Goal: Contribute content: Contribute content

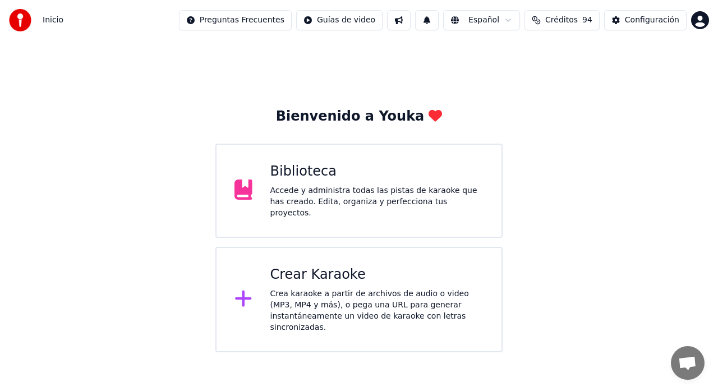
click at [311, 215] on div "Biblioteca Accede y administra todas las pistas de karaoke que has creado. Edit…" at bounding box center [358, 191] width 287 height 94
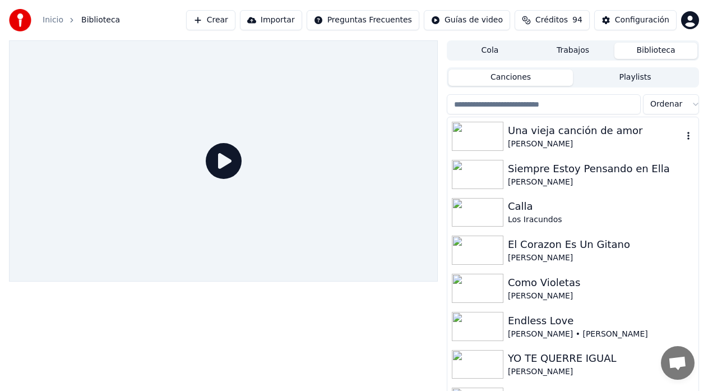
click at [533, 136] on div "Una vieja canción de amor" at bounding box center [595, 131] width 175 height 16
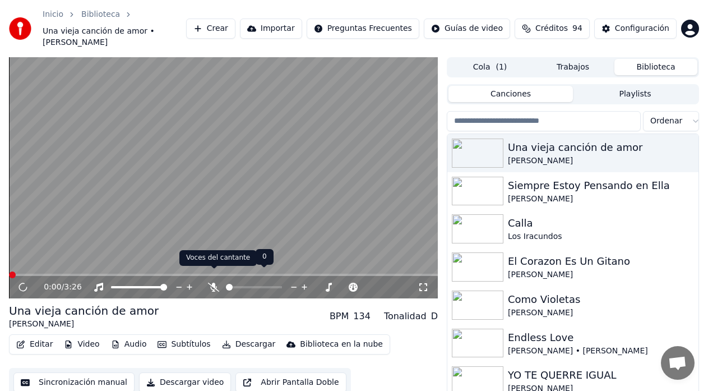
click at [213, 283] on icon at bounding box center [213, 287] width 11 height 9
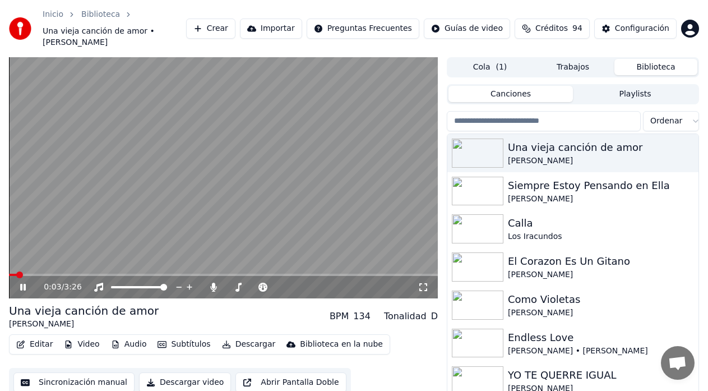
click at [20, 283] on icon at bounding box center [31, 287] width 26 height 9
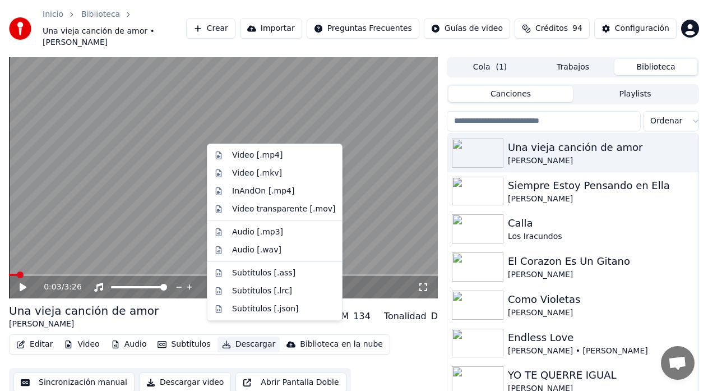
click at [228, 337] on button "Descargar" at bounding box center [249, 345] width 63 height 16
click at [226, 158] on div "Video [.mp4]" at bounding box center [275, 155] width 130 height 18
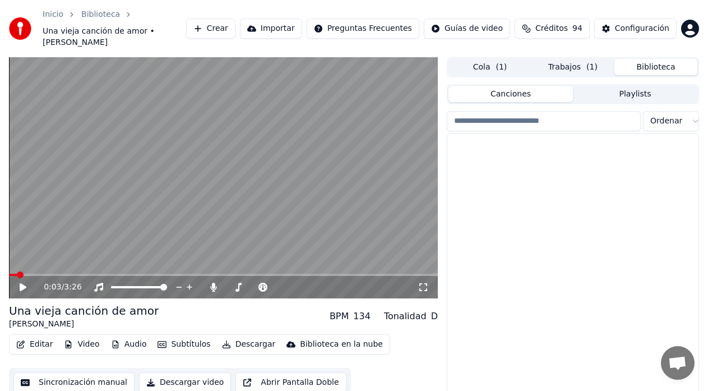
click at [648, 59] on button "Biblioteca" at bounding box center [656, 67] width 83 height 16
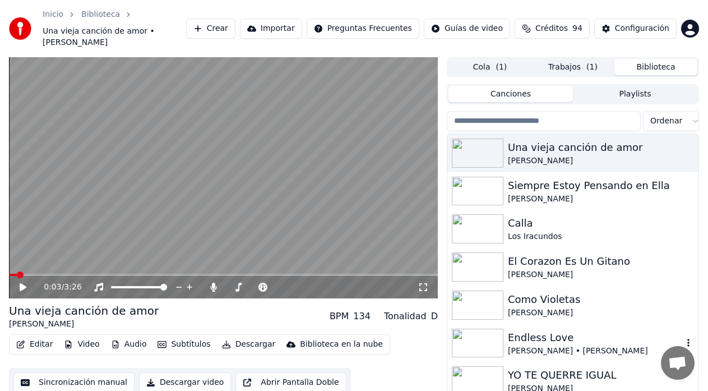
click at [555, 330] on div "Endless Love" at bounding box center [595, 338] width 175 height 16
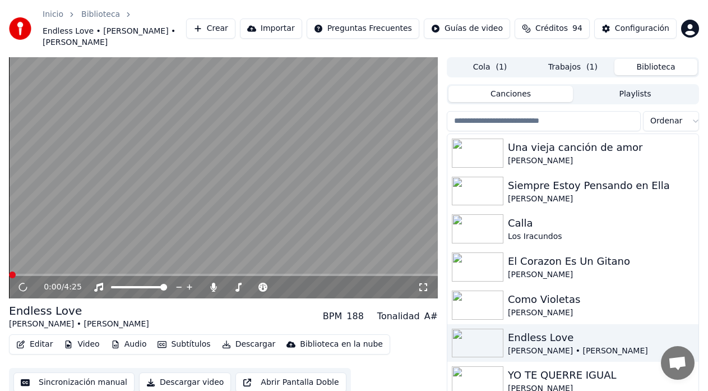
click at [120, 337] on button "Audio" at bounding box center [129, 345] width 45 height 16
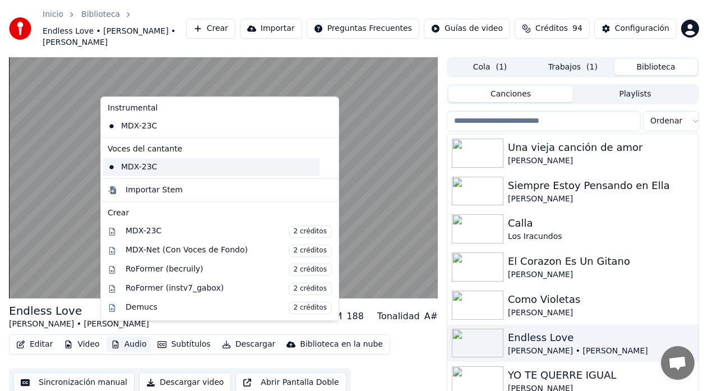
click at [160, 167] on div "MDX-23C" at bounding box center [211, 167] width 216 height 18
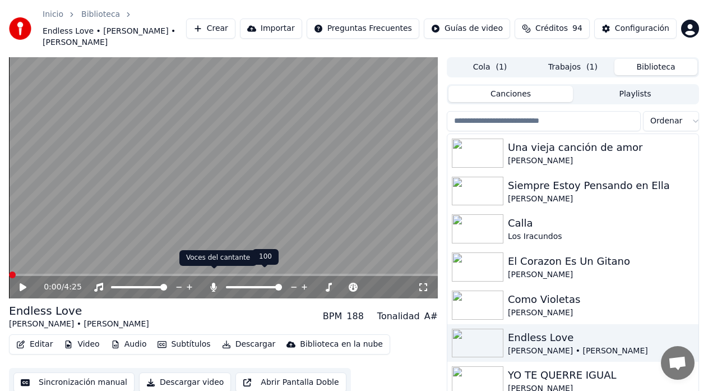
click at [211, 283] on icon at bounding box center [213, 287] width 11 height 9
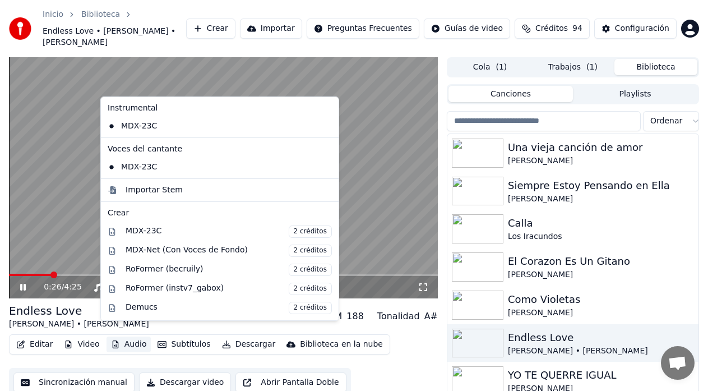
click at [136, 337] on button "Audio" at bounding box center [129, 345] width 45 height 16
click at [146, 132] on div "MDX-23C" at bounding box center [211, 126] width 216 height 18
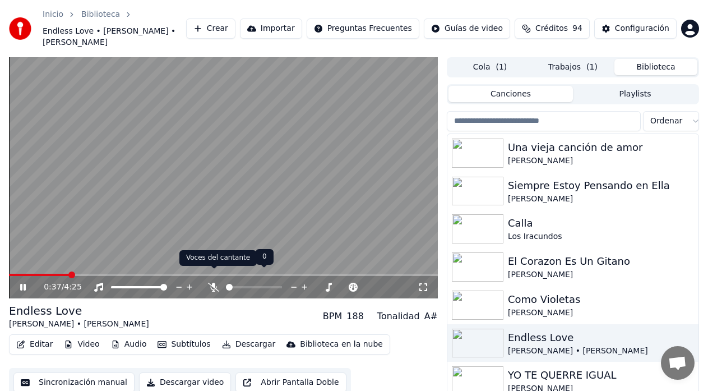
click at [214, 270] on span at bounding box center [214, 269] width 6 height 6
click at [213, 283] on icon at bounding box center [213, 287] width 11 height 9
click at [212, 283] on icon at bounding box center [213, 287] width 11 height 9
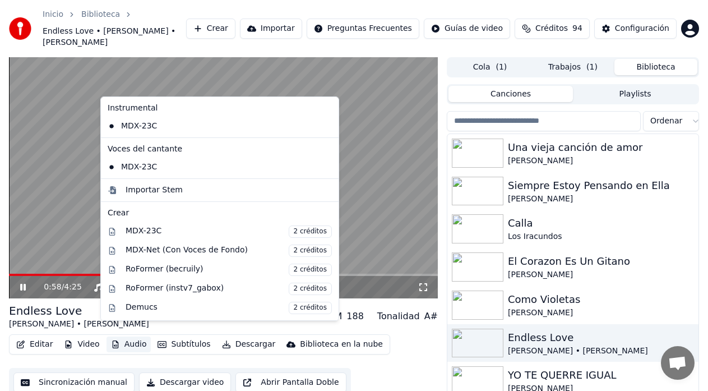
click at [127, 337] on button "Audio" at bounding box center [129, 345] width 45 height 16
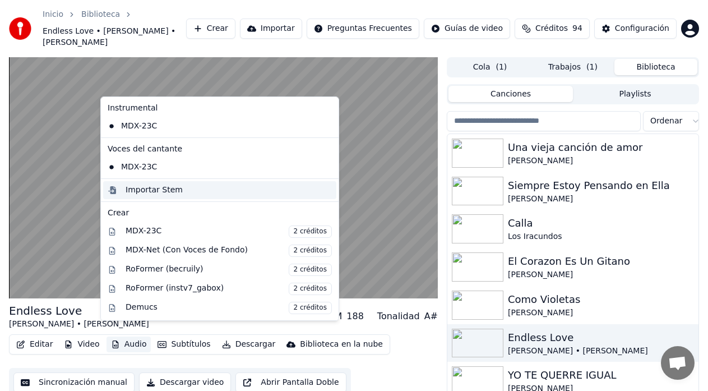
click at [173, 190] on div "Importar Stem" at bounding box center [154, 190] width 57 height 11
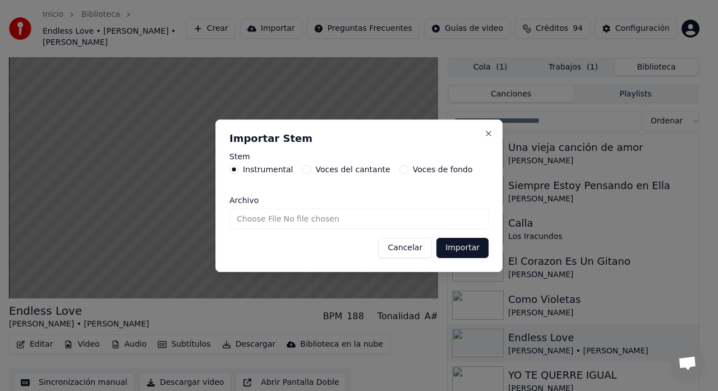
click at [399, 170] on button "Voces de fondo" at bounding box center [403, 169] width 9 height 9
click at [235, 169] on button "Instrumental" at bounding box center [233, 169] width 9 height 9
click at [487, 133] on button "Close" at bounding box center [488, 133] width 9 height 9
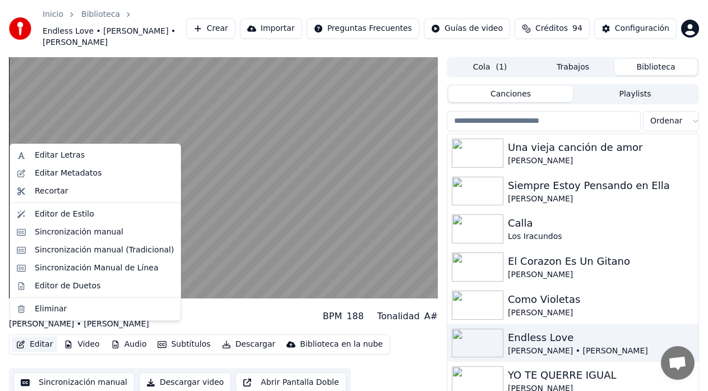
click at [36, 337] on button "Editar" at bounding box center [34, 345] width 45 height 16
click at [46, 289] on div "Editor de Duetos" at bounding box center [68, 285] width 66 height 11
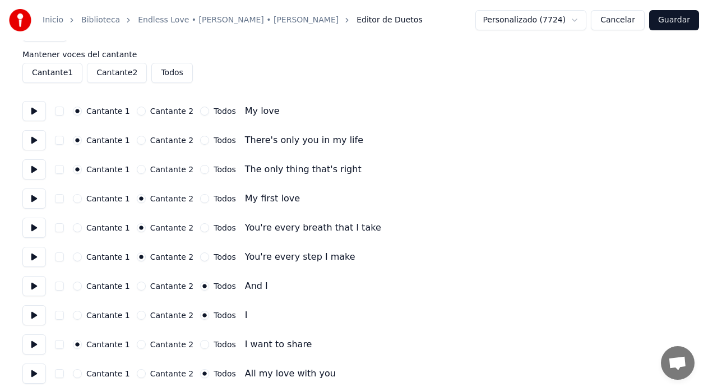
scroll to position [38, 0]
click at [31, 114] on button at bounding box center [34, 112] width 24 height 20
click at [38, 145] on button at bounding box center [34, 141] width 24 height 20
click at [37, 171] on button at bounding box center [34, 170] width 24 height 20
click at [39, 201] on button at bounding box center [34, 199] width 24 height 20
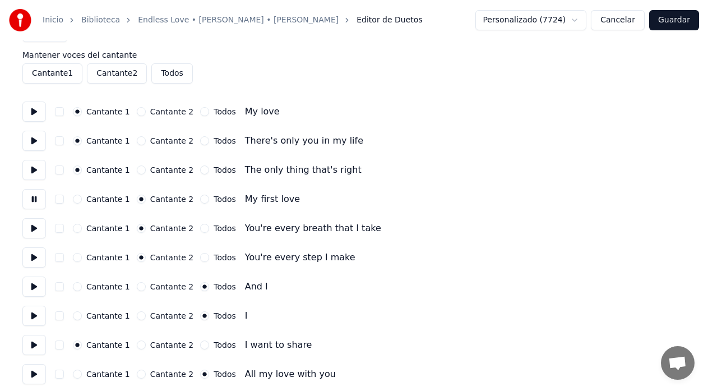
click at [59, 200] on button "button" at bounding box center [59, 199] width 9 height 9
click at [32, 231] on button at bounding box center [34, 228] width 24 height 20
click at [61, 229] on button "button" at bounding box center [59, 228] width 9 height 9
click at [34, 259] on button at bounding box center [34, 257] width 24 height 20
click at [61, 259] on button "button" at bounding box center [59, 257] width 9 height 9
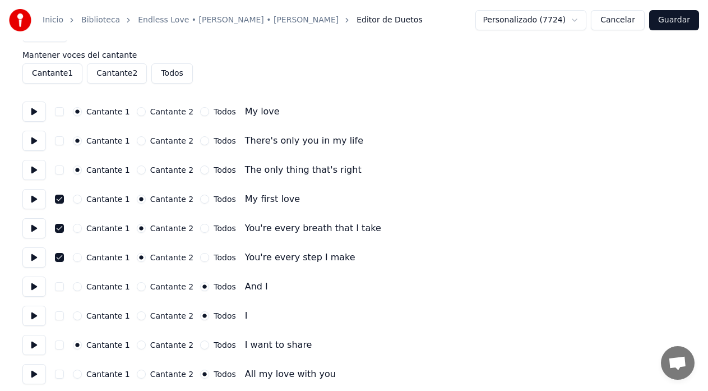
click at [38, 289] on button at bounding box center [34, 286] width 24 height 20
click at [79, 289] on button "Cantante 1" at bounding box center [77, 286] width 9 height 9
click at [37, 291] on button at bounding box center [34, 286] width 24 height 20
click at [37, 319] on button at bounding box center [34, 316] width 24 height 20
click at [61, 320] on button "button" at bounding box center [59, 315] width 9 height 9
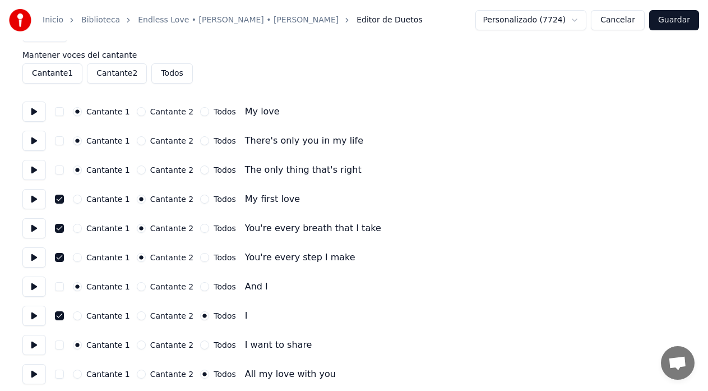
click at [36, 348] on button at bounding box center [34, 345] width 24 height 20
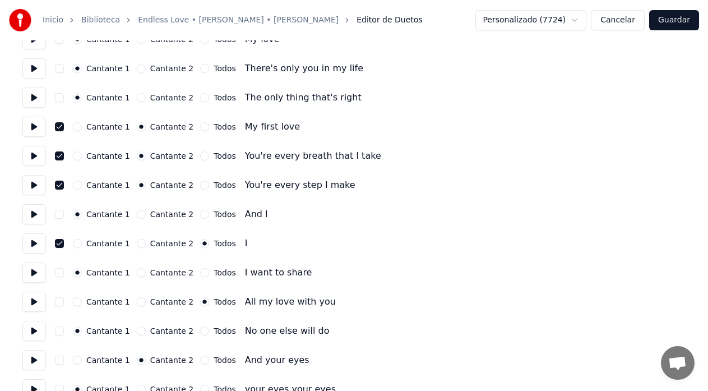
scroll to position [112, 0]
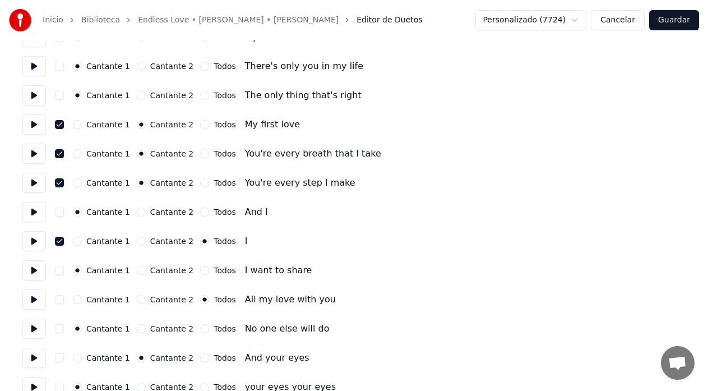
click at [39, 306] on button at bounding box center [34, 299] width 24 height 20
click at [139, 299] on button "Cantante 2" at bounding box center [141, 299] width 9 height 9
click at [59, 303] on button "button" at bounding box center [59, 299] width 9 height 9
click at [38, 331] on button at bounding box center [34, 329] width 24 height 20
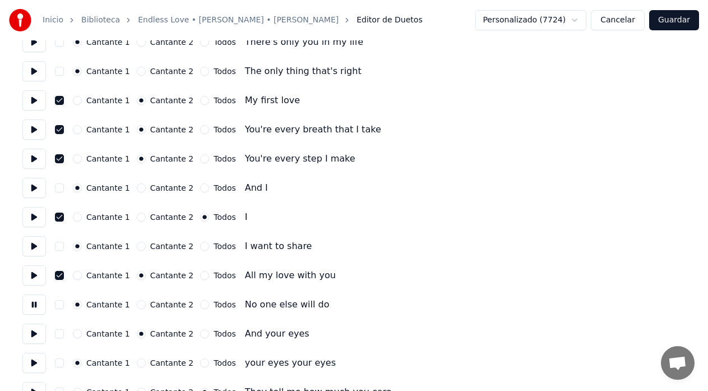
scroll to position [150, 0]
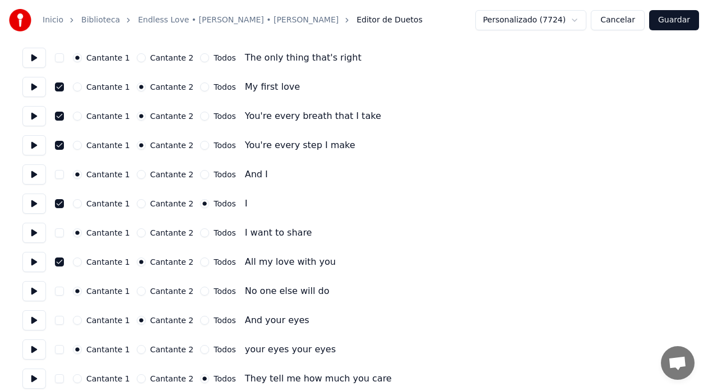
click at [34, 326] on button at bounding box center [34, 320] width 24 height 20
click at [33, 352] on button at bounding box center [34, 349] width 24 height 20
click at [61, 320] on button "button" at bounding box center [59, 320] width 9 height 9
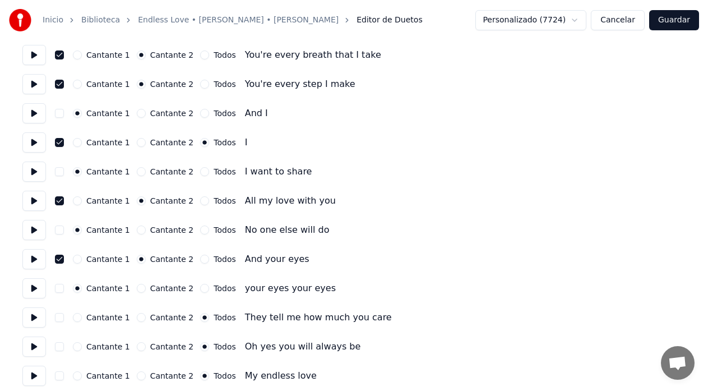
scroll to position [224, 0]
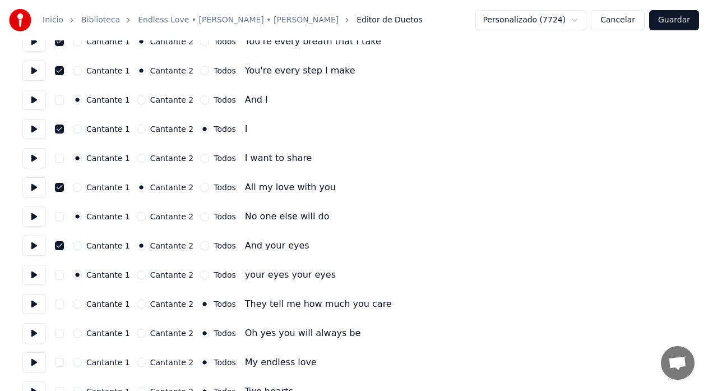
click at [36, 306] on button at bounding box center [34, 304] width 24 height 20
click at [37, 329] on button at bounding box center [34, 333] width 24 height 20
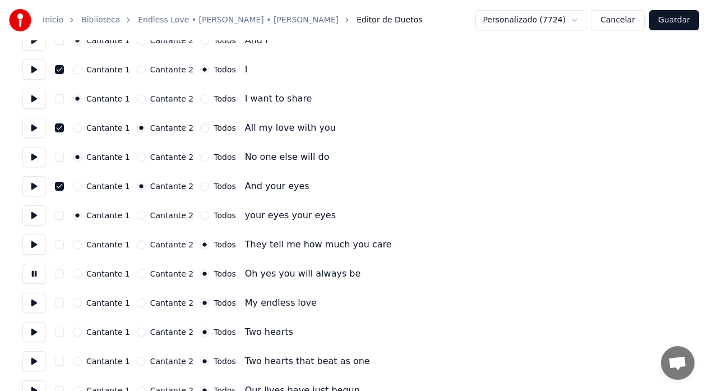
scroll to position [299, 0]
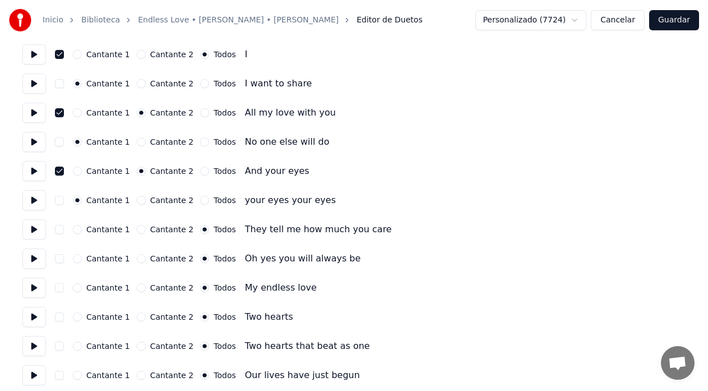
click at [683, 27] on button "Guardar" at bounding box center [674, 20] width 50 height 20
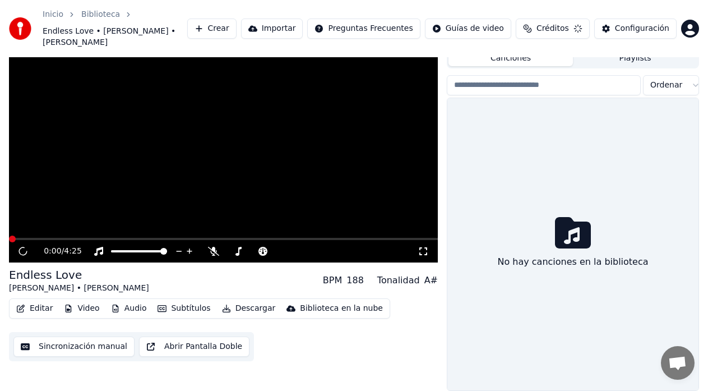
scroll to position [25, 0]
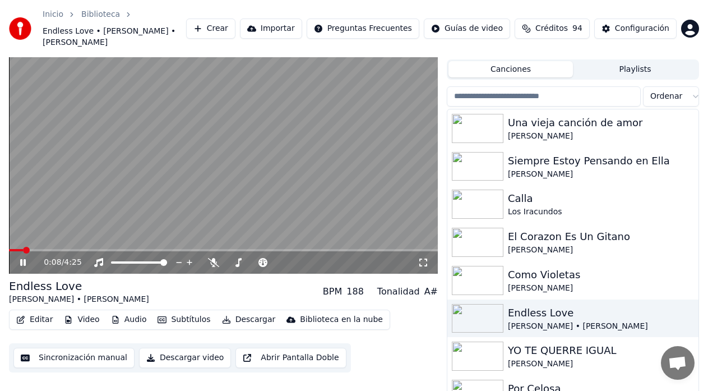
click at [422, 258] on icon at bounding box center [423, 262] width 11 height 9
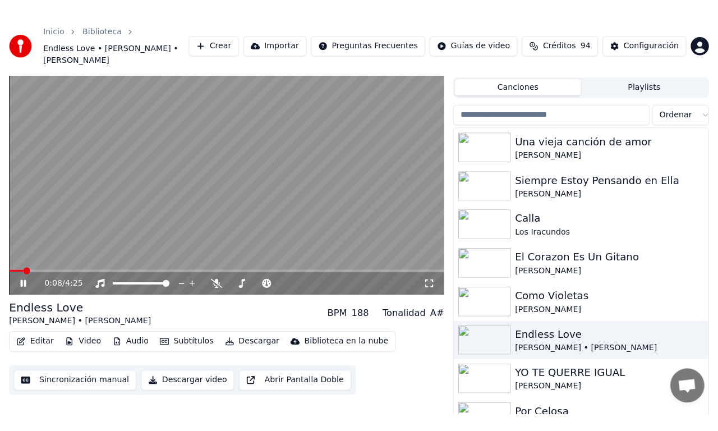
scroll to position [15, 0]
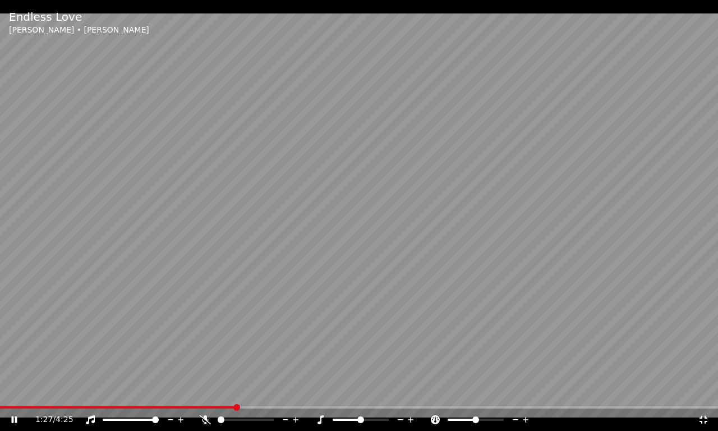
click at [700, 390] on icon at bounding box center [703, 419] width 11 height 9
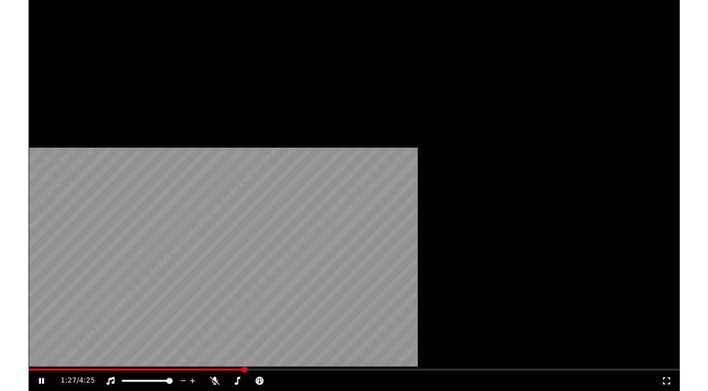
scroll to position [25, 0]
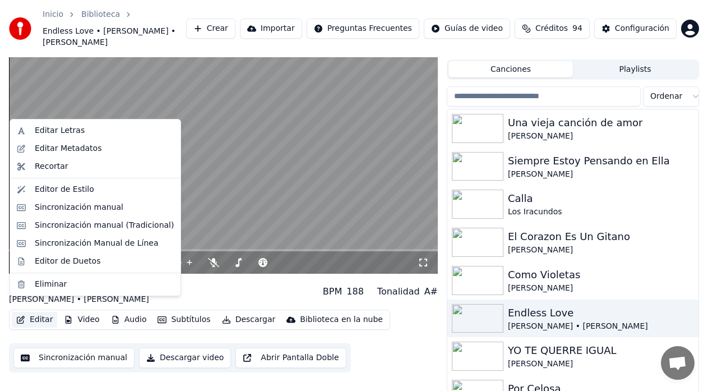
click at [35, 312] on button "Editar" at bounding box center [34, 320] width 45 height 16
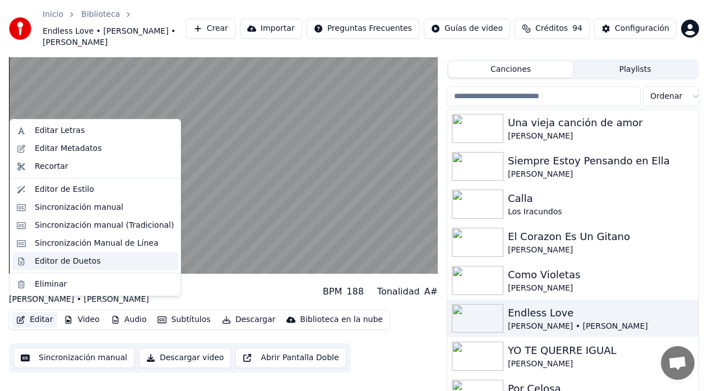
click at [43, 264] on div "Editor de Duetos" at bounding box center [68, 261] width 66 height 11
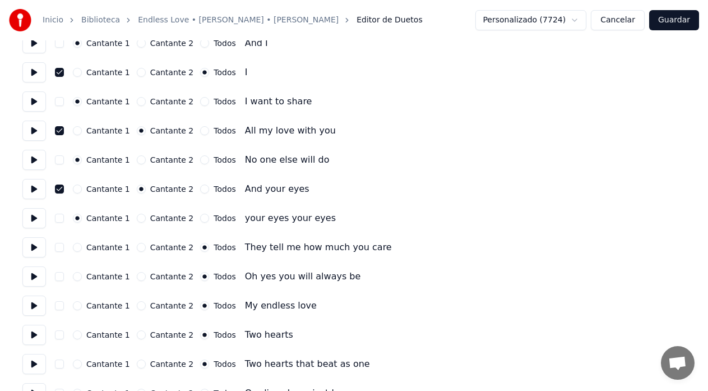
scroll to position [299, 0]
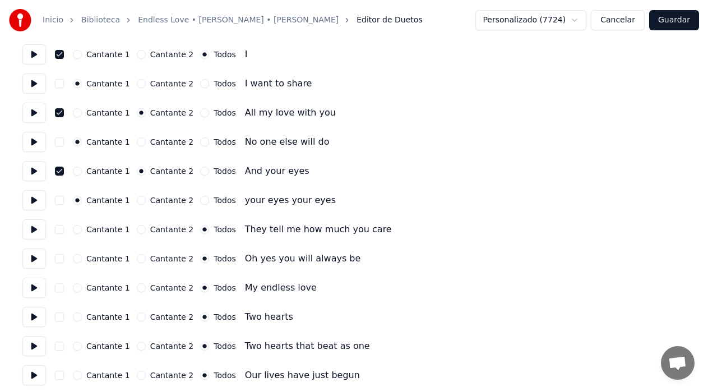
click at [36, 173] on button at bounding box center [34, 171] width 24 height 20
click at [36, 203] on button at bounding box center [34, 200] width 24 height 20
click at [137, 231] on button "Cantante 2" at bounding box center [141, 229] width 9 height 9
click at [138, 253] on div "Cantante 1 Cantante 2 Todos Oh yes you will always be" at bounding box center [353, 258] width 663 height 20
click at [139, 261] on button "Cantante 2" at bounding box center [141, 258] width 9 height 9
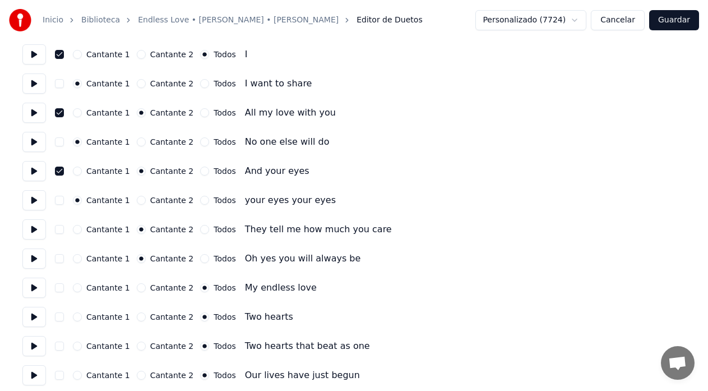
click at [136, 294] on div "Cantante 1 Cantante 2 Todos My endless love" at bounding box center [353, 288] width 663 height 20
click at [137, 289] on button "Cantante 2" at bounding box center [141, 287] width 9 height 9
click at [137, 317] on button "Cantante 2" at bounding box center [141, 316] width 9 height 9
click at [137, 345] on button "Cantante 2" at bounding box center [141, 346] width 9 height 9
click at [137, 374] on button "Cantante 2" at bounding box center [141, 375] width 9 height 9
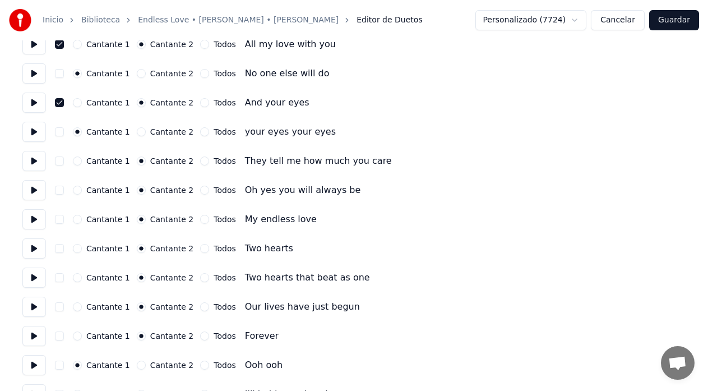
scroll to position [374, 0]
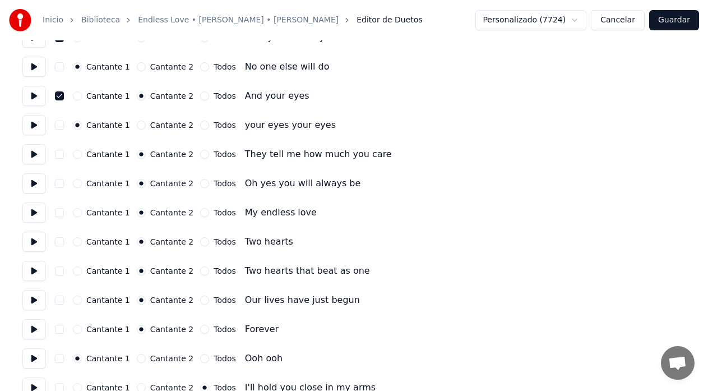
click at [59, 330] on button "button" at bounding box center [59, 329] width 9 height 9
drag, startPoint x: 58, startPoint y: 301, endPoint x: 58, endPoint y: 285, distance: 15.2
click at [58, 299] on button "button" at bounding box center [59, 300] width 9 height 9
click at [59, 273] on button "button" at bounding box center [59, 270] width 9 height 9
drag, startPoint x: 59, startPoint y: 241, endPoint x: 61, endPoint y: 225, distance: 15.9
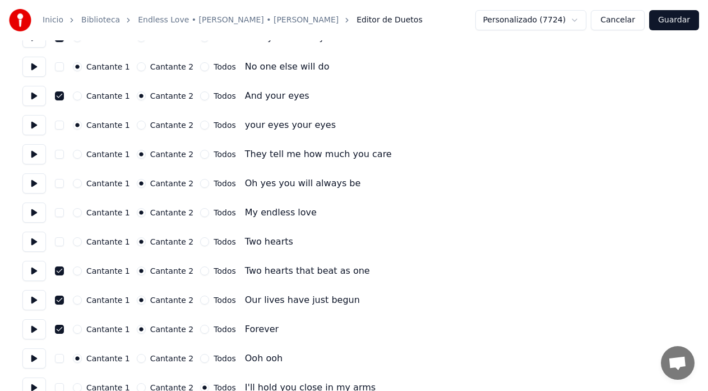
click at [60, 238] on button "button" at bounding box center [59, 241] width 9 height 9
click at [61, 216] on button "button" at bounding box center [59, 212] width 9 height 9
click at [59, 181] on button "button" at bounding box center [59, 183] width 9 height 9
click at [64, 154] on div "Cantante 1 Cantante 2 Todos They tell me how much you care" at bounding box center [353, 154] width 663 height 20
click at [56, 158] on button "button" at bounding box center [59, 154] width 9 height 9
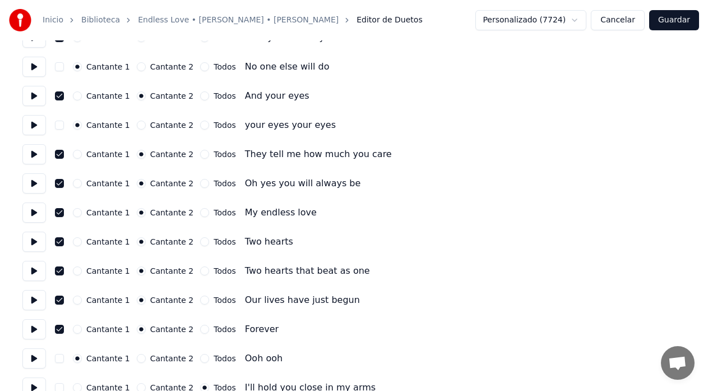
click at [677, 24] on button "Guardar" at bounding box center [674, 20] width 50 height 20
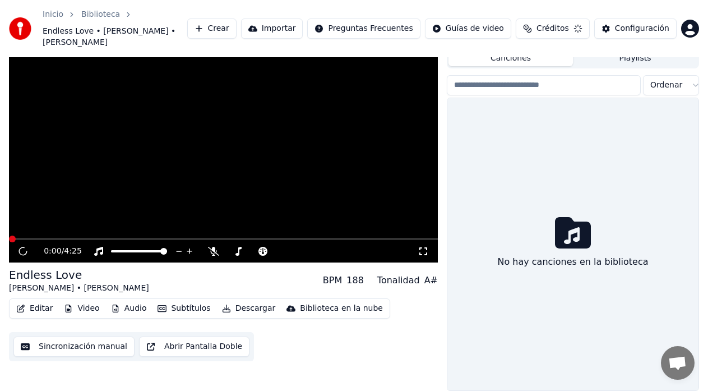
scroll to position [25, 0]
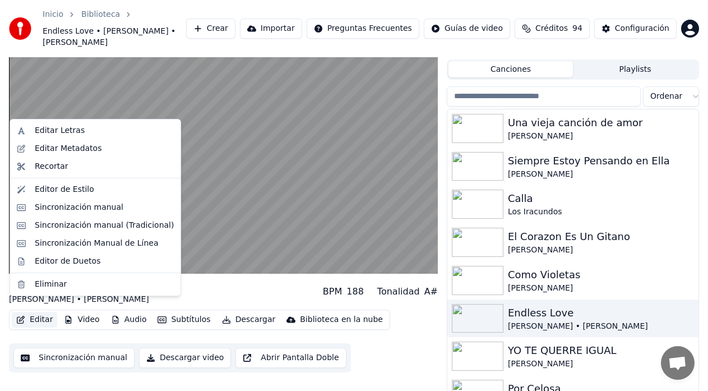
click at [38, 312] on button "Editar" at bounding box center [34, 320] width 45 height 16
click at [46, 261] on div "Editor de Duetos" at bounding box center [68, 261] width 66 height 11
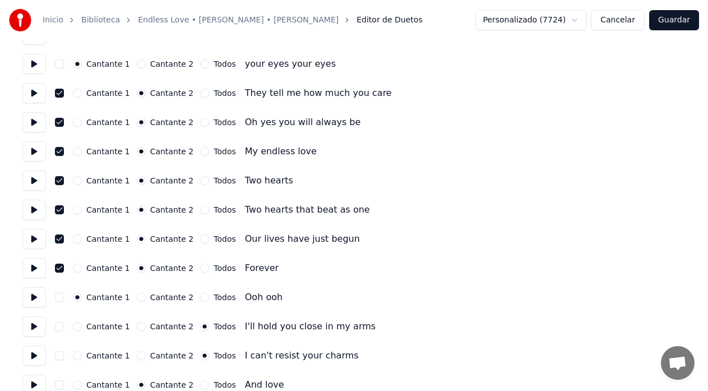
scroll to position [449, 0]
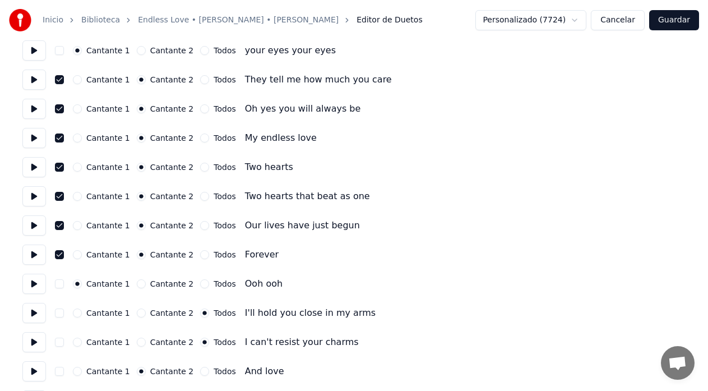
click at [39, 313] on button at bounding box center [34, 313] width 24 height 20
click at [139, 311] on button "Cantante 2" at bounding box center [141, 312] width 9 height 9
click at [137, 342] on button "Cantante 2" at bounding box center [141, 342] width 9 height 9
click at [37, 344] on button at bounding box center [34, 342] width 24 height 20
click at [63, 313] on button "button" at bounding box center [59, 312] width 9 height 9
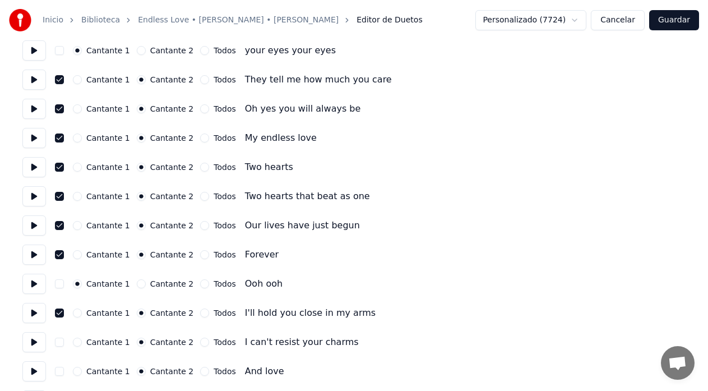
click at [62, 345] on button "button" at bounding box center [59, 342] width 9 height 9
click at [58, 375] on button "button" at bounding box center [59, 371] width 9 height 9
click at [58, 374] on button "button" at bounding box center [59, 371] width 9 height 9
click at [42, 370] on button at bounding box center [34, 371] width 24 height 20
click at [59, 372] on button "button" at bounding box center [59, 371] width 9 height 9
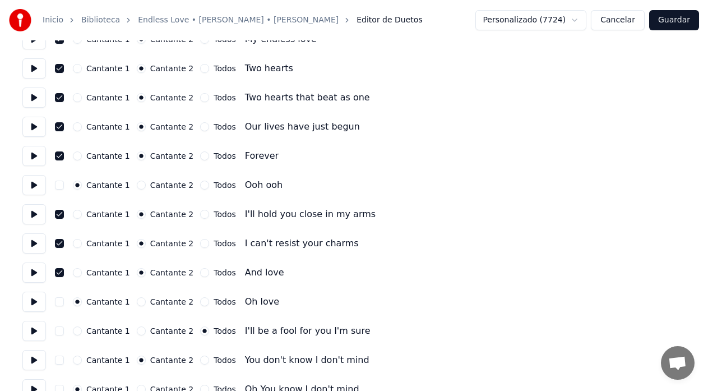
scroll to position [561, 0]
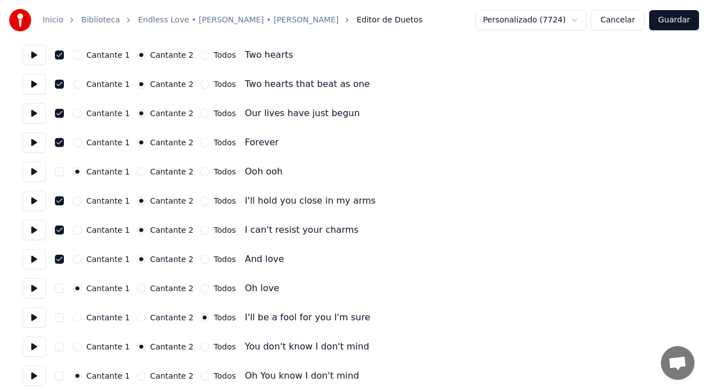
click at [37, 293] on button at bounding box center [34, 288] width 24 height 20
click at [39, 320] on button at bounding box center [34, 317] width 24 height 20
click at [137, 320] on button "Cantante 2" at bounding box center [141, 317] width 9 height 9
click at [60, 320] on button "button" at bounding box center [59, 317] width 9 height 9
click at [38, 348] on button at bounding box center [34, 347] width 24 height 20
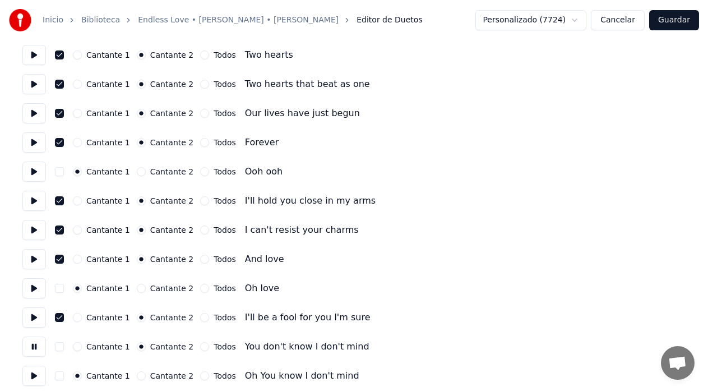
click at [62, 348] on button "button" at bounding box center [59, 346] width 9 height 9
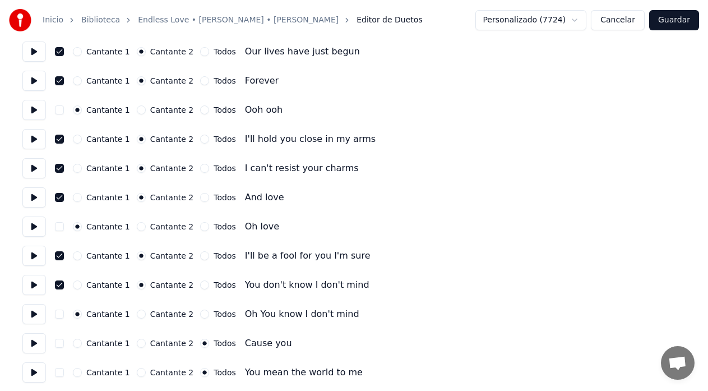
scroll to position [635, 0]
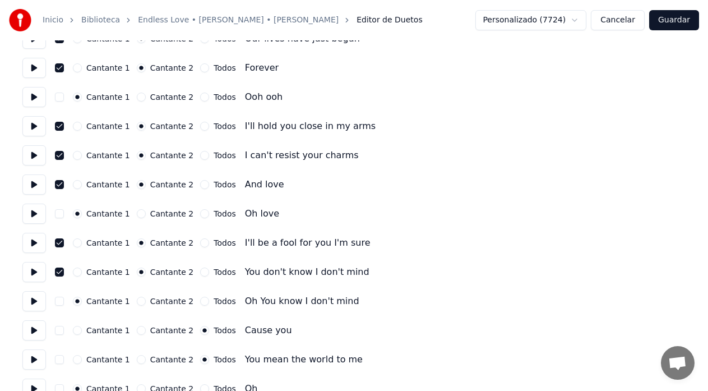
click at [35, 310] on button at bounding box center [34, 301] width 24 height 20
click at [34, 334] on button at bounding box center [34, 330] width 24 height 20
click at [138, 331] on button "Cantante 2" at bounding box center [141, 330] width 9 height 9
click at [59, 332] on button "button" at bounding box center [59, 330] width 9 height 9
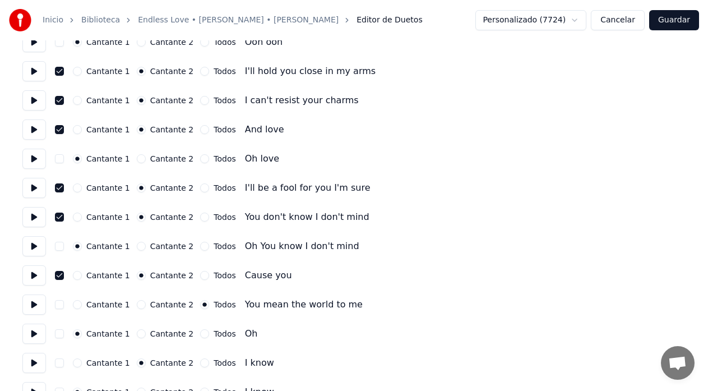
scroll to position [711, 0]
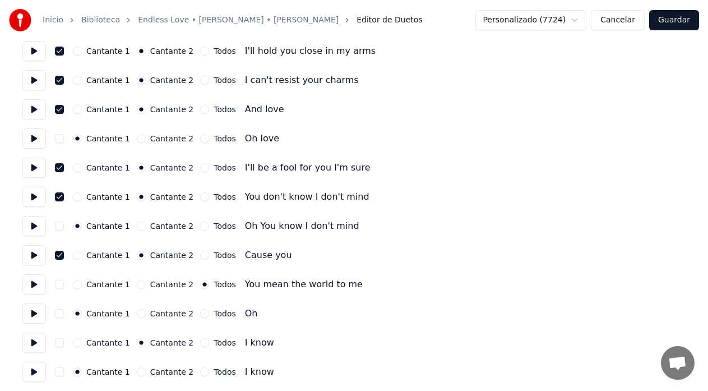
click at [34, 286] on button at bounding box center [34, 284] width 24 height 20
click at [137, 288] on button "Cantante 2" at bounding box center [141, 284] width 9 height 9
click at [60, 287] on button "button" at bounding box center [59, 284] width 9 height 9
click at [42, 319] on button at bounding box center [34, 313] width 24 height 20
click at [137, 315] on button "Cantante 2" at bounding box center [141, 313] width 9 height 9
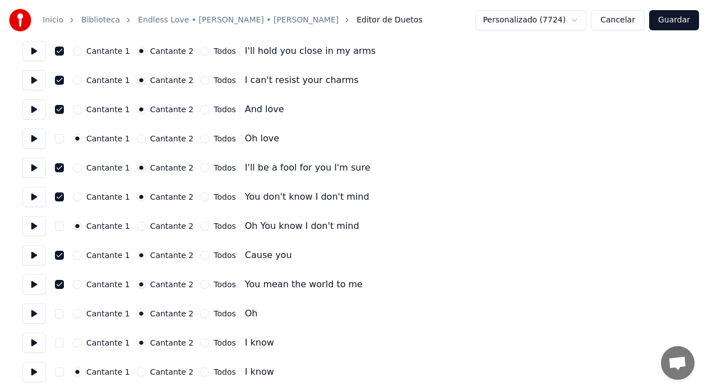
click at [61, 315] on button "button" at bounding box center [59, 313] width 9 height 9
click at [36, 346] on button at bounding box center [34, 343] width 24 height 20
click at [63, 344] on button "button" at bounding box center [59, 342] width 9 height 9
click at [38, 374] on button at bounding box center [34, 372] width 24 height 20
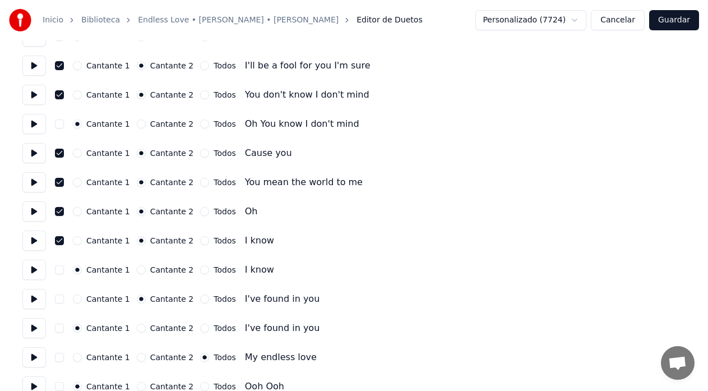
scroll to position [823, 0]
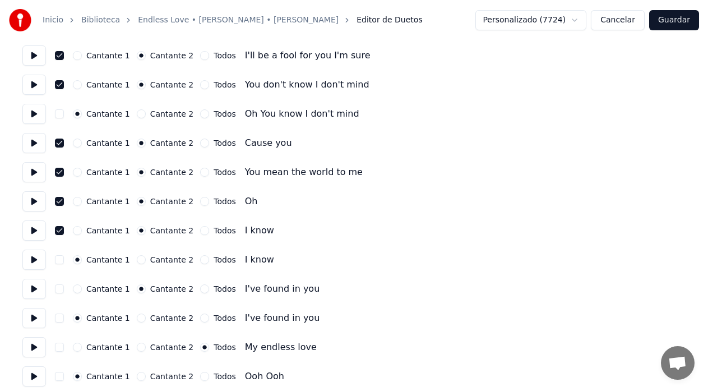
click at [35, 294] on button at bounding box center [34, 289] width 24 height 20
click at [62, 292] on button "button" at bounding box center [59, 288] width 9 height 9
click at [34, 320] on button at bounding box center [34, 318] width 24 height 20
click at [36, 349] on button at bounding box center [34, 347] width 24 height 20
click at [139, 347] on button "Cantante 2" at bounding box center [141, 347] width 9 height 9
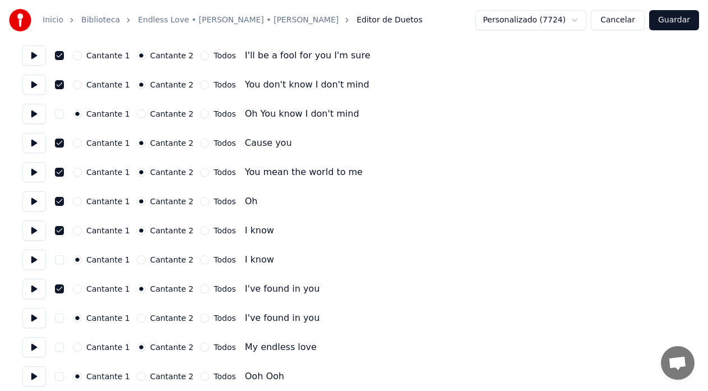
click at [63, 350] on button "button" at bounding box center [59, 347] width 9 height 9
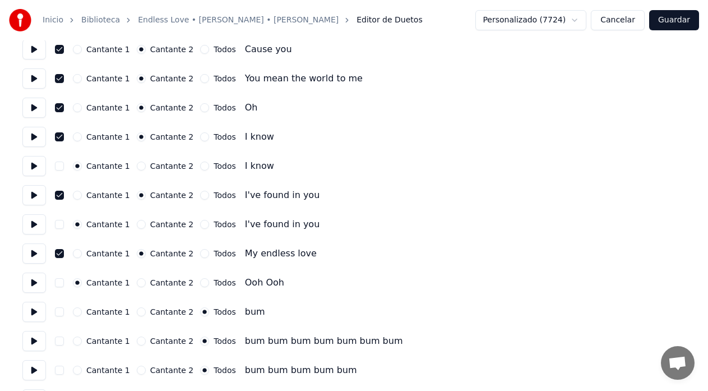
scroll to position [935, 0]
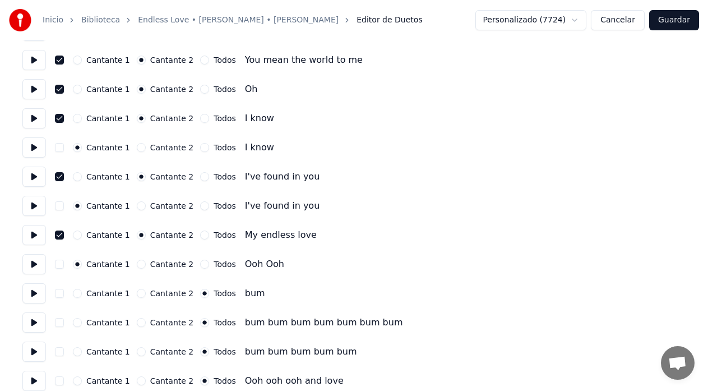
click at [31, 270] on button at bounding box center [34, 264] width 24 height 20
click at [138, 297] on button "Cantante 2" at bounding box center [141, 293] width 9 height 9
click at [139, 322] on button "Cantante 2" at bounding box center [141, 322] width 9 height 9
click at [62, 294] on button "button" at bounding box center [59, 293] width 9 height 9
click at [58, 322] on button "button" at bounding box center [59, 322] width 9 height 9
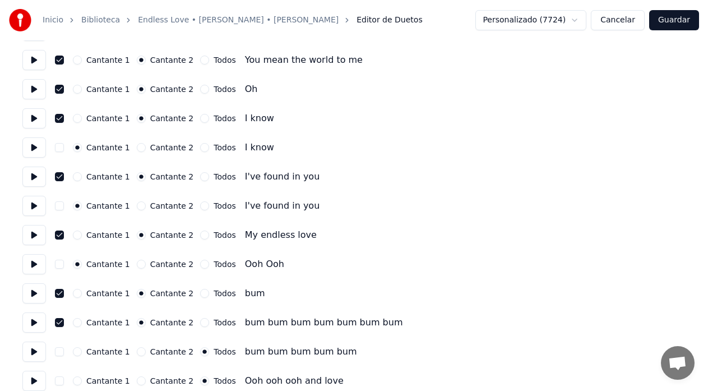
click at [61, 355] on button "button" at bounding box center [59, 351] width 9 height 9
click at [137, 350] on button "Cantante 2" at bounding box center [141, 351] width 9 height 9
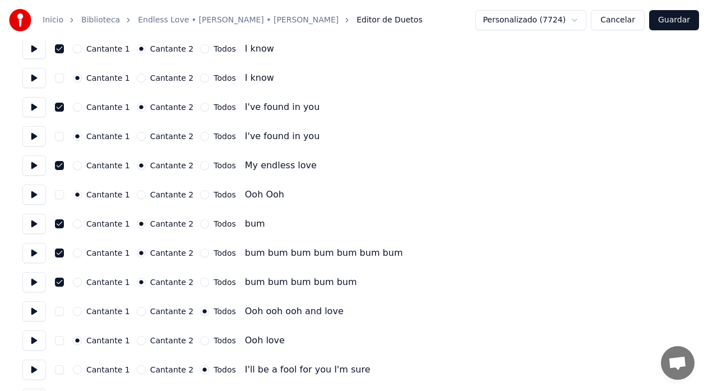
scroll to position [1010, 0]
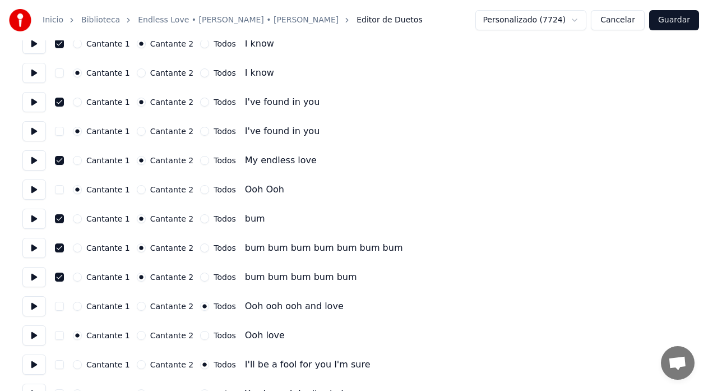
click at [37, 309] on button at bounding box center [34, 306] width 24 height 20
click at [137, 308] on button "Cantante 2" at bounding box center [141, 306] width 9 height 9
click at [60, 308] on button "button" at bounding box center [59, 306] width 9 height 9
click at [37, 343] on button at bounding box center [34, 335] width 24 height 20
click at [36, 365] on button at bounding box center [34, 364] width 24 height 20
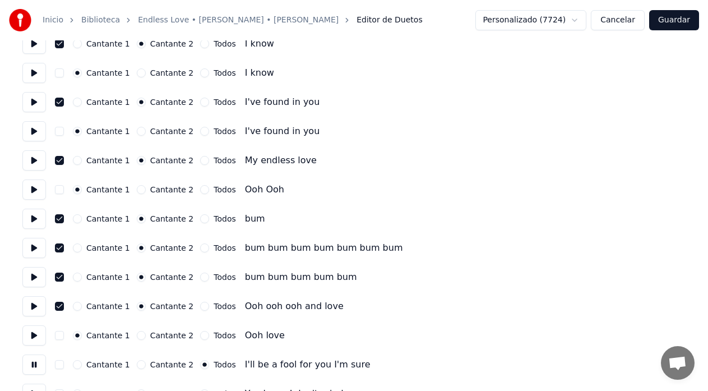
click at [139, 366] on button "Cantante 2" at bounding box center [141, 364] width 9 height 9
click at [64, 367] on div "Cantante 1 Cantante 2 Todos I'll be a fool for you I'm sure" at bounding box center [353, 364] width 663 height 20
click at [58, 365] on button "button" at bounding box center [59, 364] width 9 height 9
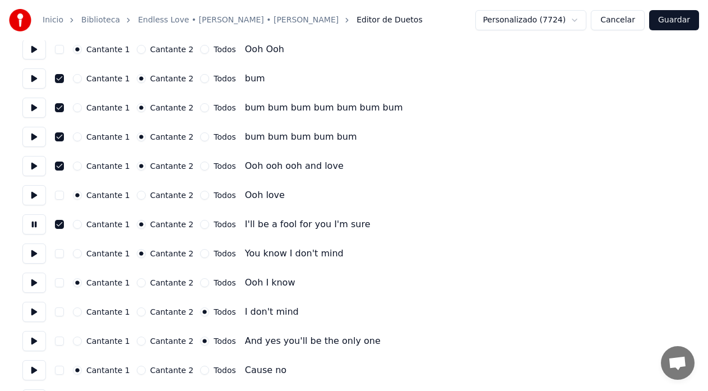
scroll to position [1159, 0]
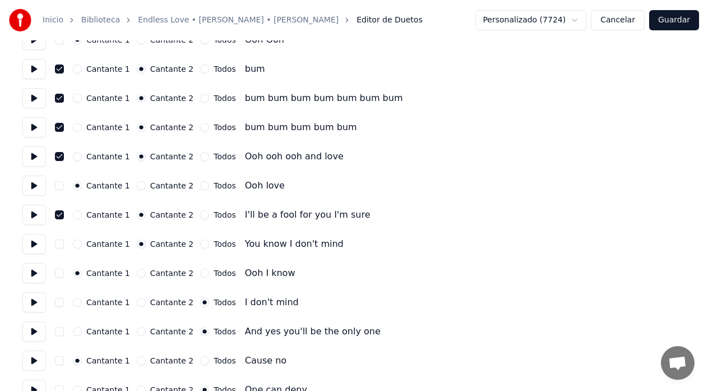
click at [38, 247] on button at bounding box center [34, 244] width 24 height 20
click at [63, 247] on button "button" at bounding box center [59, 243] width 9 height 9
click at [29, 273] on button at bounding box center [34, 273] width 24 height 20
click at [35, 277] on button at bounding box center [34, 273] width 24 height 20
click at [36, 303] on button at bounding box center [34, 302] width 24 height 20
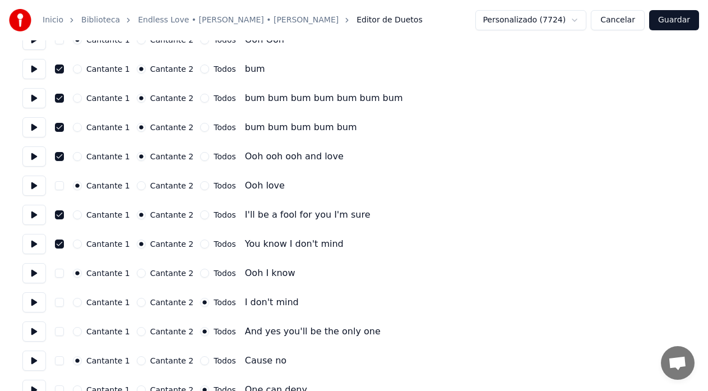
click at [79, 306] on button "Cantante 1" at bounding box center [77, 302] width 9 height 9
click at [35, 308] on button at bounding box center [34, 302] width 24 height 20
click at [40, 334] on button at bounding box center [34, 331] width 24 height 20
click at [137, 334] on button "Cantante 2" at bounding box center [141, 331] width 9 height 9
click at [78, 334] on button "Cantante 1" at bounding box center [77, 331] width 9 height 9
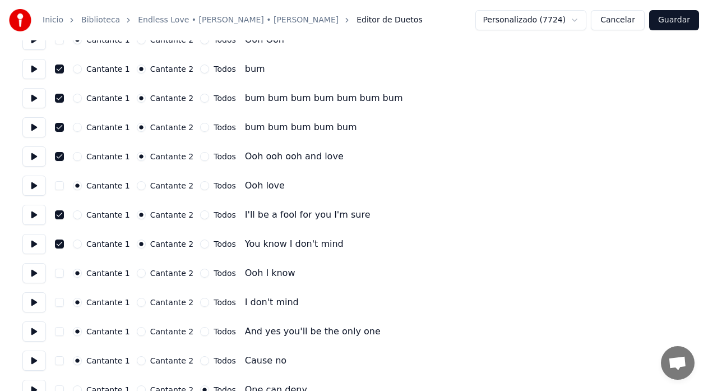
click at [137, 333] on button "Cantante 2" at bounding box center [141, 331] width 9 height 9
click at [87, 332] on label "Cantante 1" at bounding box center [108, 332] width 44 height 8
click at [82, 332] on button "Cantante 1" at bounding box center [77, 331] width 9 height 9
click at [137, 332] on button "Cantante 2" at bounding box center [141, 331] width 9 height 9
click at [59, 333] on button "button" at bounding box center [59, 331] width 9 height 9
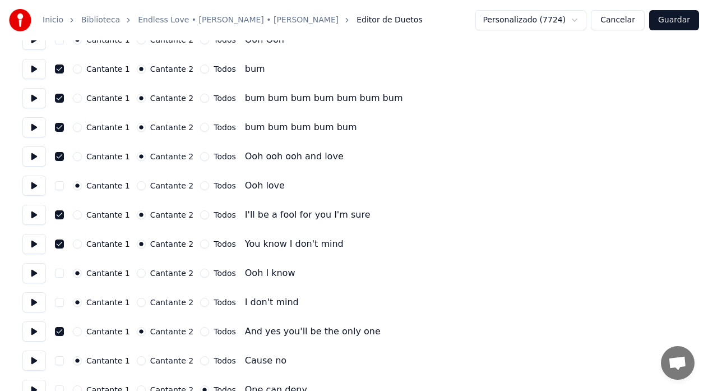
click at [40, 272] on button at bounding box center [34, 273] width 24 height 20
click at [37, 364] on button at bounding box center [34, 361] width 24 height 20
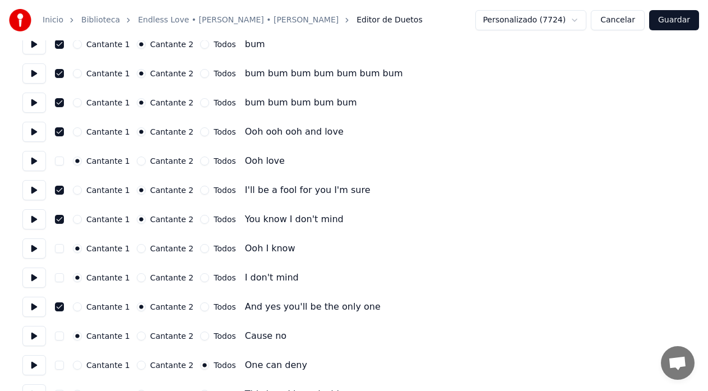
scroll to position [1234, 0]
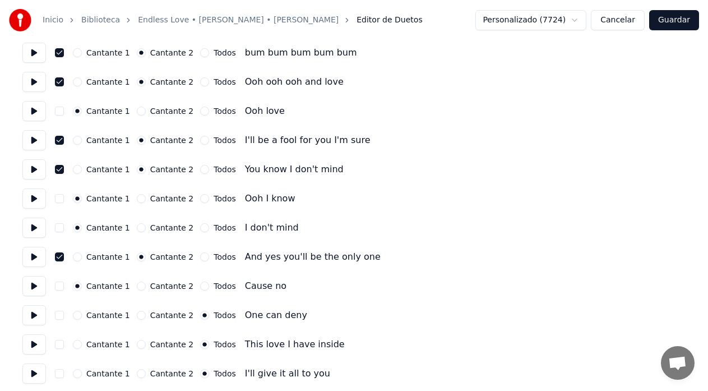
click at [35, 319] on button at bounding box center [34, 315] width 24 height 20
click at [137, 315] on button "Cantante 2" at bounding box center [141, 315] width 9 height 9
click at [58, 319] on button "button" at bounding box center [59, 315] width 9 height 9
click at [33, 348] on button at bounding box center [34, 344] width 24 height 20
click at [137, 346] on button "Cantante 2" at bounding box center [141, 344] width 9 height 9
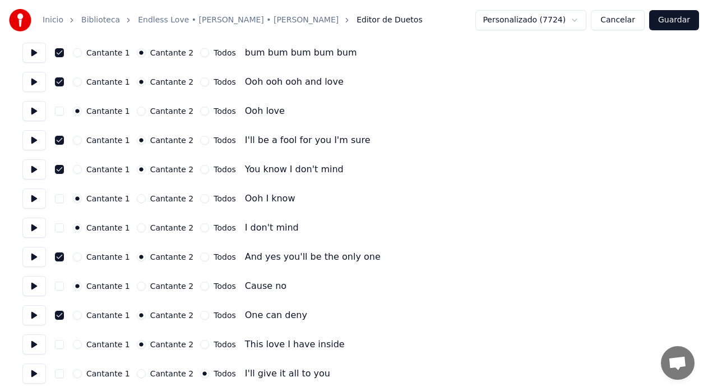
click at [58, 347] on button "button" at bounding box center [59, 344] width 9 height 9
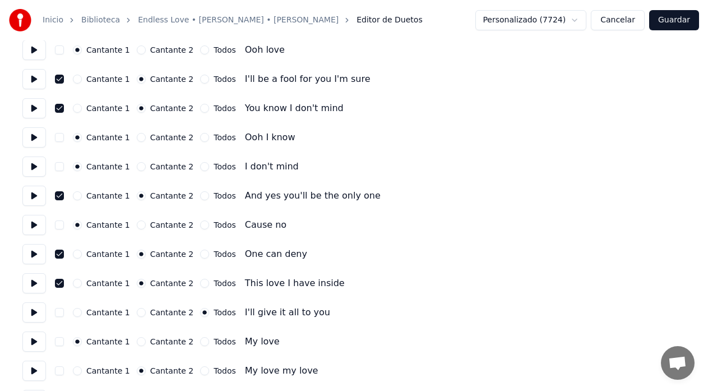
scroll to position [1308, 0]
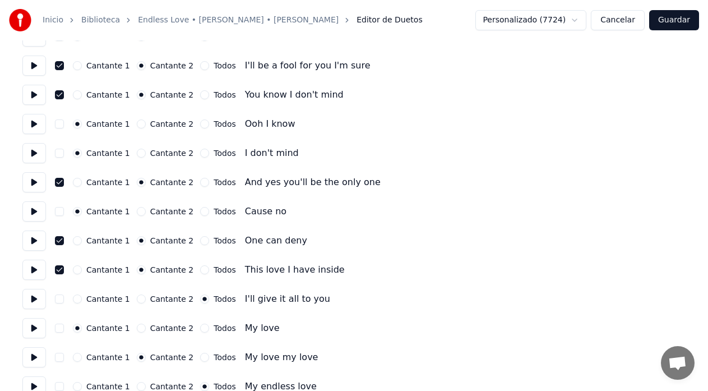
click at [33, 305] on button at bounding box center [34, 299] width 24 height 20
click at [137, 303] on button "Cantante 2" at bounding box center [141, 298] width 9 height 9
click at [59, 303] on button "button" at bounding box center [59, 298] width 9 height 9
click at [35, 332] on button at bounding box center [34, 328] width 24 height 20
click at [36, 359] on button at bounding box center [34, 357] width 24 height 20
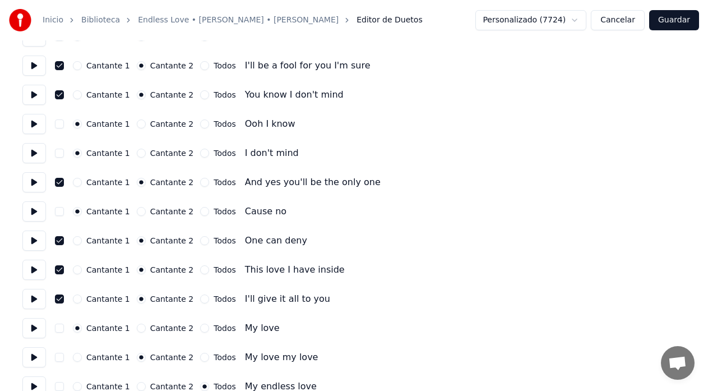
click at [62, 357] on button "button" at bounding box center [59, 357] width 9 height 9
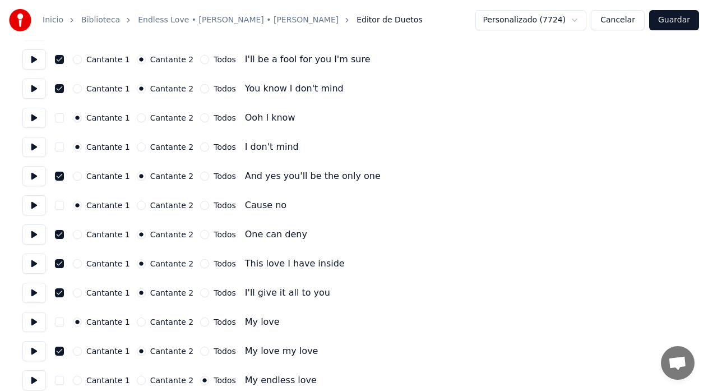
scroll to position [1325, 0]
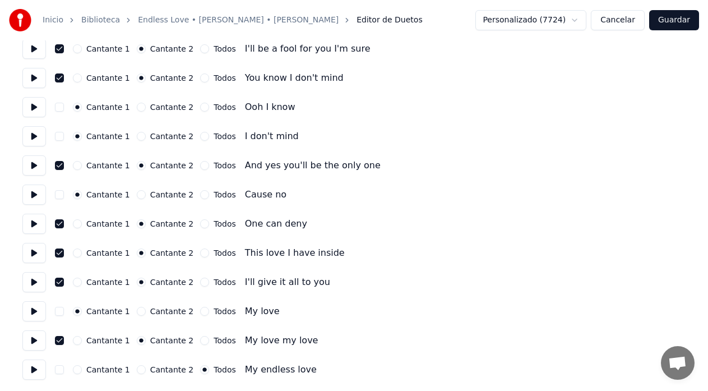
click at [38, 370] on button at bounding box center [34, 369] width 24 height 20
click at [137, 370] on button "Cantante 2" at bounding box center [141, 369] width 9 height 9
click at [58, 371] on button "button" at bounding box center [59, 369] width 9 height 9
click at [680, 21] on button "Guardar" at bounding box center [674, 20] width 50 height 20
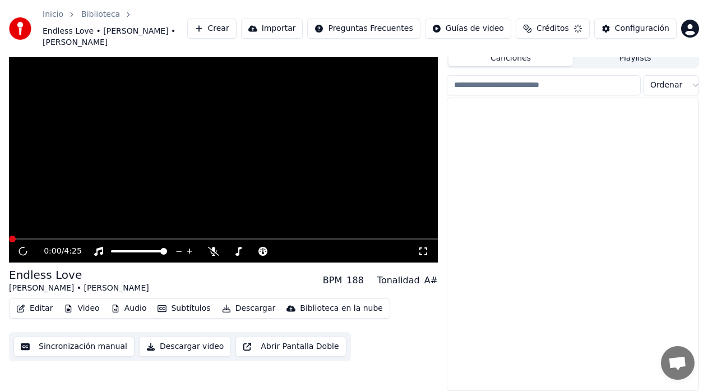
scroll to position [25, 0]
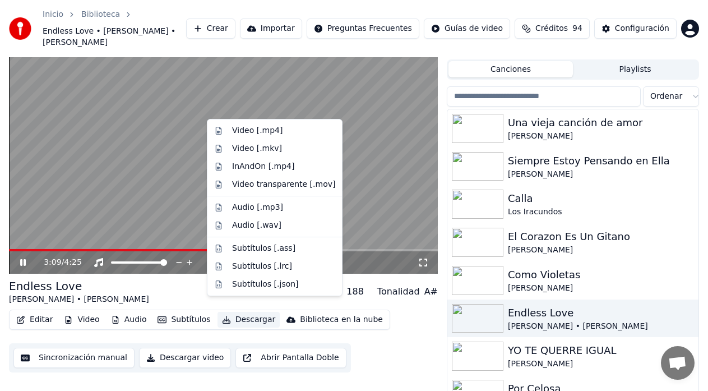
click at [230, 312] on button "Descargar" at bounding box center [249, 320] width 63 height 16
click at [236, 138] on div "Video [.mp4]" at bounding box center [275, 131] width 130 height 18
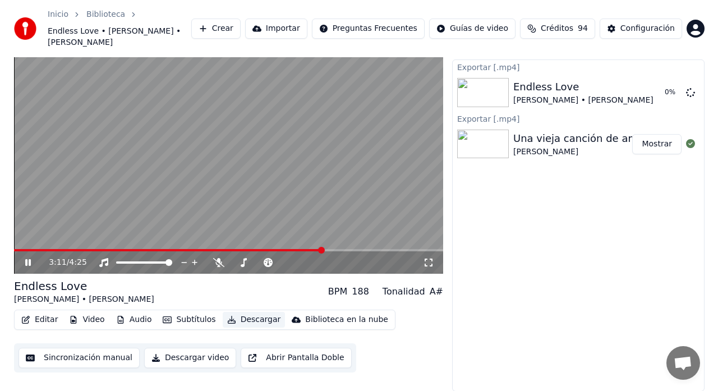
scroll to position [14, 0]
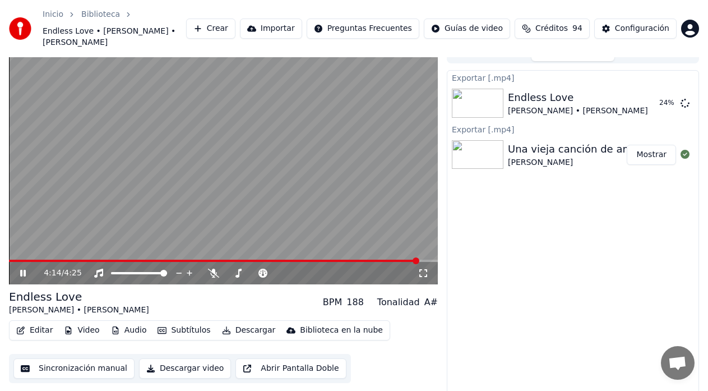
click at [26, 270] on icon at bounding box center [23, 273] width 6 height 7
click at [236, 25] on button "Crear" at bounding box center [210, 29] width 49 height 20
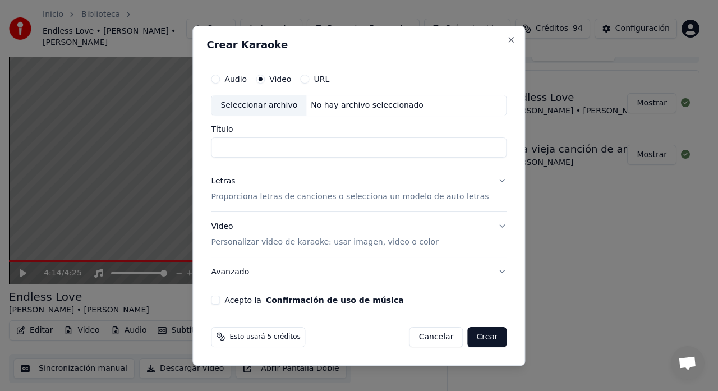
click at [275, 104] on div "Seleccionar archivo" at bounding box center [258, 105] width 95 height 20
type input "**********"
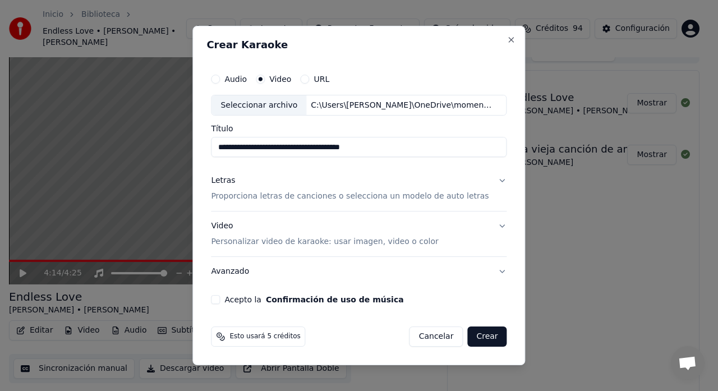
click at [248, 197] on p "Proporciona letras de canciones o selecciona un modelo de auto letras" at bounding box center [350, 196] width 278 height 11
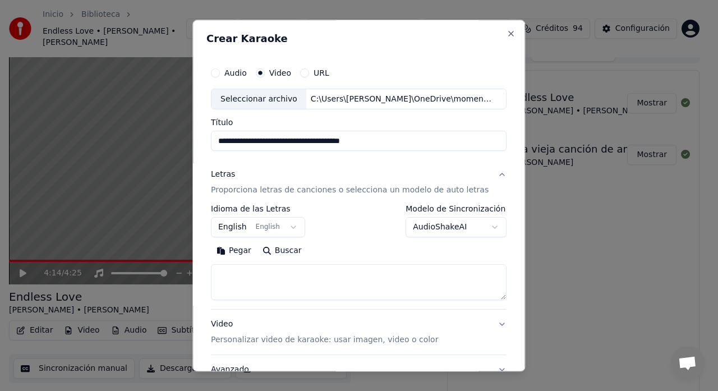
click at [252, 278] on textarea at bounding box center [359, 283] width 296 height 36
paste textarea "**********"
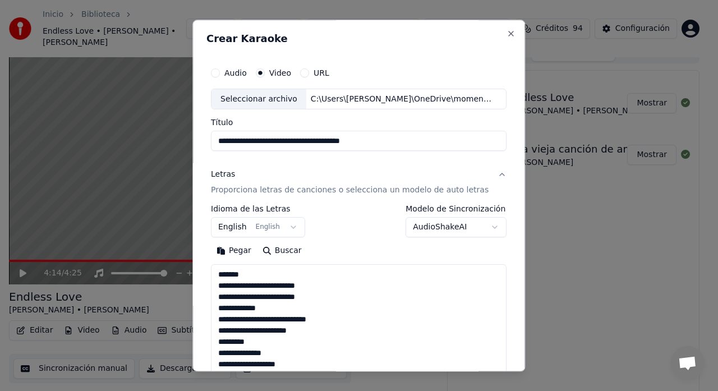
scroll to position [418, 0]
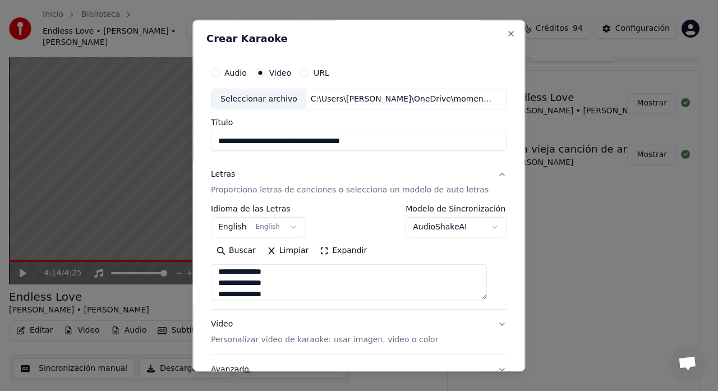
type textarea "**********"
click at [235, 229] on body "**********" at bounding box center [354, 181] width 708 height 391
click at [239, 337] on p "Personalizar video de karaoke: usar imagen, video o color" at bounding box center [324, 340] width 227 height 11
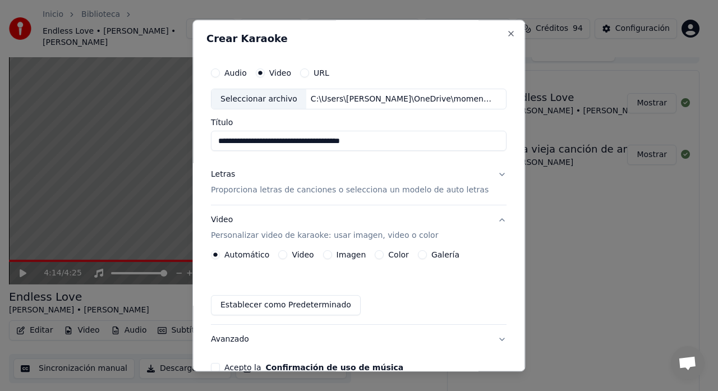
click at [287, 258] on button "Video" at bounding box center [283, 255] width 9 height 9
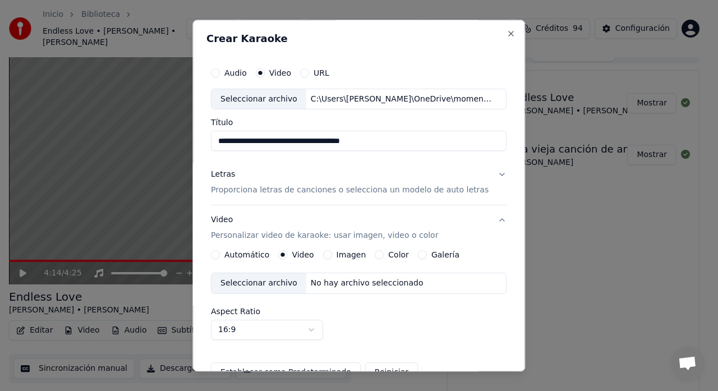
click at [256, 286] on div "Seleccionar archivo" at bounding box center [258, 284] width 95 height 20
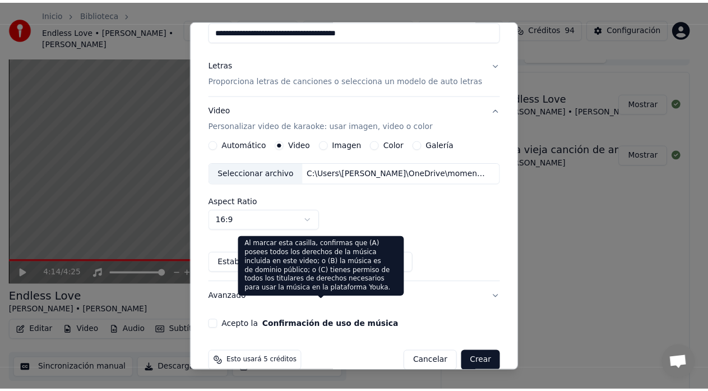
scroll to position [129, 0]
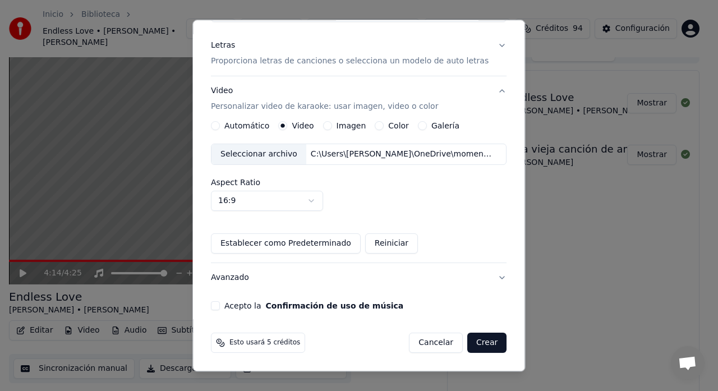
click at [220, 307] on button "Acepto la Confirmación de uso de música" at bounding box center [215, 306] width 9 height 9
click at [472, 345] on button "Crear" at bounding box center [486, 343] width 39 height 20
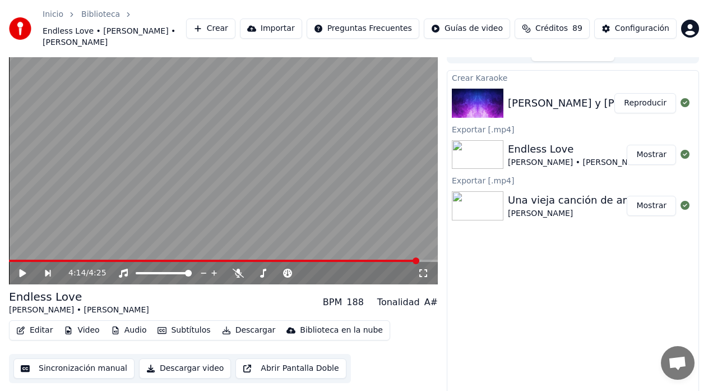
click at [649, 93] on button "Reproducir" at bounding box center [646, 103] width 62 height 20
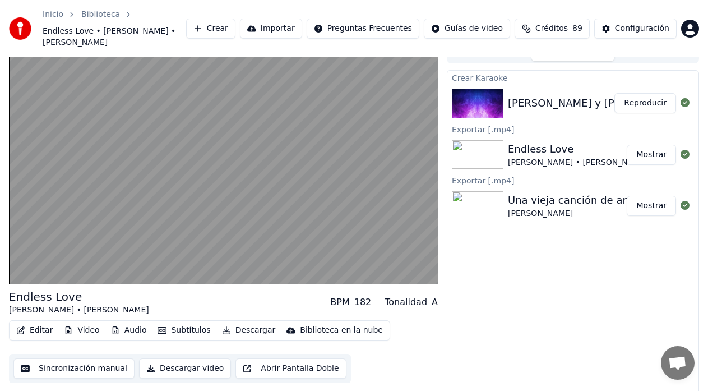
click at [40, 322] on button "Editar" at bounding box center [34, 330] width 45 height 16
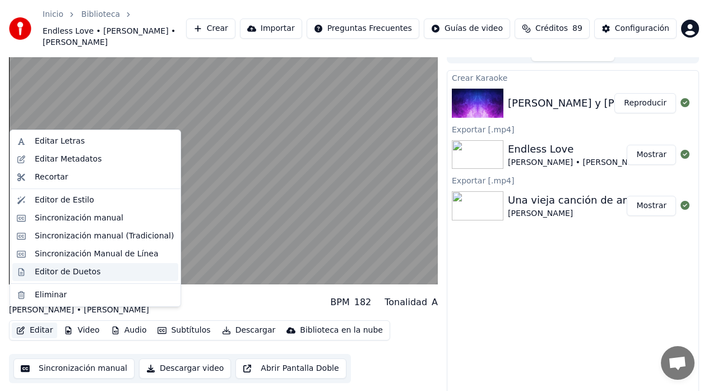
click at [64, 270] on div "Editor de Duetos" at bounding box center [68, 271] width 66 height 11
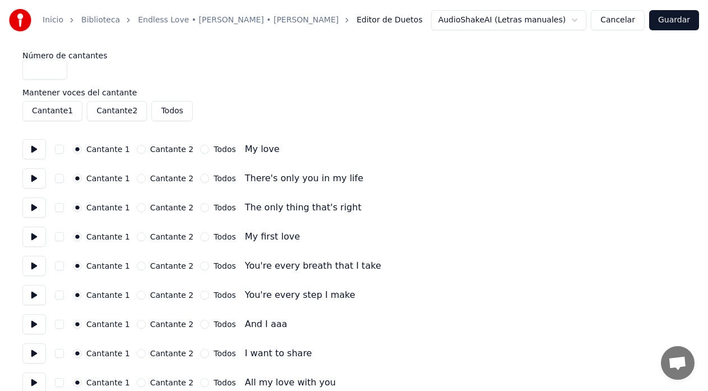
click at [39, 153] on button at bounding box center [34, 149] width 24 height 20
click at [36, 183] on button at bounding box center [34, 178] width 24 height 20
click at [35, 210] on button at bounding box center [34, 207] width 24 height 20
click at [35, 241] on button at bounding box center [34, 237] width 24 height 20
click at [139, 235] on button "Cantante 2" at bounding box center [141, 236] width 9 height 9
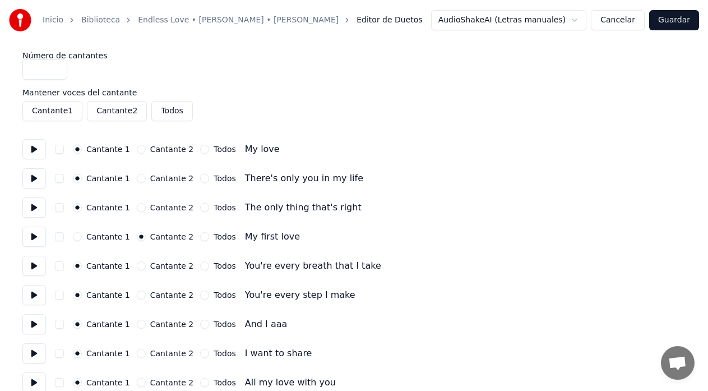
click at [139, 269] on div "Cantante 2" at bounding box center [165, 265] width 57 height 9
click at [137, 269] on button "Cantante 2" at bounding box center [141, 265] width 9 height 9
click at [37, 266] on button at bounding box center [34, 266] width 24 height 20
click at [35, 298] on button at bounding box center [34, 295] width 24 height 20
click at [137, 297] on button "Cantante 2" at bounding box center [141, 295] width 9 height 9
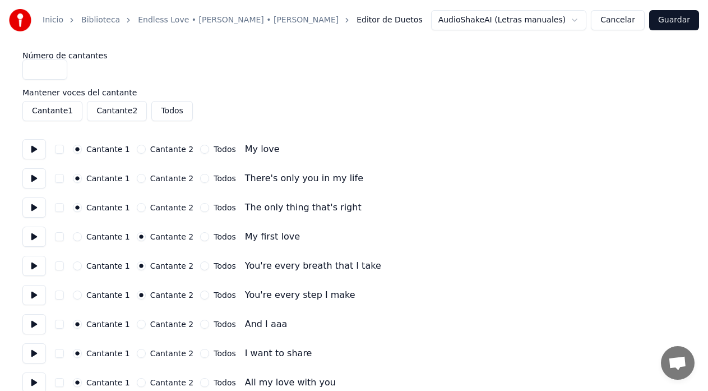
click at [34, 327] on button at bounding box center [34, 324] width 24 height 20
click at [57, 238] on button "button" at bounding box center [59, 236] width 9 height 9
click at [58, 268] on button "button" at bounding box center [59, 265] width 9 height 9
click at [58, 293] on button "button" at bounding box center [59, 295] width 9 height 9
click at [58, 328] on button "button" at bounding box center [59, 324] width 9 height 9
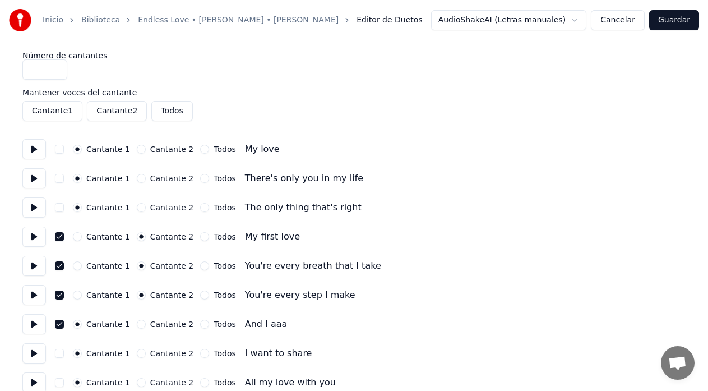
click at [41, 357] on button at bounding box center [34, 353] width 24 height 20
click at [137, 354] on button "Cantante 2" at bounding box center [141, 353] width 9 height 9
click at [38, 380] on button at bounding box center [34, 382] width 24 height 20
click at [137, 382] on button "Cantante 2" at bounding box center [141, 382] width 9 height 9
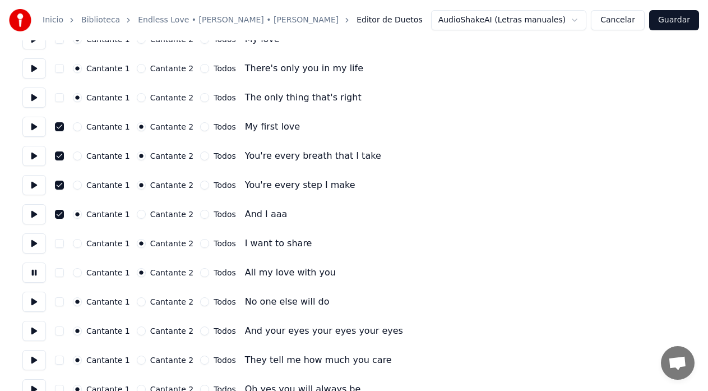
scroll to position [150, 0]
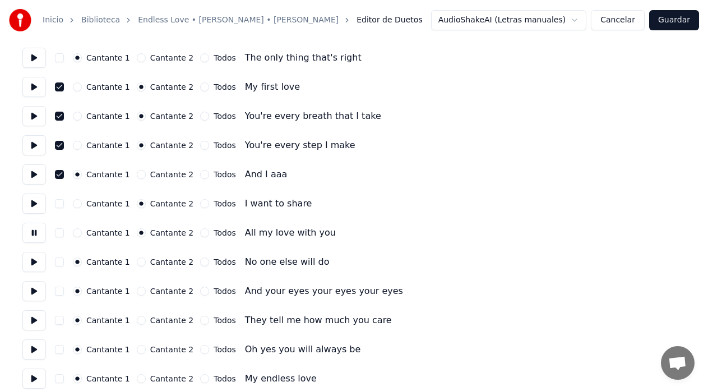
click at [137, 264] on button "Cantante 2" at bounding box center [141, 261] width 9 height 9
click at [34, 264] on button at bounding box center [34, 262] width 24 height 20
click at [672, 24] on button "Guardar" at bounding box center [674, 20] width 50 height 20
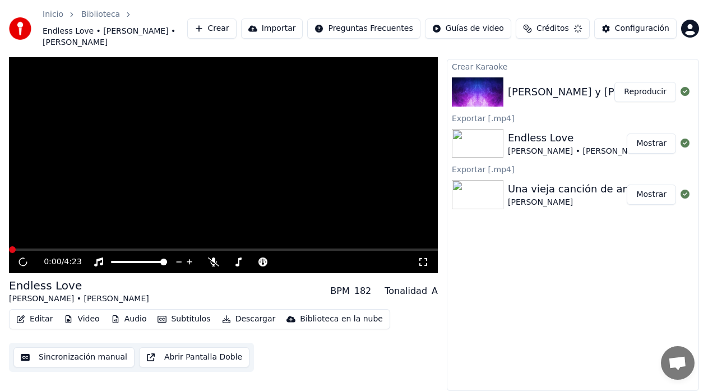
scroll to position [14, 0]
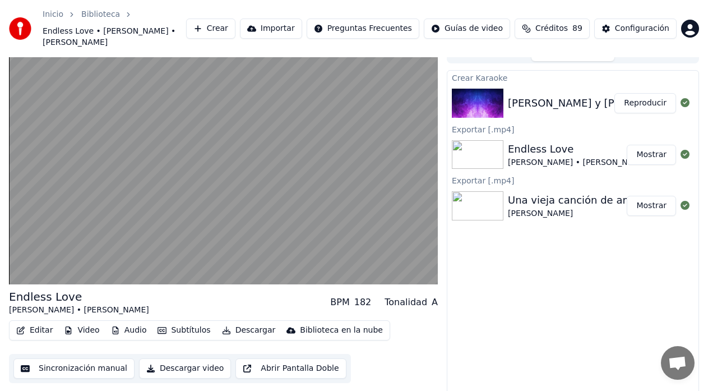
click at [38, 322] on button "Editar" at bounding box center [34, 330] width 45 height 16
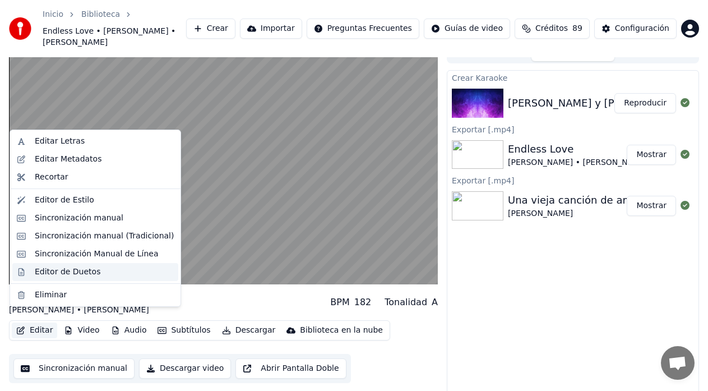
click at [53, 273] on div "Editor de Duetos" at bounding box center [68, 271] width 66 height 11
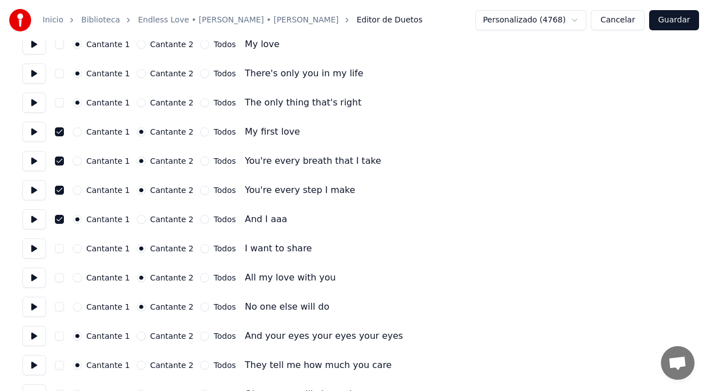
scroll to position [112, 0]
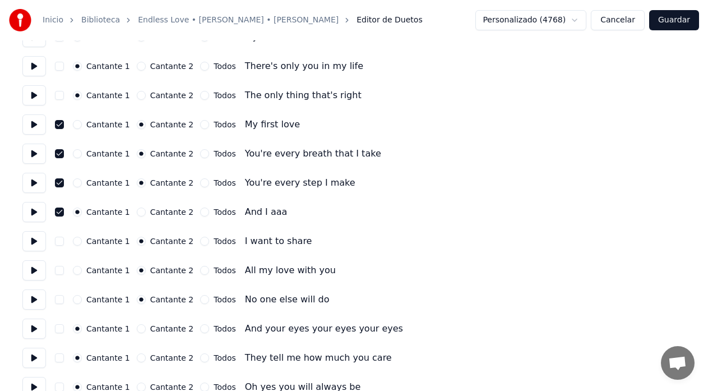
click at [38, 243] on button at bounding box center [34, 241] width 24 height 20
click at [200, 245] on button "Todos" at bounding box center [204, 241] width 9 height 9
click at [60, 245] on button "button" at bounding box center [59, 241] width 9 height 9
click at [38, 273] on button at bounding box center [34, 270] width 24 height 20
click at [36, 273] on button at bounding box center [34, 270] width 24 height 20
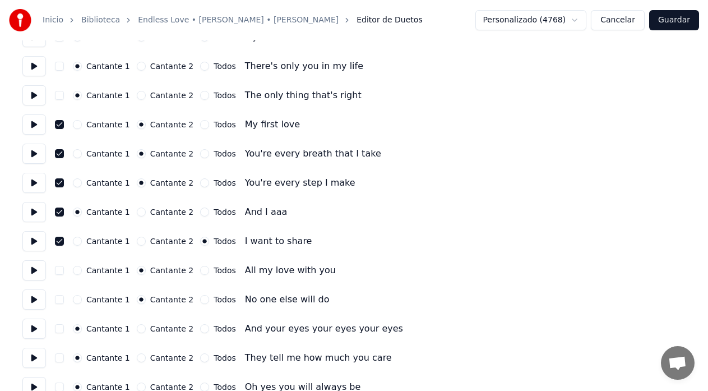
click at [59, 213] on button "button" at bounding box center [59, 212] width 9 height 9
click at [61, 273] on button "button" at bounding box center [59, 270] width 9 height 9
click at [34, 243] on button at bounding box center [34, 241] width 24 height 20
click at [137, 244] on button "Cantante 2" at bounding box center [141, 241] width 9 height 9
click at [36, 299] on button at bounding box center [34, 299] width 24 height 20
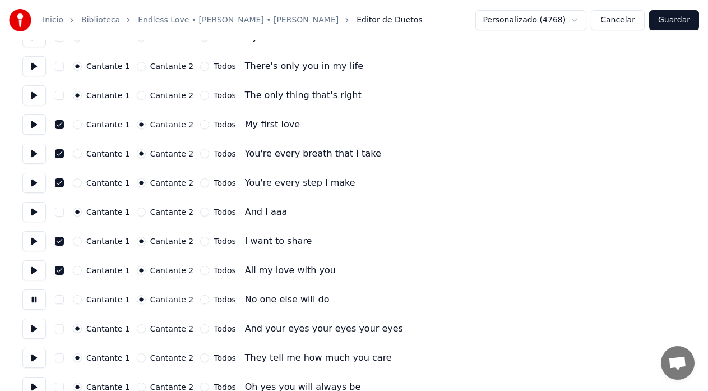
click at [61, 301] on button "button" at bounding box center [59, 299] width 9 height 9
click at [668, 29] on button "Guardar" at bounding box center [674, 20] width 50 height 20
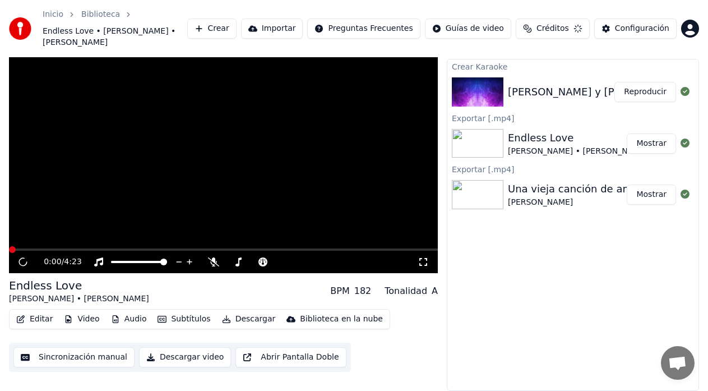
scroll to position [14, 0]
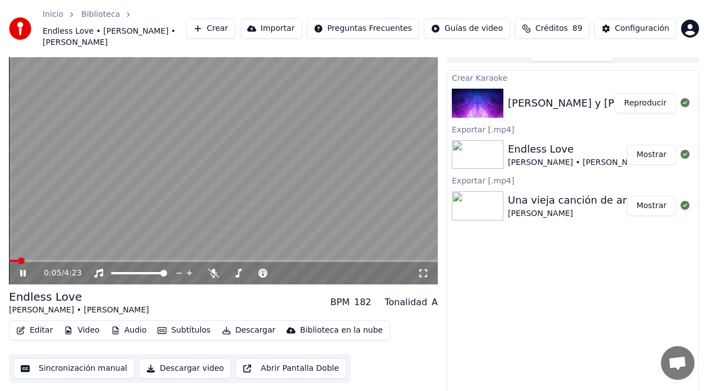
click at [40, 246] on video at bounding box center [223, 163] width 429 height 241
click at [39, 260] on span at bounding box center [223, 261] width 429 height 2
click at [24, 269] on icon at bounding box center [23, 273] width 7 height 8
click at [185, 248] on video at bounding box center [223, 163] width 429 height 241
click at [190, 260] on span at bounding box center [99, 261] width 181 height 2
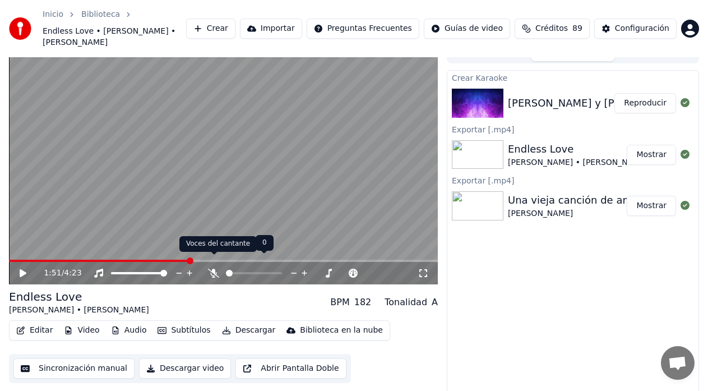
click at [209, 269] on icon at bounding box center [213, 273] width 11 height 9
click at [84, 202] on video at bounding box center [223, 163] width 429 height 241
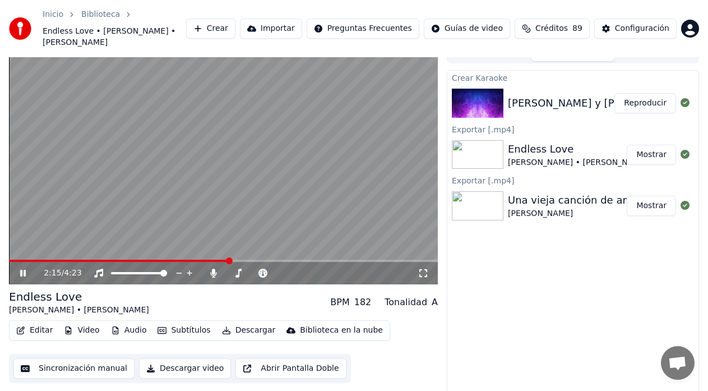
click at [200, 260] on span at bounding box center [119, 261] width 220 height 2
click at [163, 247] on video at bounding box center [223, 163] width 429 height 241
click at [182, 260] on span at bounding box center [95, 261] width 173 height 2
click at [20, 269] on icon at bounding box center [31, 273] width 26 height 9
click at [24, 270] on icon at bounding box center [23, 273] width 6 height 7
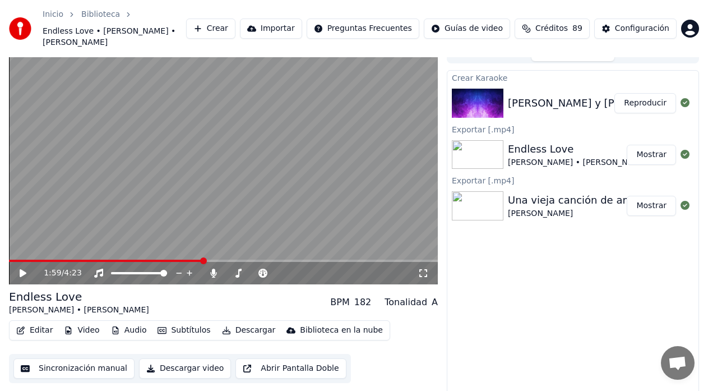
click at [77, 358] on button "Sincronización manual" at bounding box center [73, 368] width 121 height 20
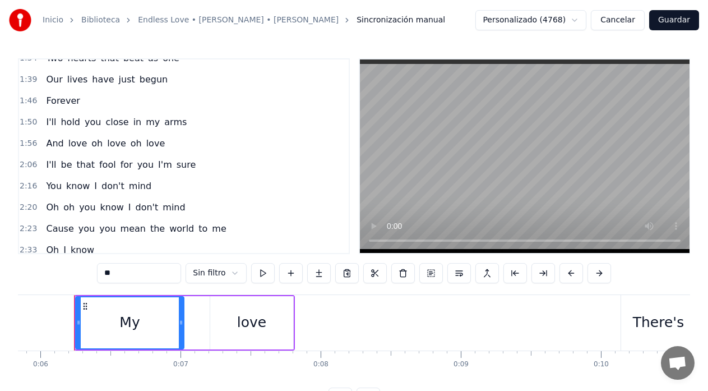
scroll to position [337, 0]
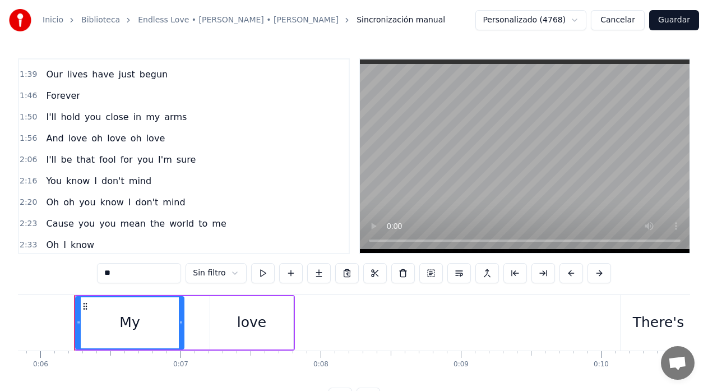
click at [46, 144] on span "And" at bounding box center [55, 138] width 20 height 13
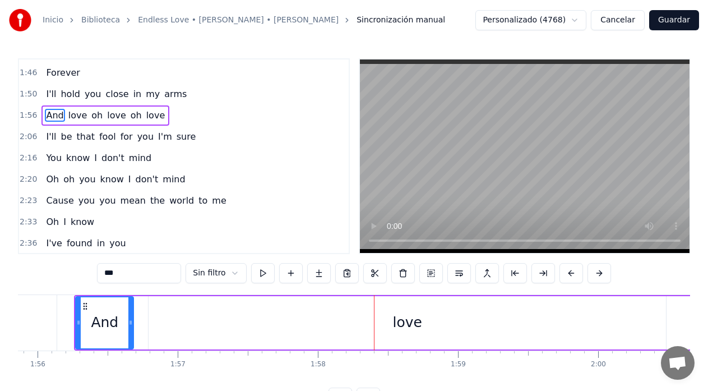
scroll to position [362, 0]
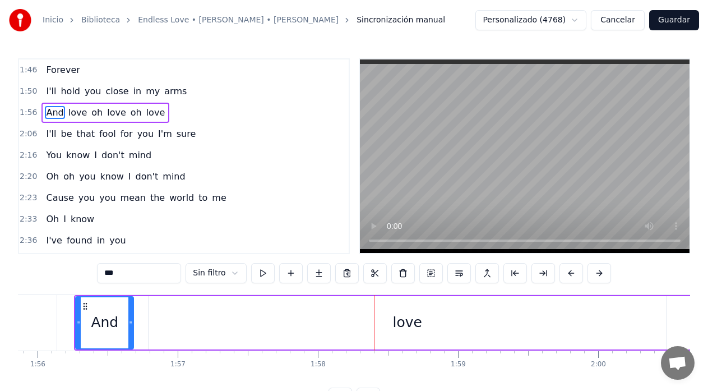
click at [109, 324] on div "And" at bounding box center [104, 322] width 27 height 21
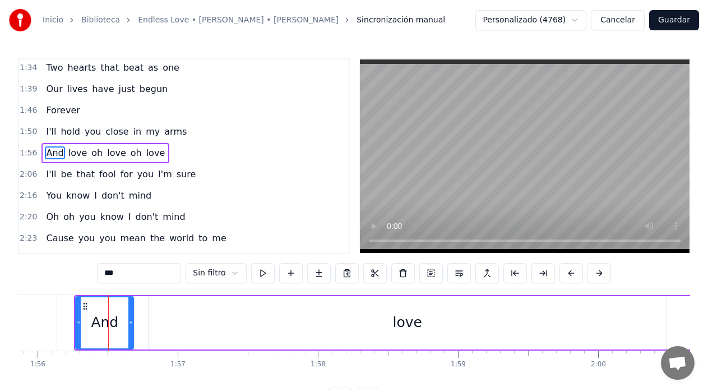
scroll to position [319, 0]
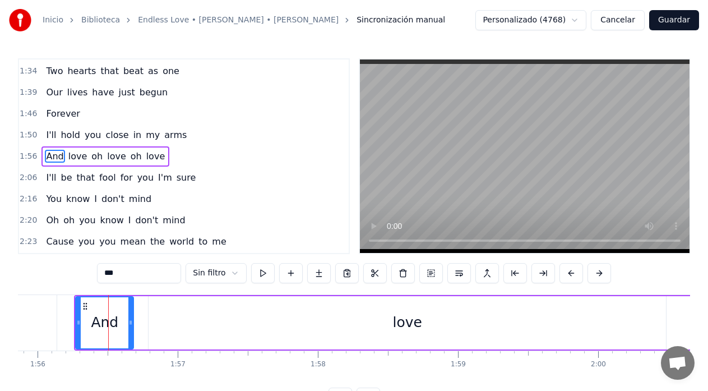
drag, startPoint x: 131, startPoint y: 276, endPoint x: 98, endPoint y: 275, distance: 33.1
click at [98, 275] on div "0:06 My love 0:10 There's only you in my life 0:15 The only thing that's right …" at bounding box center [354, 232] width 672 height 349
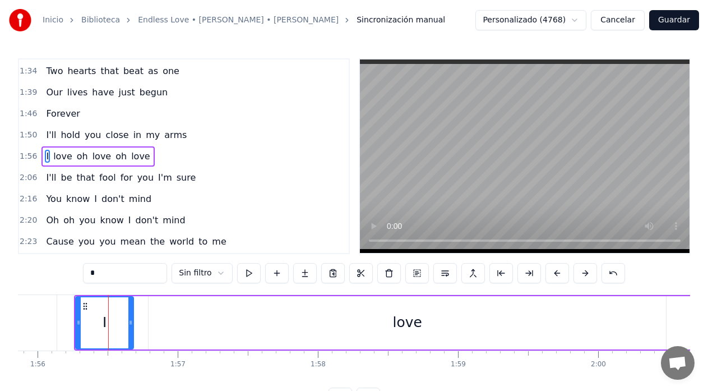
click at [396, 316] on div "love" at bounding box center [407, 322] width 29 height 21
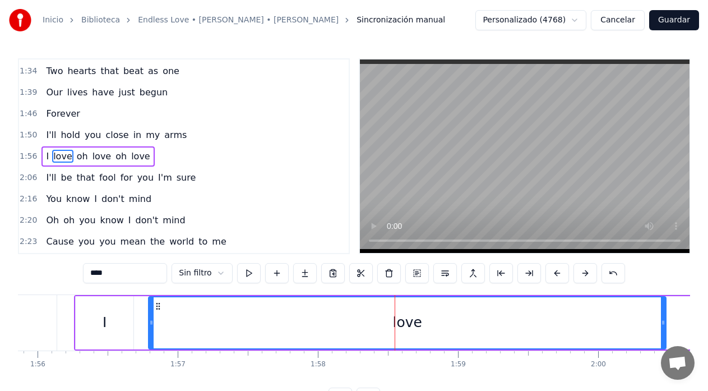
drag, startPoint x: 121, startPoint y: 274, endPoint x: 61, endPoint y: 274, distance: 60.0
click at [61, 274] on div "0:06 My love 0:10 There's only you in my life 0:15 The only thing that's right …" at bounding box center [354, 232] width 672 height 349
click at [104, 204] on span "don't" at bounding box center [112, 198] width 25 height 13
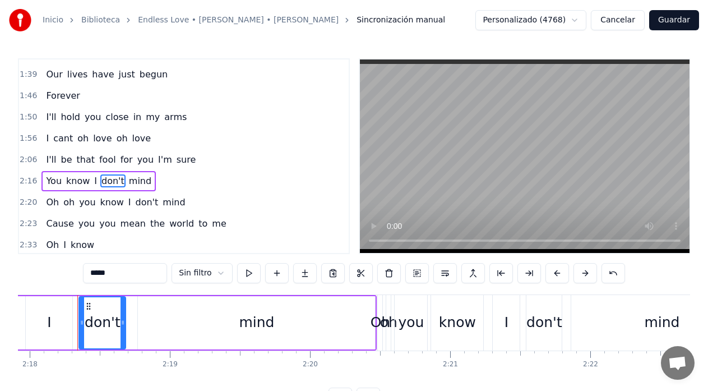
scroll to position [0, 19341]
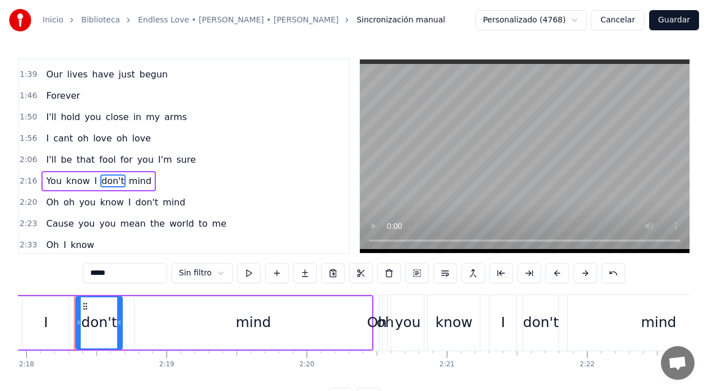
drag, startPoint x: 114, startPoint y: 277, endPoint x: 83, endPoint y: 277, distance: 30.8
click at [83, 277] on div "0:06 My love 0:10 There's only you in my life 0:15 The only thing that's right …" at bounding box center [354, 232] width 672 height 349
click at [60, 138] on span "cant" at bounding box center [63, 138] width 22 height 13
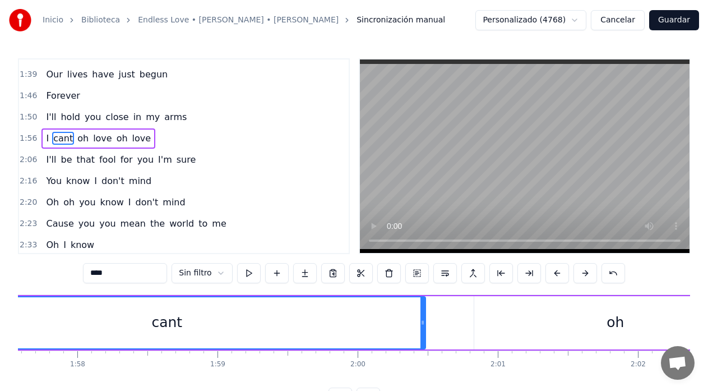
scroll to position [0, 16318]
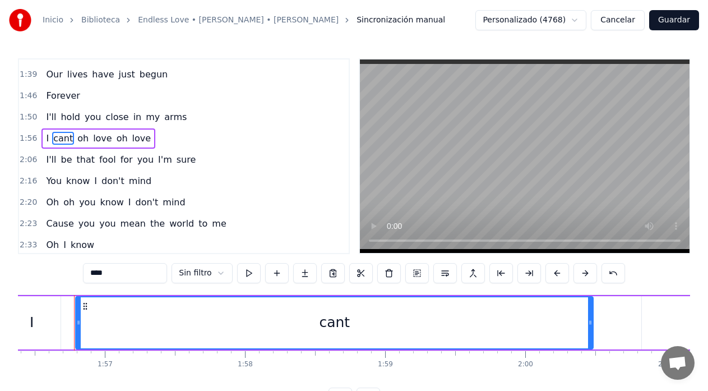
drag, startPoint x: 117, startPoint y: 274, endPoint x: 83, endPoint y: 276, distance: 33.8
click at [83, 276] on div "0:06 My love 0:10 There's only you in my life 0:15 The only thing that's right …" at bounding box center [354, 232] width 672 height 349
paste input "*"
drag, startPoint x: 102, startPoint y: 272, endPoint x: 89, endPoint y: 274, distance: 12.5
click at [89, 274] on input "*****" at bounding box center [125, 273] width 84 height 20
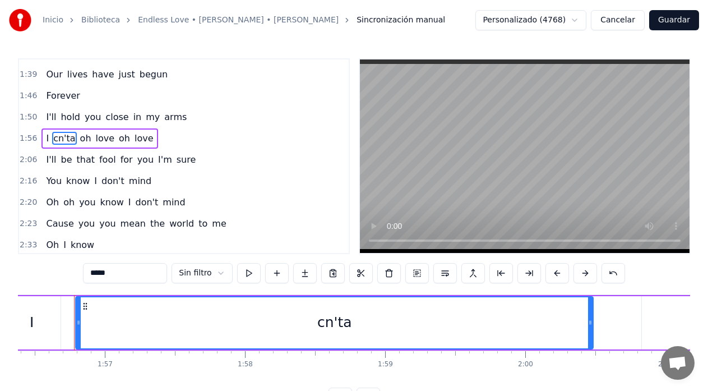
click at [98, 273] on input "*****" at bounding box center [125, 273] width 84 height 20
click at [117, 273] on input "******" at bounding box center [125, 273] width 84 height 20
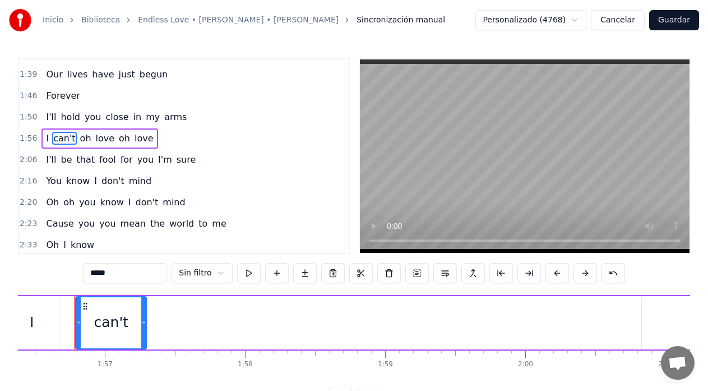
drag, startPoint x: 589, startPoint y: 321, endPoint x: 142, endPoint y: 322, distance: 447.0
click at [142, 322] on icon at bounding box center [143, 322] width 4 height 9
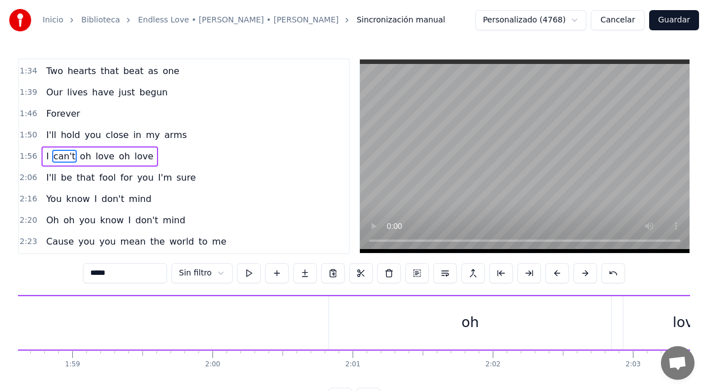
scroll to position [0, 16632]
click at [471, 319] on div "oh" at bounding box center [468, 322] width 17 height 21
type input "**"
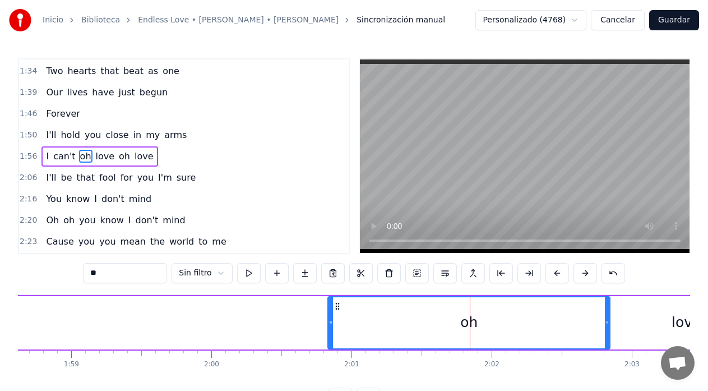
click at [114, 325] on div "I can't oh love oh love" at bounding box center [369, 323] width 1365 height 56
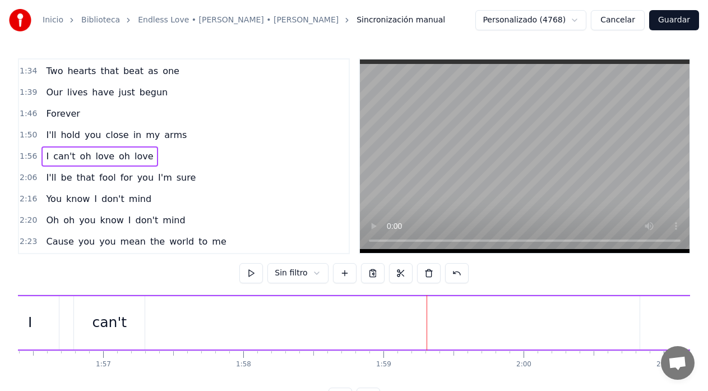
scroll to position [0, 16318]
click at [167, 322] on div "I can't oh love oh love" at bounding box center [683, 323] width 1365 height 56
click at [161, 325] on div "I can't oh love oh love" at bounding box center [683, 323] width 1365 height 56
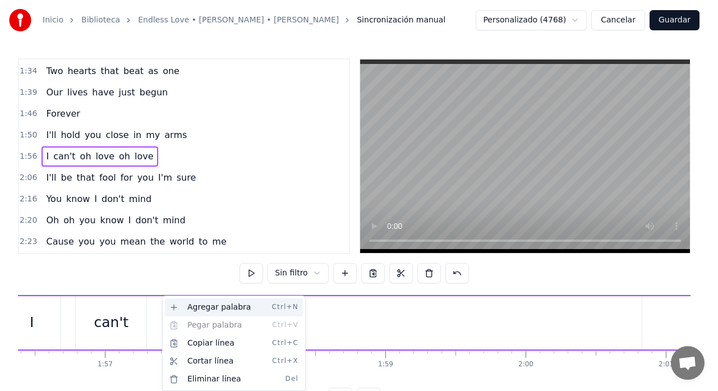
click at [214, 312] on div "Agregar palabra Ctrl+N" at bounding box center [234, 307] width 138 height 18
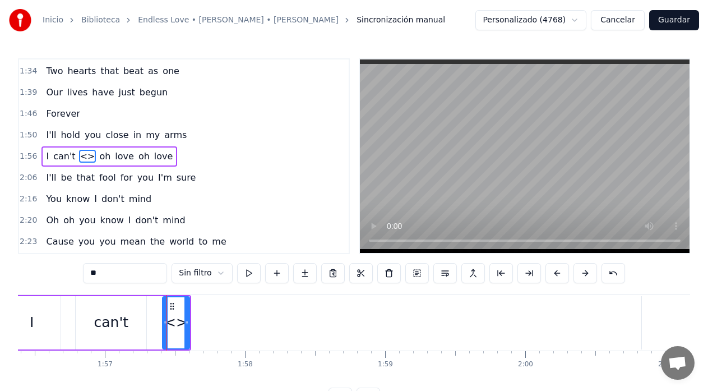
drag, startPoint x: 111, startPoint y: 278, endPoint x: 85, endPoint y: 277, distance: 26.4
click at [85, 277] on input "**" at bounding box center [125, 273] width 84 height 20
click at [108, 275] on input "**" at bounding box center [125, 273] width 84 height 20
drag, startPoint x: 108, startPoint y: 275, endPoint x: 91, endPoint y: 276, distance: 16.8
click at [91, 276] on input "**" at bounding box center [125, 273] width 84 height 20
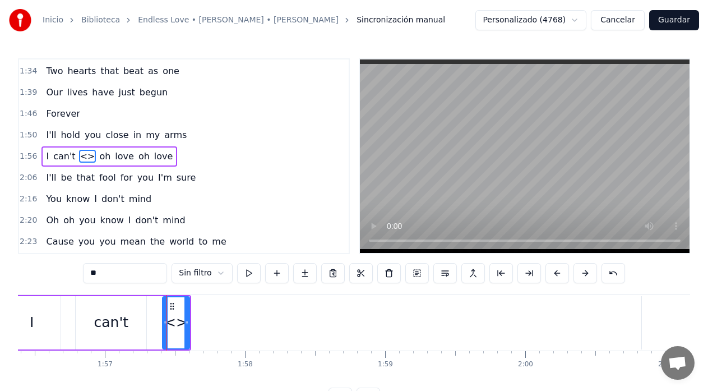
paste input "****"
drag, startPoint x: 188, startPoint y: 320, endPoint x: 206, endPoint y: 322, distance: 18.7
click at [206, 322] on icon at bounding box center [205, 322] width 4 height 9
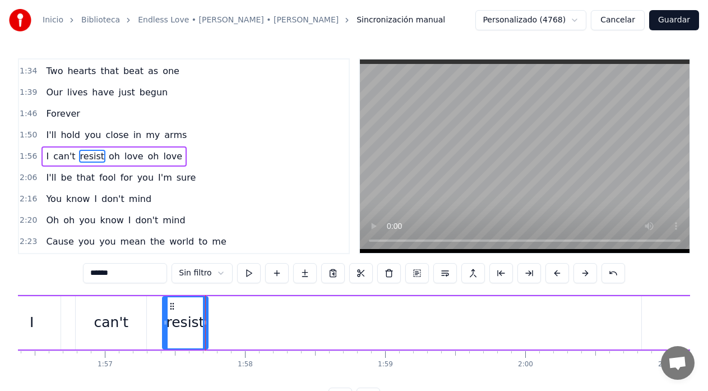
type input "******"
click at [243, 332] on div "I can't resist oh love oh love" at bounding box center [683, 323] width 1365 height 56
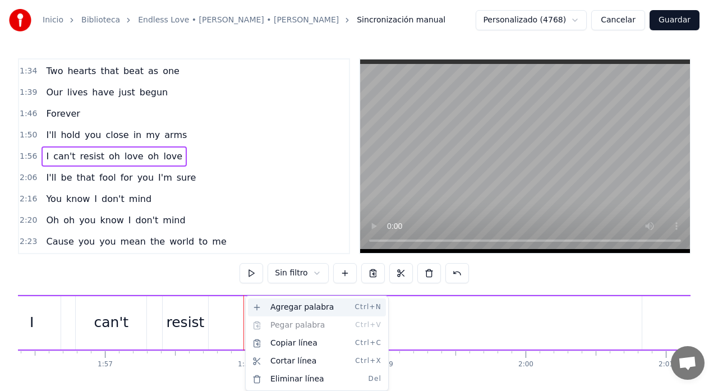
click at [282, 311] on div "Agregar palabra Ctrl+N" at bounding box center [317, 307] width 138 height 18
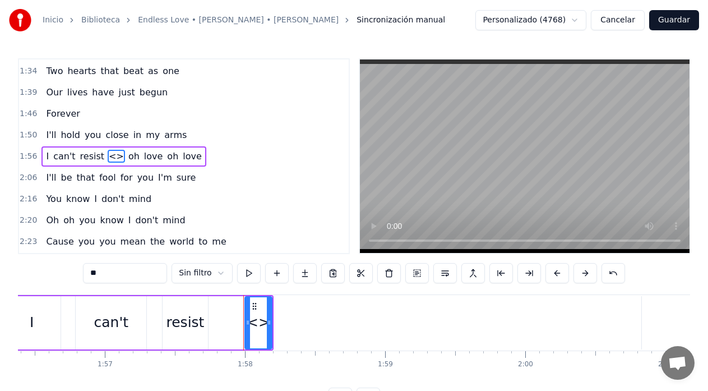
drag, startPoint x: 132, startPoint y: 273, endPoint x: 59, endPoint y: 273, distance: 72.9
click at [59, 273] on div "0:06 My love 0:10 There's only you in my life 0:15 The only thing that's right …" at bounding box center [354, 232] width 672 height 349
paste input "**"
type input "****"
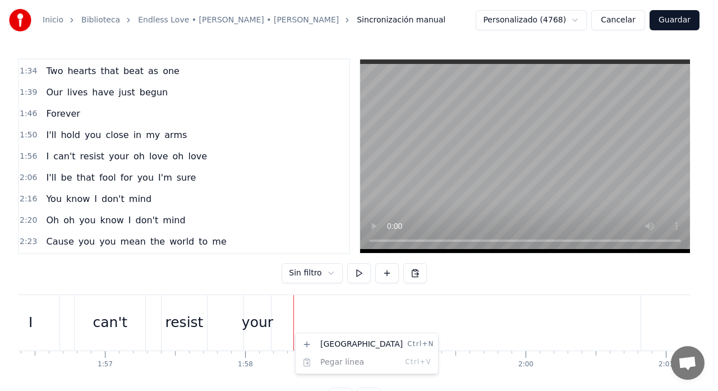
click at [285, 326] on html "Inicio Biblioteca Endless Love • [PERSON_NAME] • [PERSON_NAME] Sincronización m…" at bounding box center [359, 213] width 718 height 426
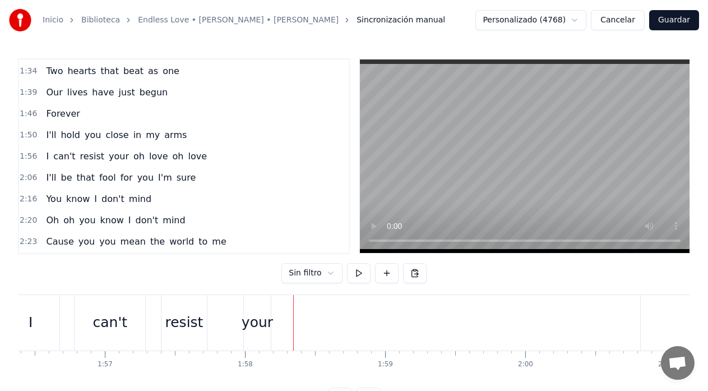
click at [232, 325] on div "I can't resist your oh love oh love" at bounding box center [137, 323] width 273 height 56
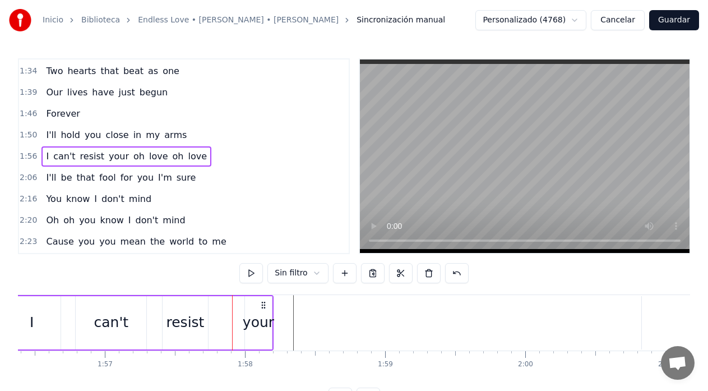
click at [222, 325] on div "I can't resist your oh love oh love" at bounding box center [137, 323] width 273 height 56
click at [219, 324] on div "I can't resist your oh love oh love" at bounding box center [137, 323] width 273 height 56
click at [218, 319] on div "I can't resist your oh love oh love" at bounding box center [137, 323] width 273 height 56
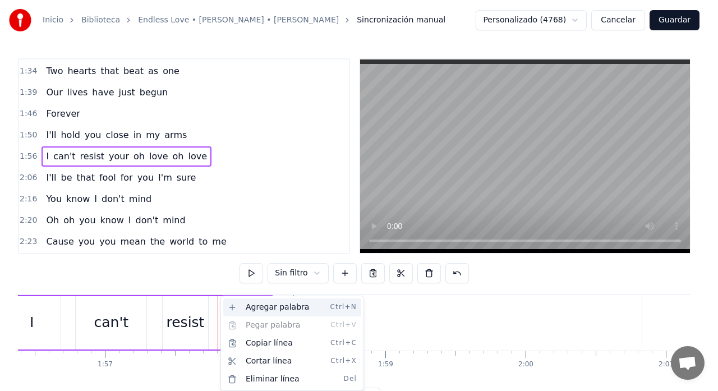
click at [263, 313] on div "Agregar palabra Ctrl+N" at bounding box center [292, 307] width 138 height 18
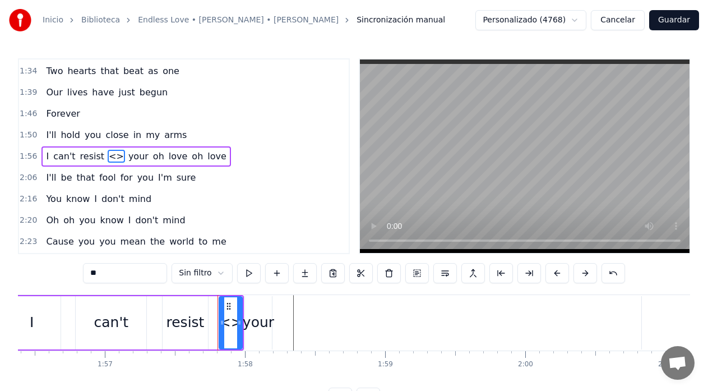
drag, startPoint x: 116, startPoint y: 274, endPoint x: 64, endPoint y: 275, distance: 52.2
click at [64, 275] on div "0:06 My love 0:10 There's only you in my life 0:15 The only thing that's right …" at bounding box center [354, 232] width 672 height 349
paste input "***"
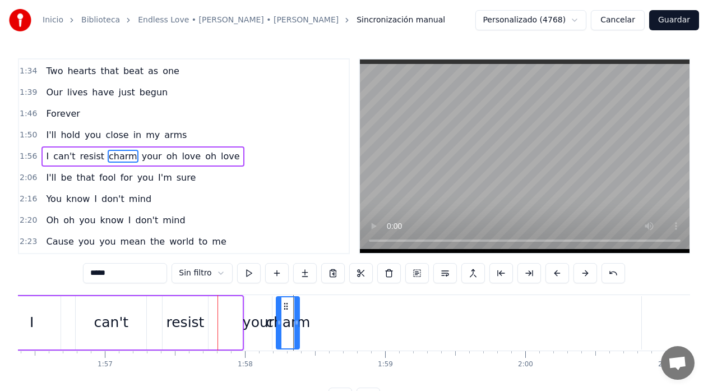
drag, startPoint x: 228, startPoint y: 307, endPoint x: 285, endPoint y: 311, distance: 57.3
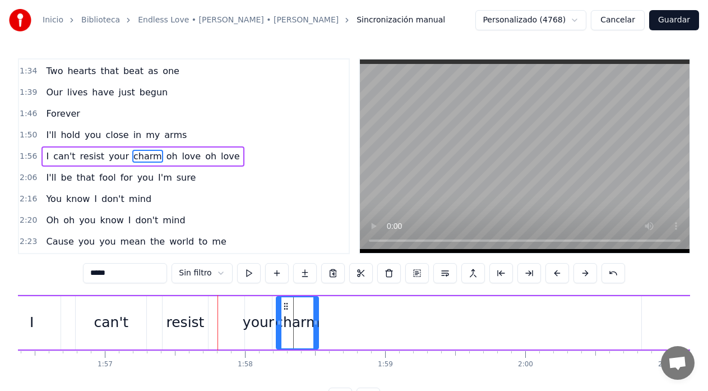
drag, startPoint x: 299, startPoint y: 322, endPoint x: 318, endPoint y: 325, distance: 19.3
click at [318, 325] on icon at bounding box center [316, 322] width 4 height 9
drag, startPoint x: 285, startPoint y: 309, endPoint x: 293, endPoint y: 309, distance: 7.9
click at [293, 309] on circle at bounding box center [292, 308] width 1 height 1
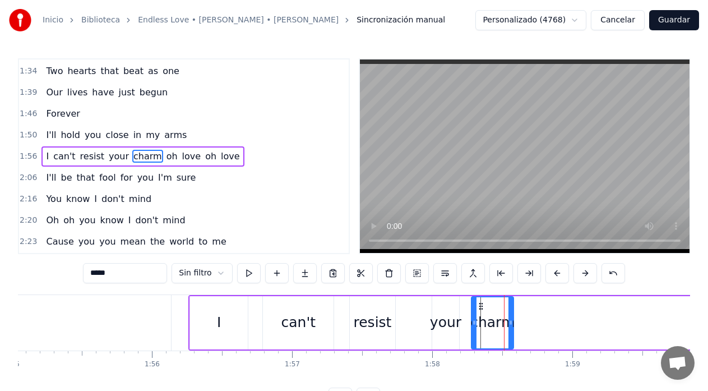
scroll to position [0, 16116]
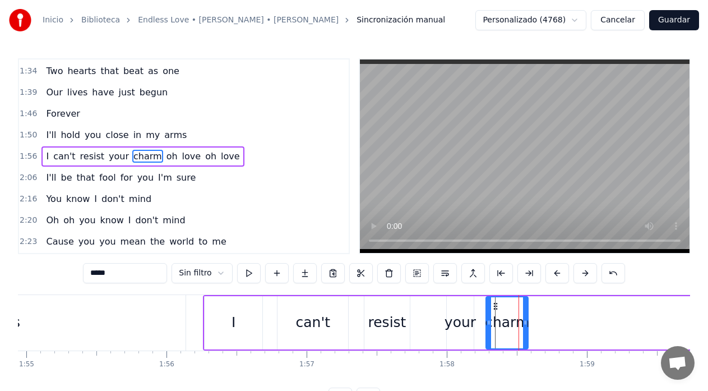
click at [91, 324] on div "arms" at bounding box center [2, 323] width 366 height 56
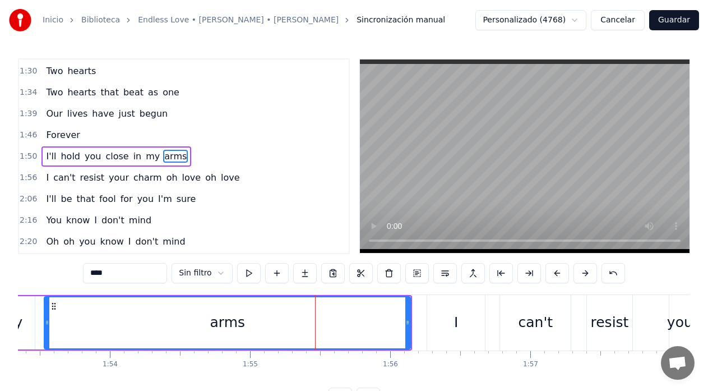
scroll to position [0, 15891]
click at [33, 313] on div "my" at bounding box center [12, 322] width 47 height 53
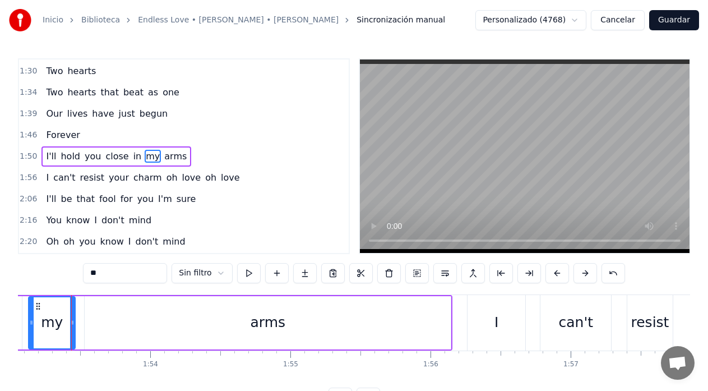
scroll to position [0, 15849]
click at [451, 324] on div "arms" at bounding box center [270, 322] width 366 height 53
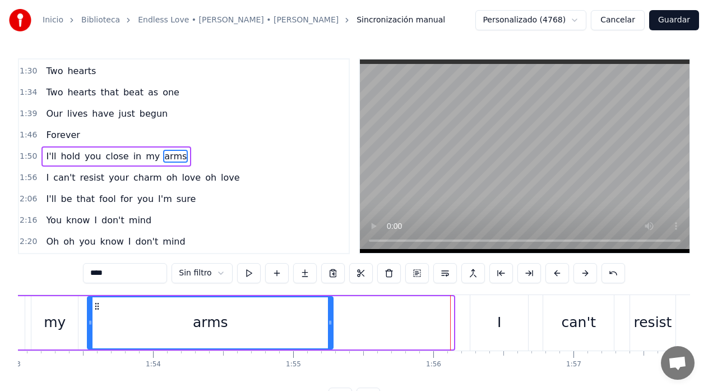
drag, startPoint x: 452, startPoint y: 324, endPoint x: 331, endPoint y: 330, distance: 120.7
click at [331, 330] on div at bounding box center [330, 322] width 4 height 51
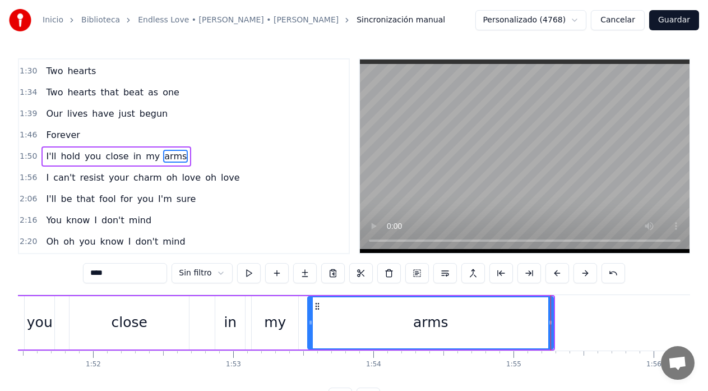
scroll to position [0, 15624]
click at [92, 310] on div "close" at bounding box center [132, 322] width 119 height 53
type input "*****"
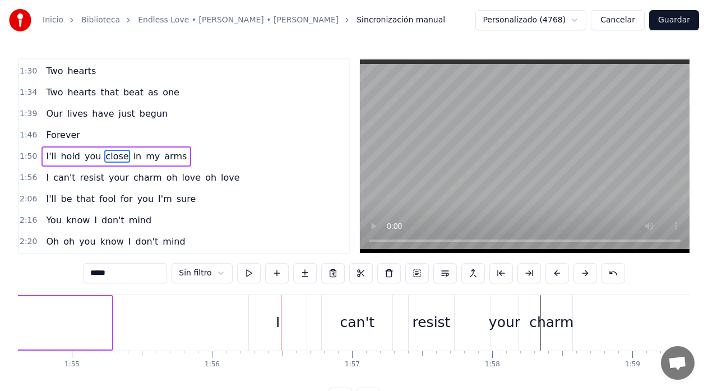
scroll to position [0, 16062]
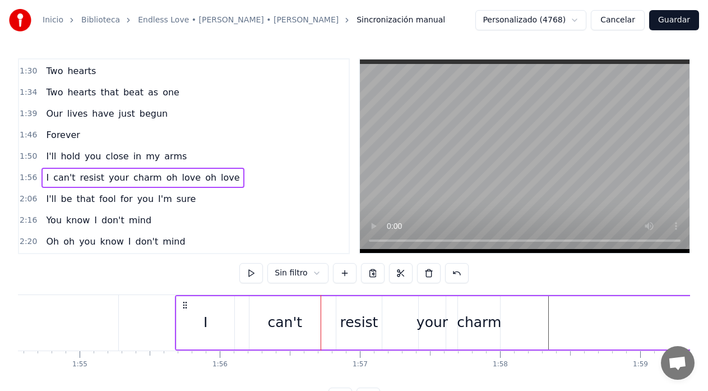
drag, startPoint x: 265, startPoint y: 306, endPoint x: 183, endPoint y: 311, distance: 81.5
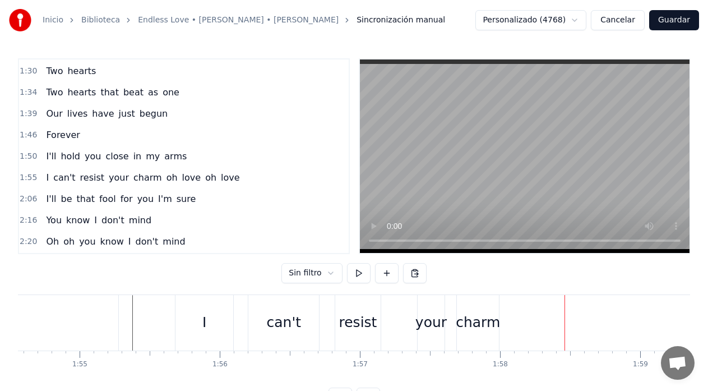
click at [254, 324] on div "can't" at bounding box center [283, 323] width 71 height 56
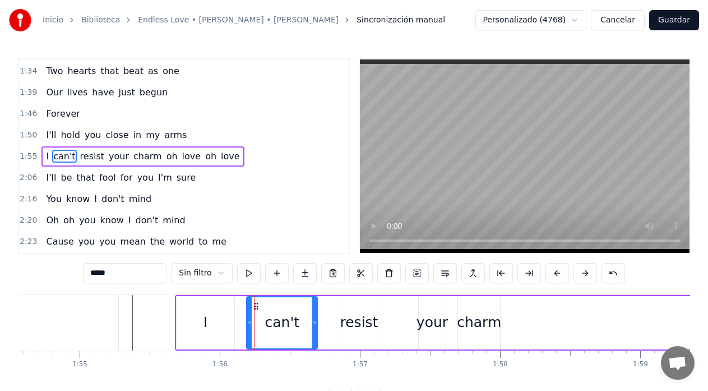
click at [257, 311] on div "can't" at bounding box center [282, 322] width 70 height 51
click at [342, 316] on div "resist" at bounding box center [359, 322] width 45 height 53
type input "******"
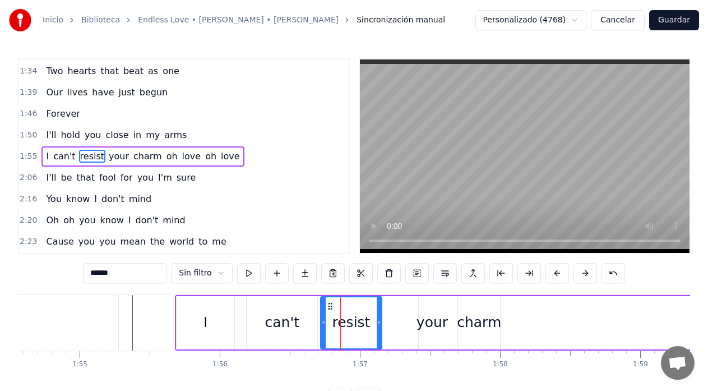
drag, startPoint x: 338, startPoint y: 325, endPoint x: 322, endPoint y: 325, distance: 15.7
click at [322, 325] on icon at bounding box center [323, 322] width 4 height 9
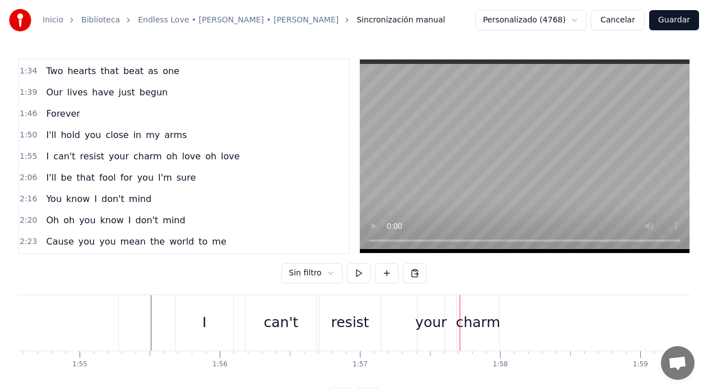
click at [375, 324] on div "resist" at bounding box center [350, 323] width 61 height 56
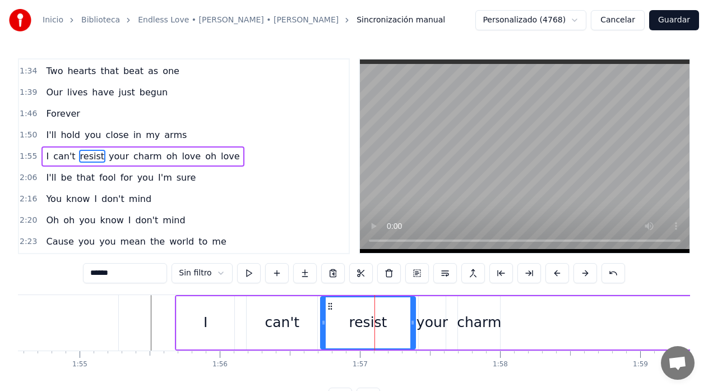
drag, startPoint x: 380, startPoint y: 325, endPoint x: 414, endPoint y: 326, distance: 33.7
click at [414, 326] on icon at bounding box center [413, 322] width 4 height 9
click at [445, 324] on div "your" at bounding box center [432, 322] width 31 height 21
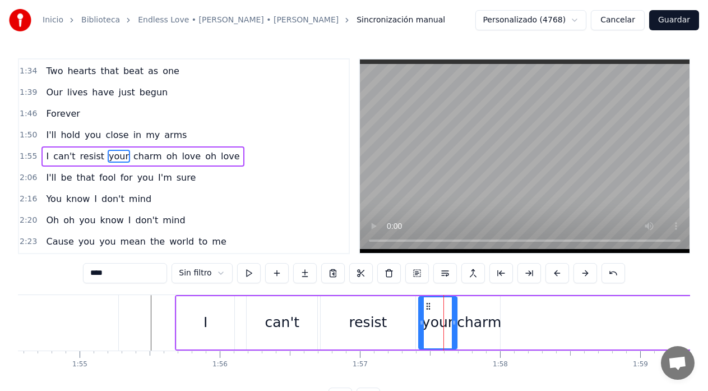
drag, startPoint x: 445, startPoint y: 324, endPoint x: 456, endPoint y: 324, distance: 11.2
click at [456, 324] on icon at bounding box center [454, 322] width 4 height 9
click at [491, 324] on div "charm" at bounding box center [479, 322] width 44 height 21
type input "*****"
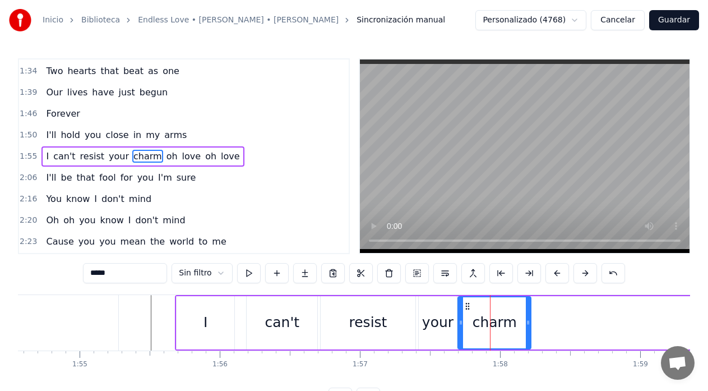
drag, startPoint x: 499, startPoint y: 324, endPoint x: 529, endPoint y: 324, distance: 30.9
click at [529, 324] on icon at bounding box center [528, 322] width 4 height 9
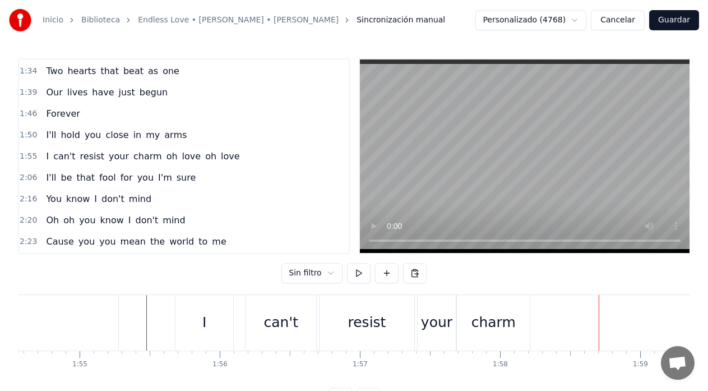
click at [481, 311] on div "charm" at bounding box center [493, 323] width 73 height 56
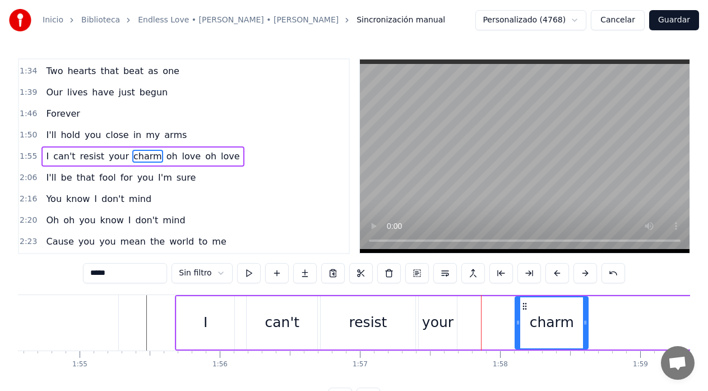
drag, startPoint x: 469, startPoint y: 310, endPoint x: 527, endPoint y: 306, distance: 57.9
click at [527, 306] on icon at bounding box center [524, 306] width 9 height 9
click at [445, 316] on div "your" at bounding box center [437, 322] width 31 height 21
type input "****"
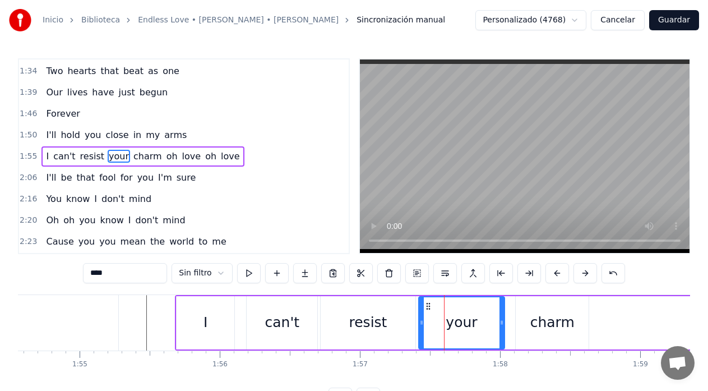
drag, startPoint x: 455, startPoint y: 323, endPoint x: 503, endPoint y: 326, distance: 47.8
click at [503, 326] on icon at bounding box center [502, 322] width 4 height 9
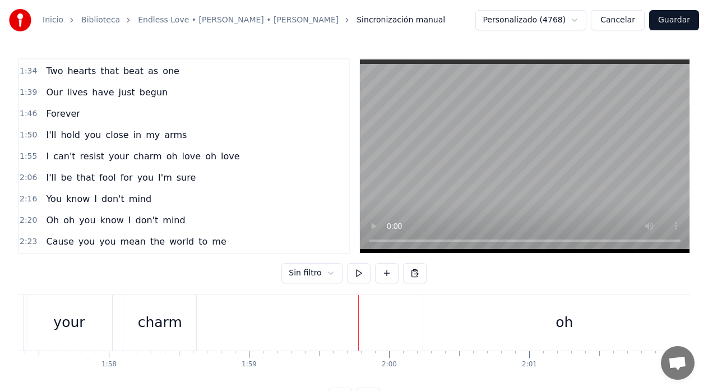
scroll to position [0, 16453]
click at [158, 312] on div "charm" at bounding box center [161, 322] width 44 height 21
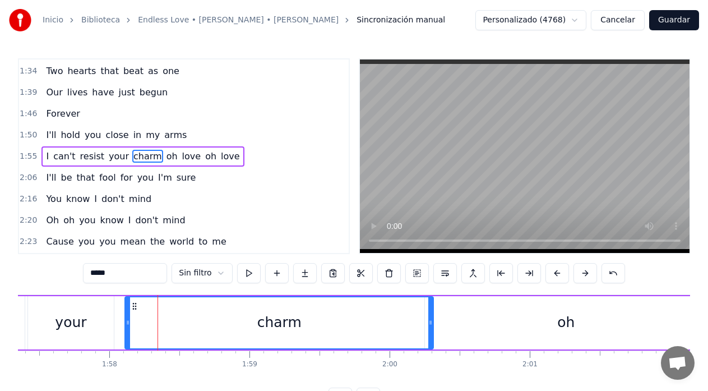
drag, startPoint x: 195, startPoint y: 322, endPoint x: 429, endPoint y: 328, distance: 233.9
click at [430, 327] on div at bounding box center [430, 322] width 4 height 51
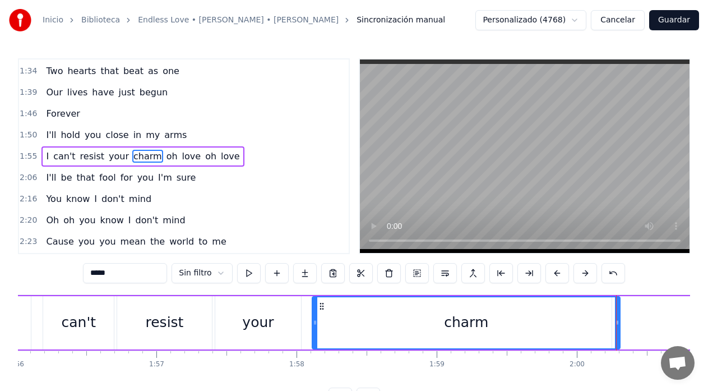
scroll to position [0, 16251]
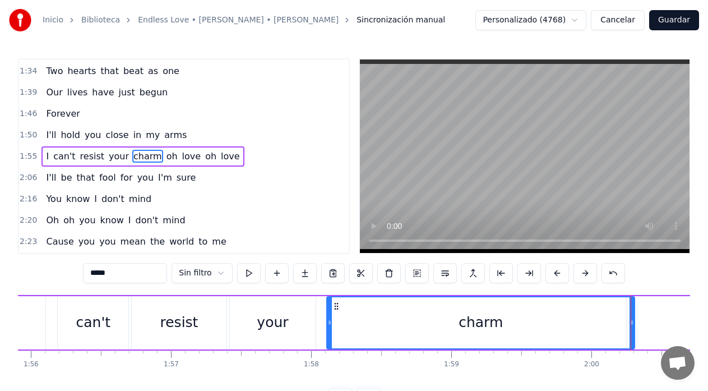
click at [44, 316] on div "I" at bounding box center [17, 322] width 58 height 53
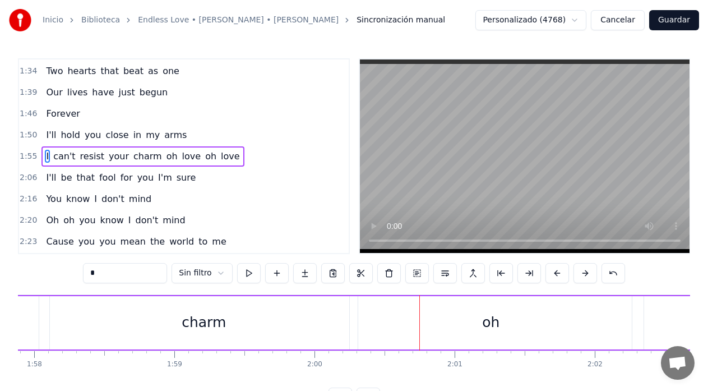
scroll to position [0, 16519]
click at [110, 324] on div "charm" at bounding box center [213, 322] width 308 height 53
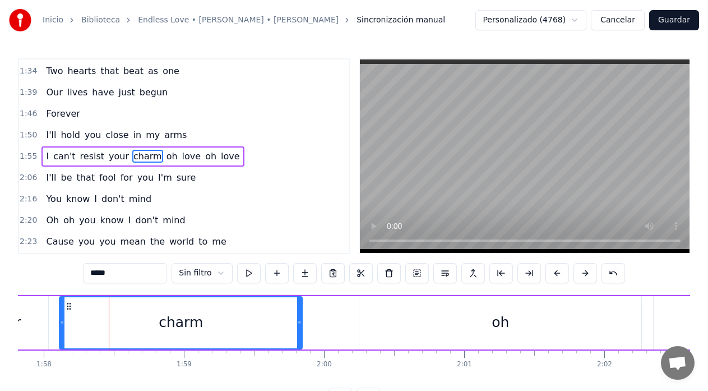
drag, startPoint x: 365, startPoint y: 321, endPoint x: 300, endPoint y: 327, distance: 65.3
click at [300, 327] on div at bounding box center [299, 322] width 4 height 51
click at [27, 334] on div "your" at bounding box center [5, 322] width 86 height 53
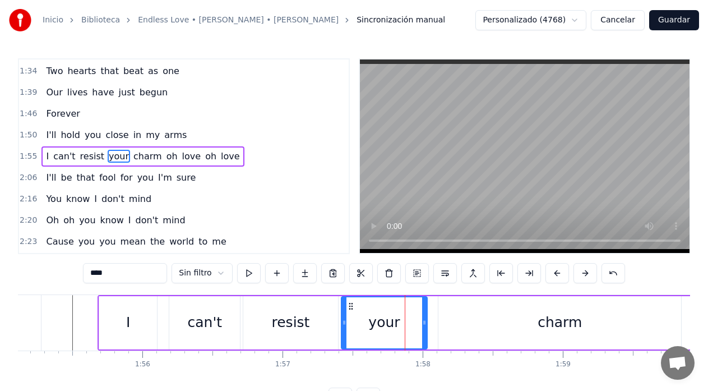
scroll to position [0, 16134]
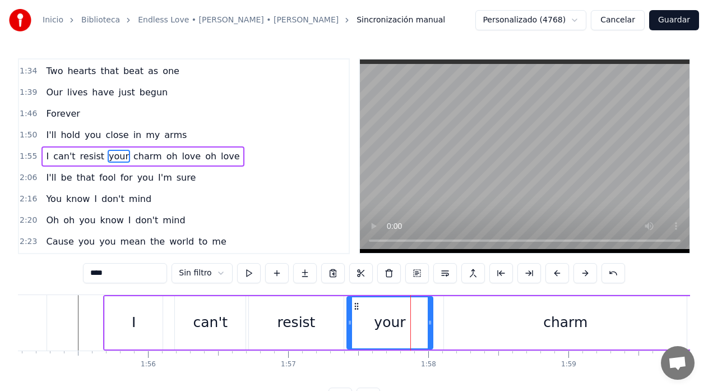
click at [624, 341] on div "charm" at bounding box center [565, 322] width 243 height 53
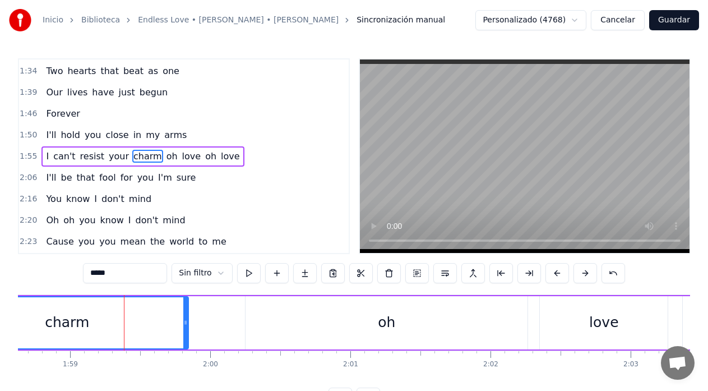
scroll to position [0, 16650]
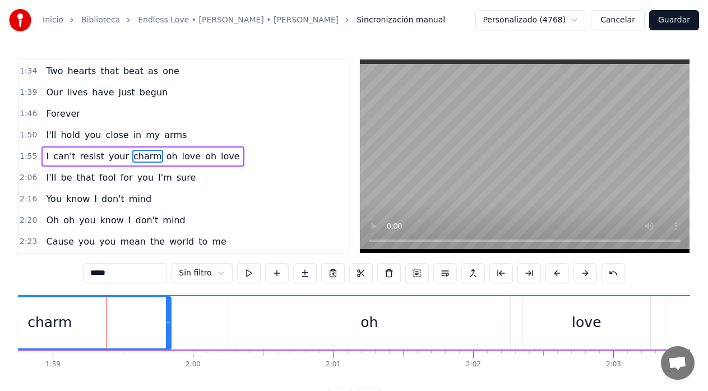
click at [233, 340] on div "oh" at bounding box center [369, 322] width 282 height 53
type input "**"
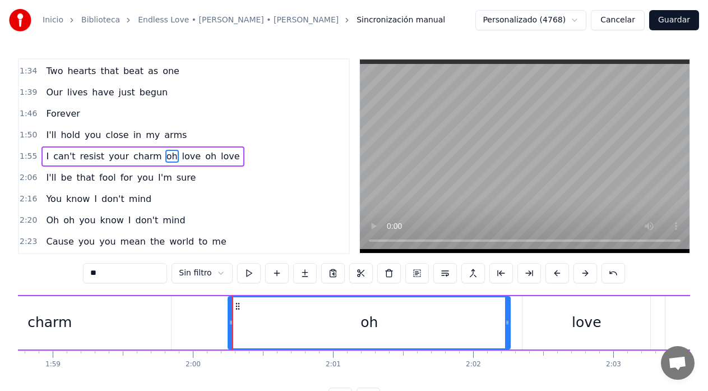
click at [202, 336] on div "I can't resist your charm oh love oh love" at bounding box center [269, 323] width 1365 height 56
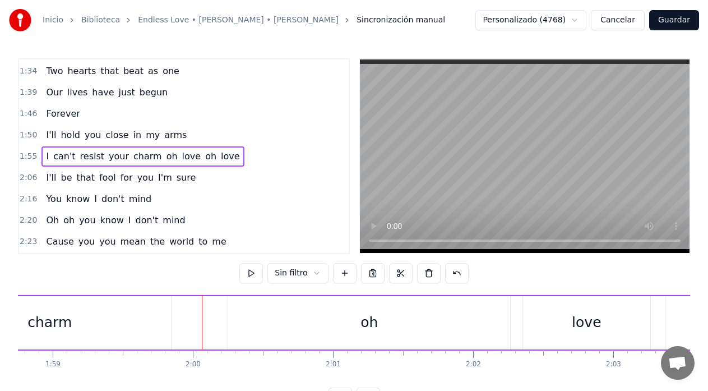
click at [36, 311] on div "charm" at bounding box center [49, 322] width 243 height 53
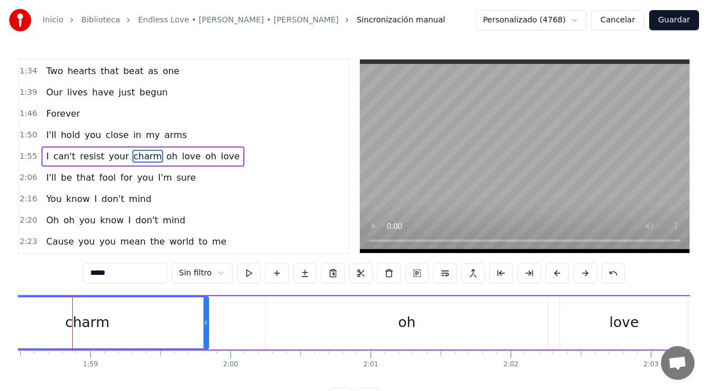
scroll to position [0, 16611]
click at [321, 326] on div "oh" at bounding box center [409, 322] width 282 height 53
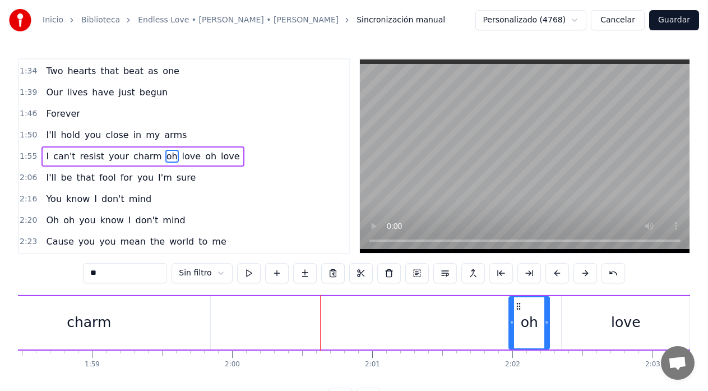
drag, startPoint x: 270, startPoint y: 327, endPoint x: 512, endPoint y: 339, distance: 242.0
click at [512, 339] on div at bounding box center [512, 322] width 4 height 51
drag, startPoint x: 519, startPoint y: 309, endPoint x: 501, endPoint y: 313, distance: 18.4
click at [501, 313] on div "oh" at bounding box center [511, 322] width 39 height 51
click at [581, 319] on div "love" at bounding box center [626, 322] width 128 height 53
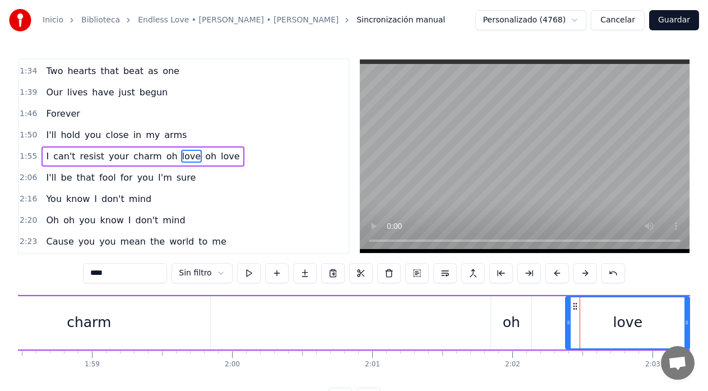
click at [569, 324] on icon at bounding box center [568, 322] width 4 height 9
click at [501, 311] on div "oh" at bounding box center [511, 322] width 40 height 53
type input "**"
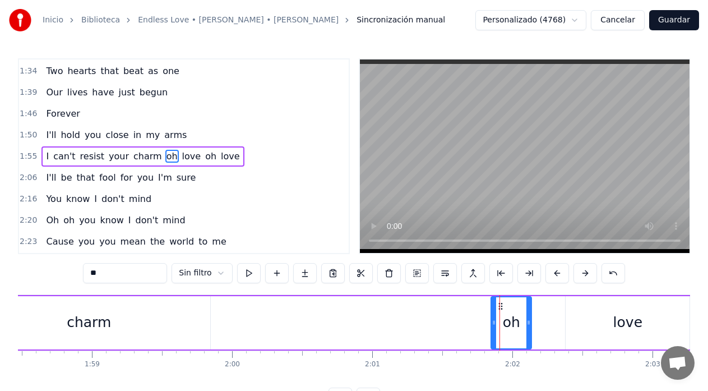
drag, startPoint x: 500, startPoint y: 308, endPoint x: 527, endPoint y: 311, distance: 27.0
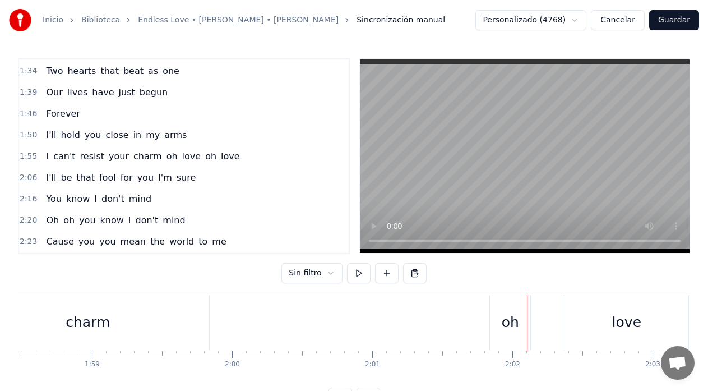
click at [500, 309] on div "oh" at bounding box center [510, 323] width 40 height 56
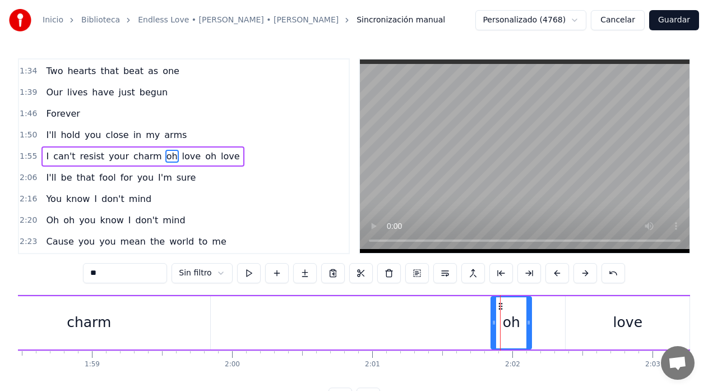
drag, startPoint x: 500, startPoint y: 306, endPoint x: 507, endPoint y: 307, distance: 6.8
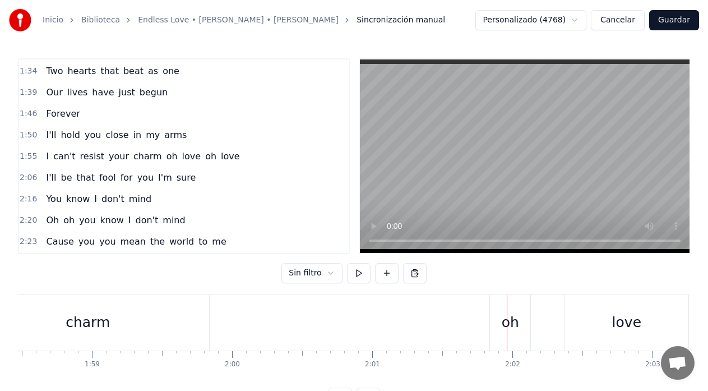
click at [501, 307] on div "oh" at bounding box center [510, 323] width 40 height 56
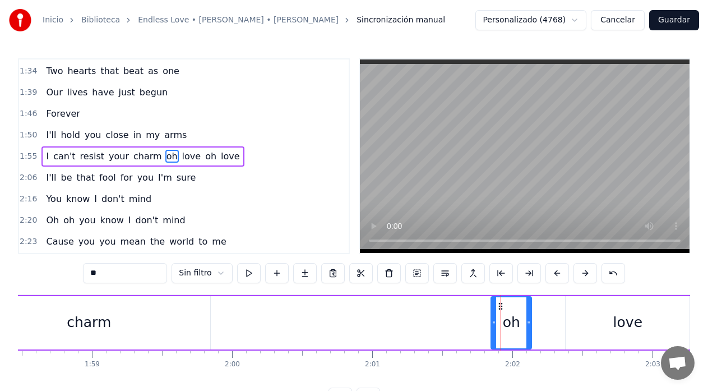
click at [511, 307] on div "oh" at bounding box center [511, 322] width 39 height 51
click at [283, 308] on div "I can't resist your charm oh love oh love" at bounding box center [308, 323] width 1365 height 56
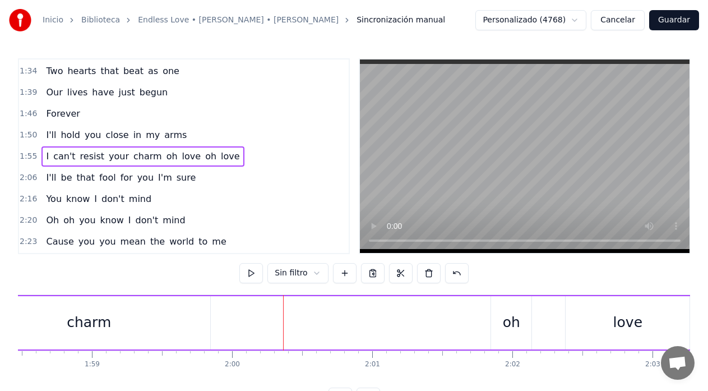
click at [513, 307] on div "oh" at bounding box center [511, 322] width 40 height 53
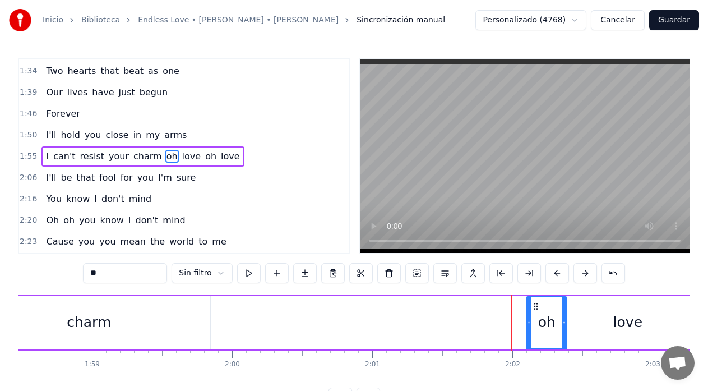
drag, startPoint x: 501, startPoint y: 306, endPoint x: 537, endPoint y: 306, distance: 35.3
click at [537, 306] on icon at bounding box center [536, 306] width 9 height 9
click at [402, 321] on div "I can't resist your charm oh love oh love" at bounding box center [308, 323] width 1365 height 56
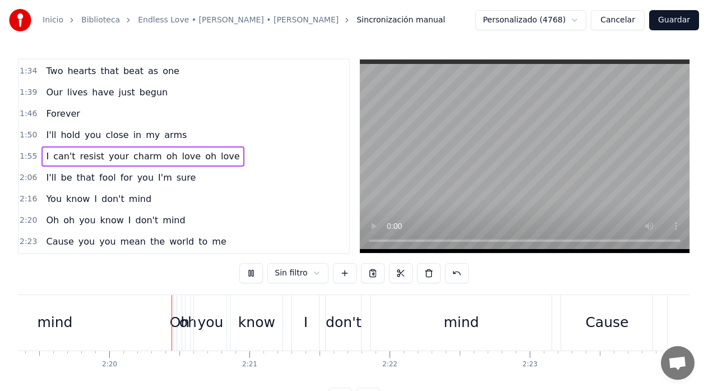
scroll to position [0, 19574]
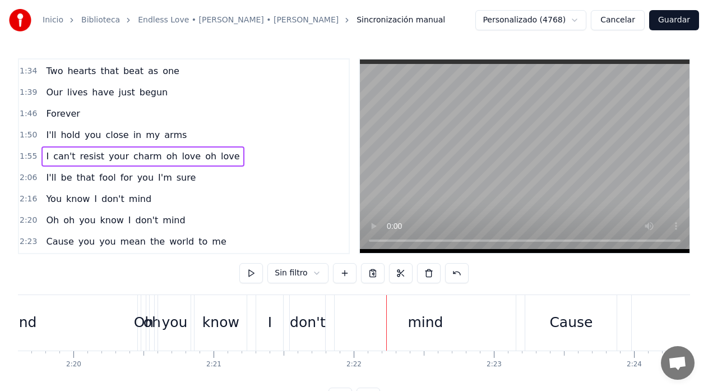
click at [682, 25] on button "Guardar" at bounding box center [674, 20] width 50 height 20
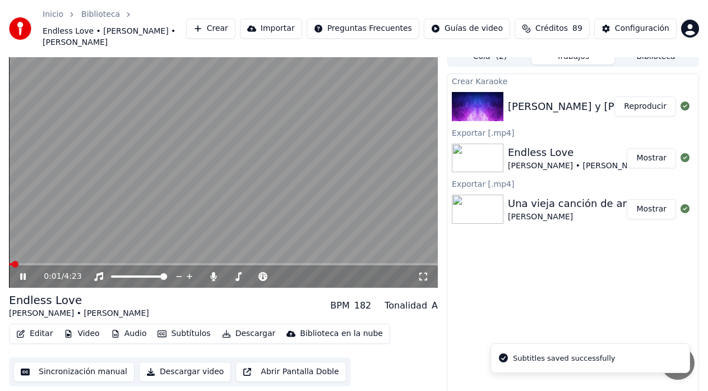
scroll to position [14, 0]
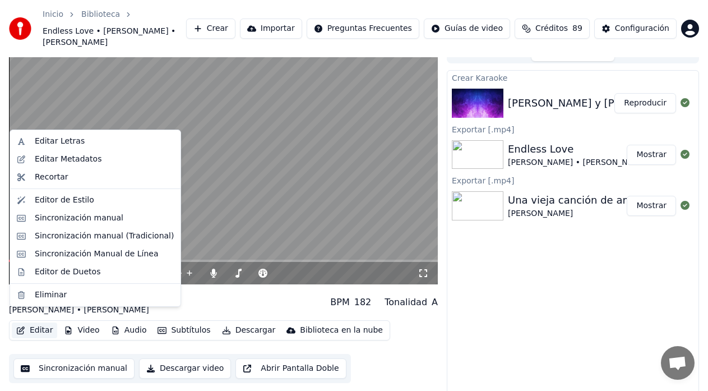
click at [42, 323] on button "Editar" at bounding box center [34, 330] width 45 height 16
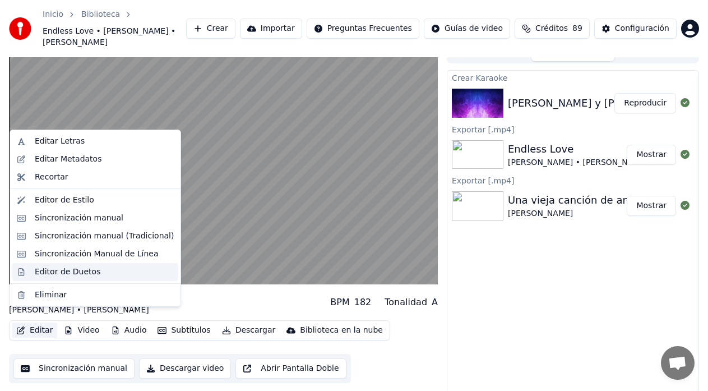
click at [38, 278] on div "Editor de Duetos" at bounding box center [95, 272] width 166 height 18
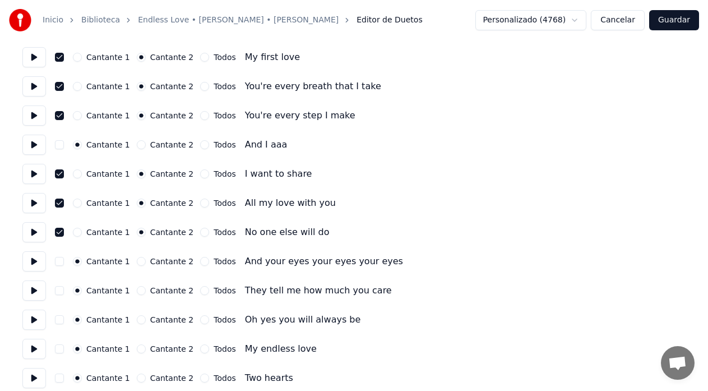
scroll to position [262, 0]
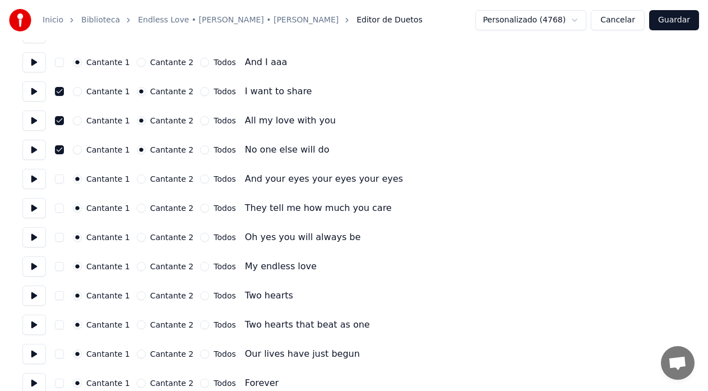
click at [33, 182] on button at bounding box center [34, 179] width 24 height 20
click at [139, 183] on div "Cantante 2" at bounding box center [165, 178] width 57 height 9
click at [139, 182] on div "Cantante 2" at bounding box center [165, 178] width 57 height 9
click at [137, 179] on button "Cantante 2" at bounding box center [141, 178] width 9 height 9
click at [59, 182] on button "button" at bounding box center [59, 178] width 9 height 9
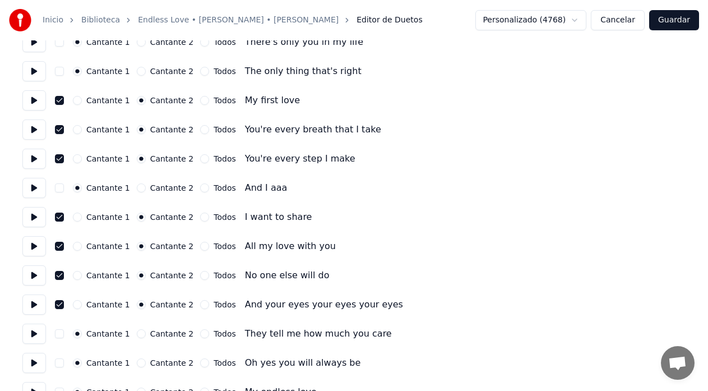
scroll to position [150, 0]
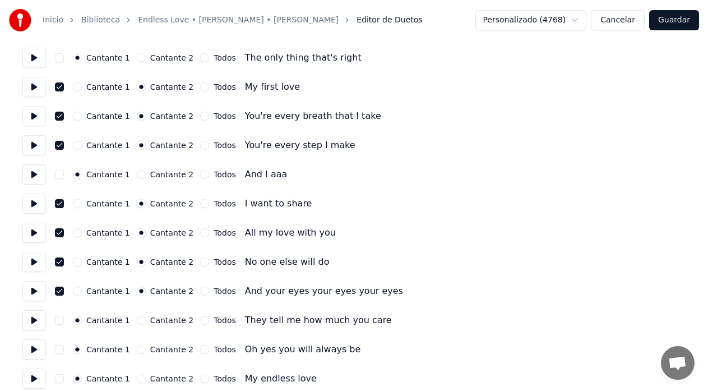
click at [36, 325] on button at bounding box center [34, 320] width 24 height 20
click at [32, 352] on button at bounding box center [34, 349] width 24 height 20
click at [28, 347] on button at bounding box center [34, 349] width 24 height 20
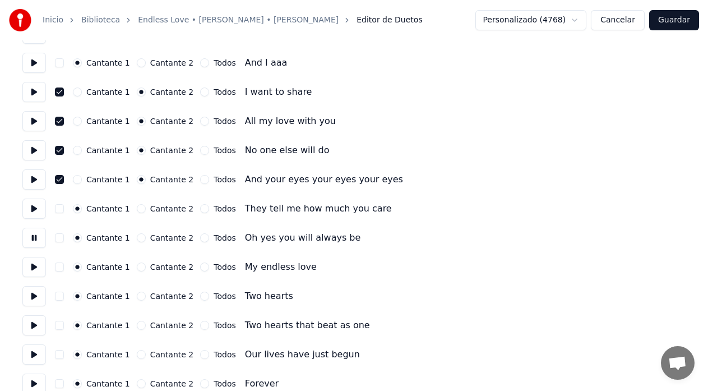
scroll to position [262, 0]
click at [39, 263] on button at bounding box center [34, 266] width 24 height 20
click at [36, 300] on button at bounding box center [34, 295] width 24 height 20
click at [200, 296] on button "Todos" at bounding box center [204, 295] width 9 height 9
click at [137, 297] on button "Cantante 2" at bounding box center [141, 295] width 9 height 9
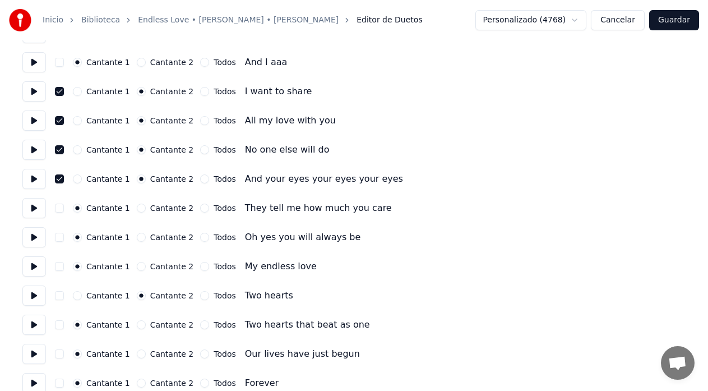
click at [56, 297] on button "button" at bounding box center [59, 295] width 9 height 9
click at [30, 299] on button at bounding box center [34, 295] width 24 height 20
click at [35, 269] on button at bounding box center [34, 266] width 24 height 20
click at [137, 266] on button "Cantante 2" at bounding box center [141, 266] width 9 height 9
click at [77, 266] on button "Cantante 1" at bounding box center [77, 266] width 9 height 9
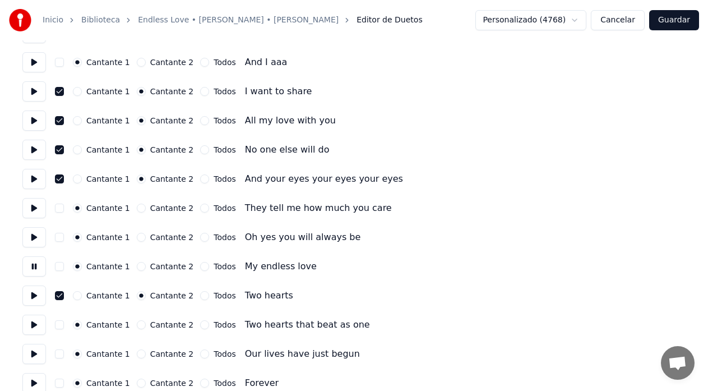
click at [137, 268] on div "Cantante 2" at bounding box center [165, 266] width 57 height 9
click at [137, 266] on button "Cantante 2" at bounding box center [141, 266] width 9 height 9
click at [59, 269] on button "button" at bounding box center [59, 266] width 9 height 9
click at [35, 239] on button at bounding box center [34, 237] width 24 height 20
click at [137, 238] on button "Cantante 2" at bounding box center [141, 237] width 9 height 9
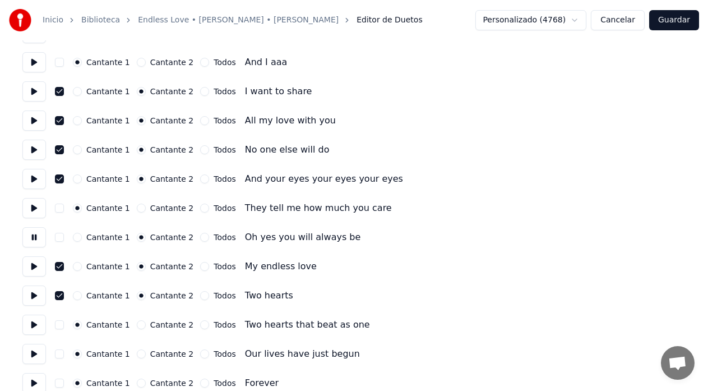
click at [61, 238] on button "button" at bounding box center [59, 237] width 9 height 9
click at [59, 210] on button "button" at bounding box center [59, 208] width 9 height 9
click at [60, 210] on button "button" at bounding box center [59, 208] width 9 height 9
click at [38, 210] on button at bounding box center [34, 208] width 24 height 20
click at [137, 211] on button "Cantante 2" at bounding box center [141, 208] width 9 height 9
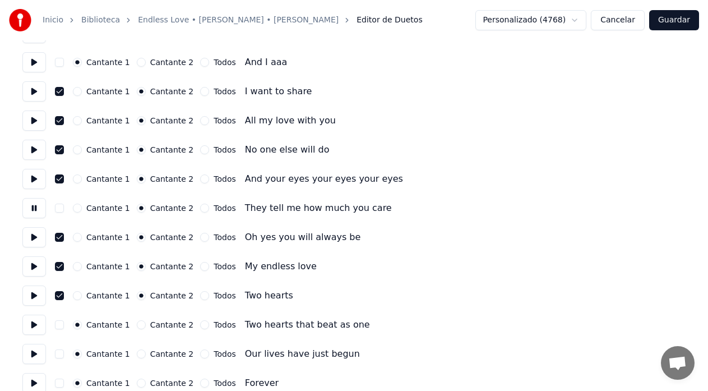
click at [60, 209] on button "button" at bounding box center [59, 208] width 9 height 9
click at [33, 328] on button at bounding box center [34, 325] width 24 height 20
click at [137, 325] on button "Cantante 2" at bounding box center [141, 324] width 9 height 9
click at [39, 326] on button at bounding box center [34, 325] width 24 height 20
click at [59, 325] on button "button" at bounding box center [59, 324] width 9 height 9
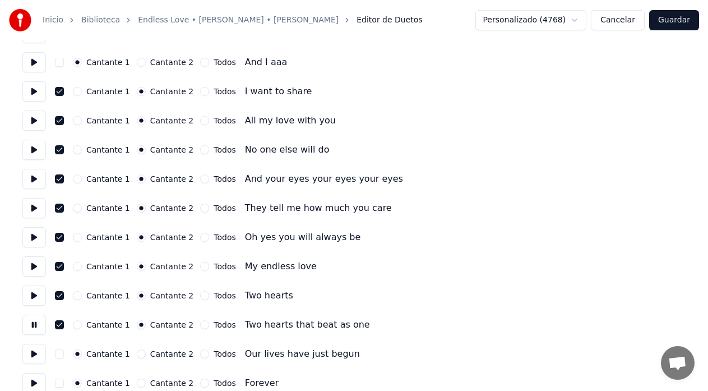
click at [35, 355] on button at bounding box center [34, 354] width 24 height 20
click at [137, 356] on button "Cantante 2" at bounding box center [141, 353] width 9 height 9
click at [59, 354] on button "button" at bounding box center [59, 353] width 9 height 9
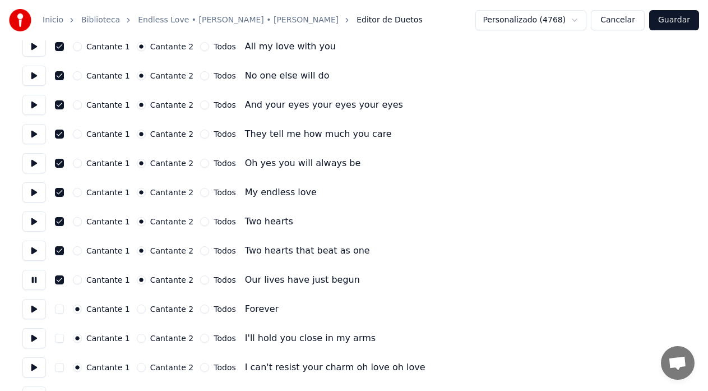
scroll to position [374, 0]
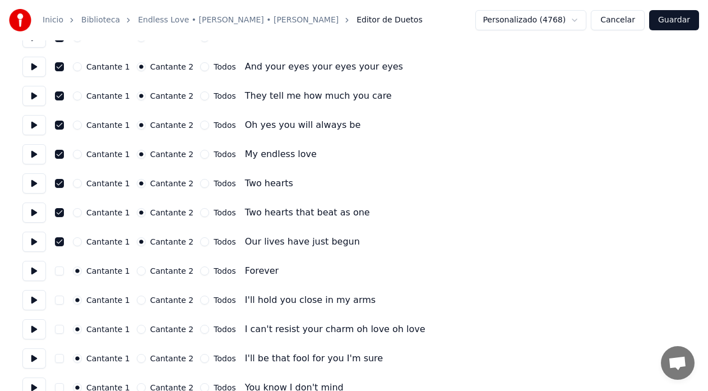
click at [35, 275] on button at bounding box center [34, 271] width 24 height 20
click at [137, 269] on button "Cantante 2" at bounding box center [141, 270] width 9 height 9
click at [35, 305] on button at bounding box center [34, 300] width 24 height 20
click at [137, 303] on button "Cantante 2" at bounding box center [141, 300] width 9 height 9
click at [60, 302] on button "button" at bounding box center [59, 300] width 9 height 9
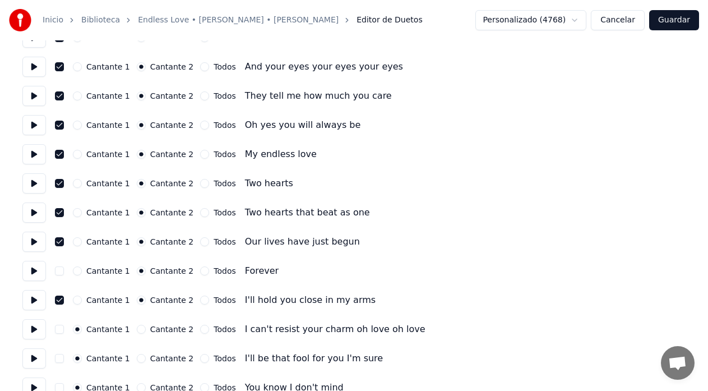
click at [35, 329] on button at bounding box center [34, 329] width 24 height 20
click at [137, 331] on button "Cantante 2" at bounding box center [141, 329] width 9 height 9
click at [36, 331] on button at bounding box center [34, 329] width 24 height 20
click at [62, 333] on button "button" at bounding box center [59, 329] width 9 height 9
click at [327, 331] on div "I can't resist your charm oh love oh love" at bounding box center [335, 328] width 181 height 13
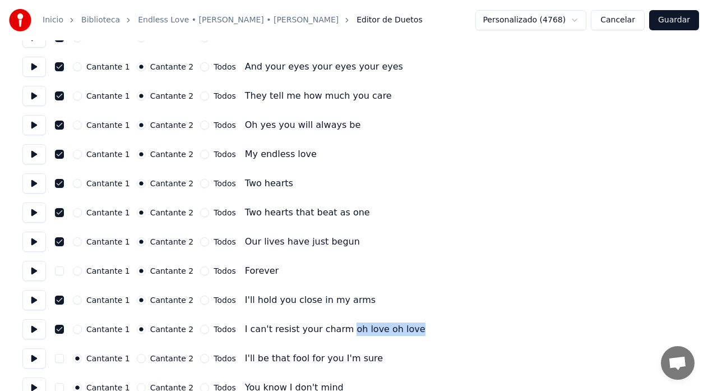
drag, startPoint x: 329, startPoint y: 331, endPoint x: 391, endPoint y: 329, distance: 62.3
click at [391, 329] on div "Cantante 1 Cantante 2 Todos I can't resist your charm oh love oh love" at bounding box center [353, 329] width 663 height 20
click at [329, 331] on div "I can't resist your charm oh love oh love" at bounding box center [335, 328] width 181 height 13
click at [34, 362] on button at bounding box center [34, 358] width 24 height 20
click at [139, 361] on button "Cantante 2" at bounding box center [141, 358] width 9 height 9
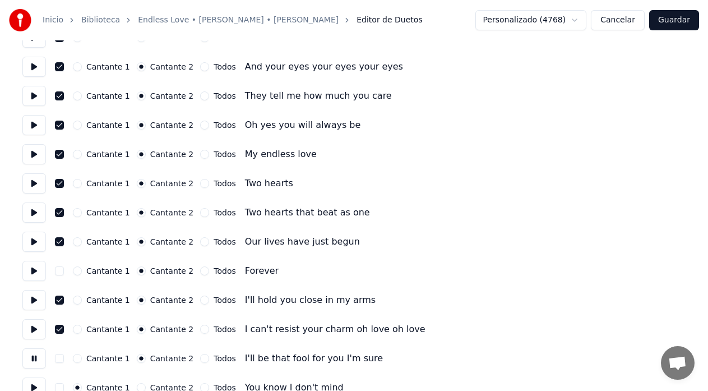
click at [60, 362] on button "button" at bounding box center [59, 358] width 9 height 9
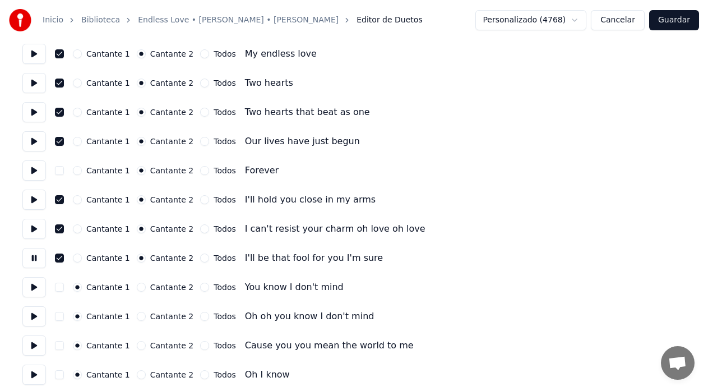
scroll to position [486, 0]
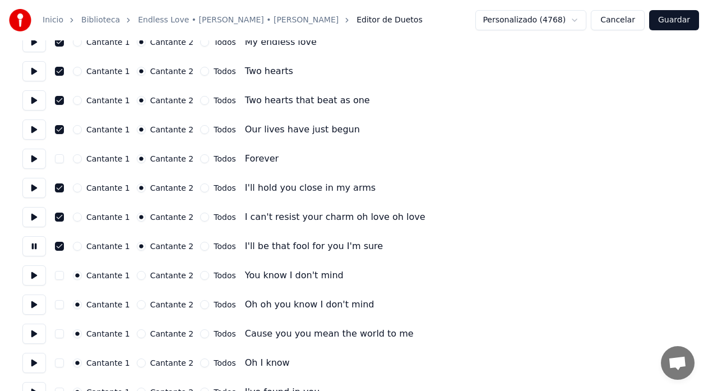
click at [35, 281] on button at bounding box center [34, 275] width 24 height 20
click at [139, 278] on button "Cantante 2" at bounding box center [141, 275] width 9 height 9
click at [60, 278] on button "button" at bounding box center [59, 275] width 9 height 9
click at [36, 310] on button at bounding box center [34, 304] width 24 height 20
click at [33, 335] on button at bounding box center [34, 334] width 24 height 20
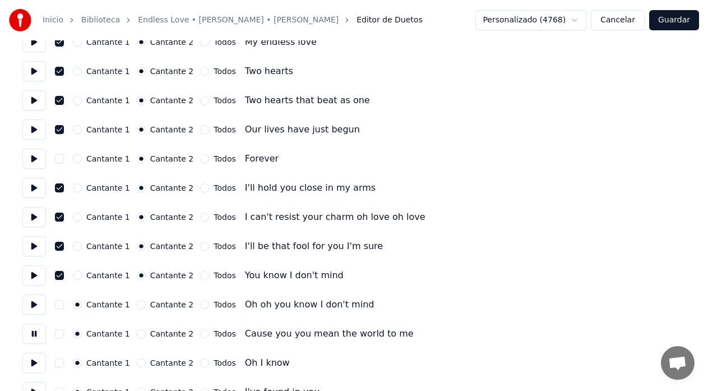
click at [137, 334] on button "Cantante 2" at bounding box center [141, 333] width 9 height 9
click at [36, 363] on button at bounding box center [34, 363] width 24 height 20
click at [137, 366] on button "Cantante 2" at bounding box center [141, 362] width 9 height 9
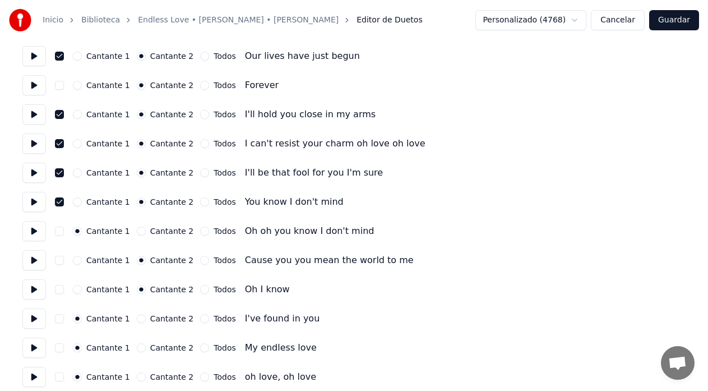
scroll to position [561, 0]
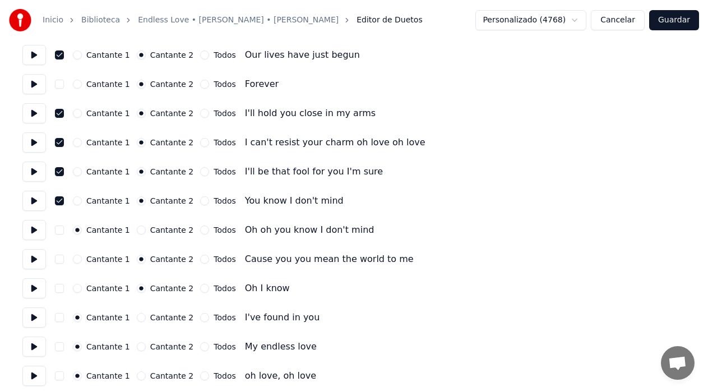
click at [38, 323] on button at bounding box center [34, 317] width 24 height 20
click at [138, 321] on button "Cantante 2" at bounding box center [141, 317] width 9 height 9
click at [34, 348] on button at bounding box center [34, 347] width 24 height 20
click at [137, 348] on button "Cantante 2" at bounding box center [141, 346] width 9 height 9
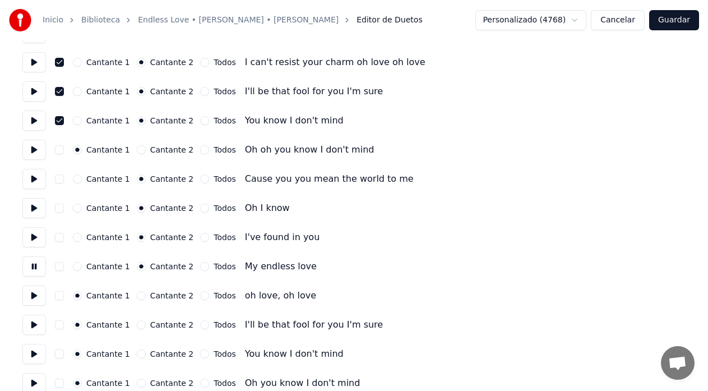
scroll to position [673, 0]
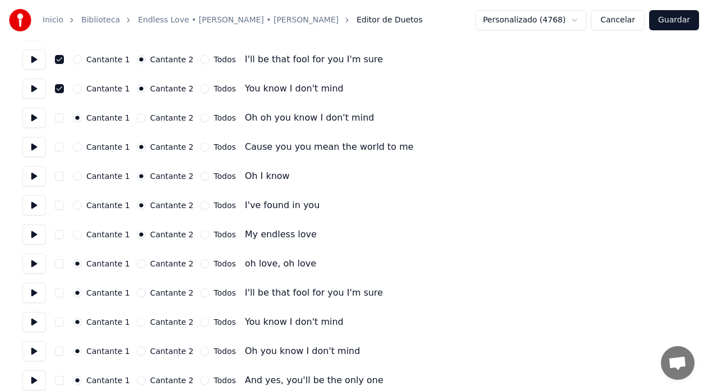
click at [668, 24] on button "Guardar" at bounding box center [674, 20] width 50 height 20
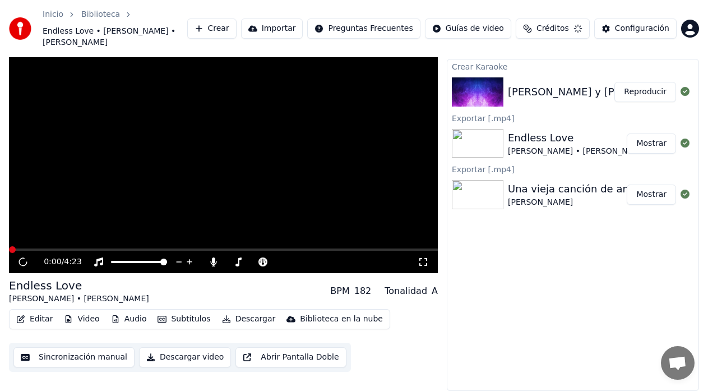
scroll to position [14, 0]
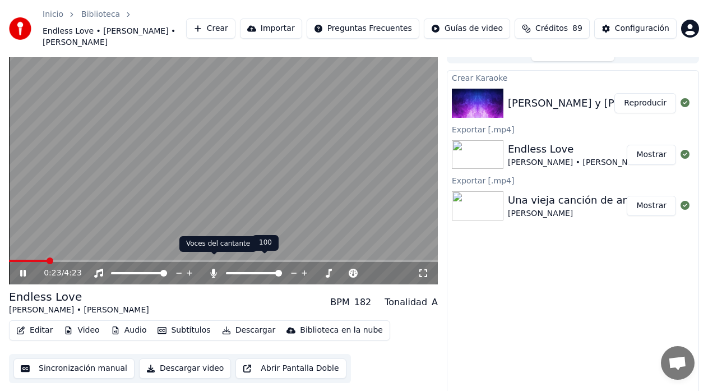
click at [212, 269] on icon at bounding box center [213, 273] width 11 height 9
